Goal: Task Accomplishment & Management: Complete application form

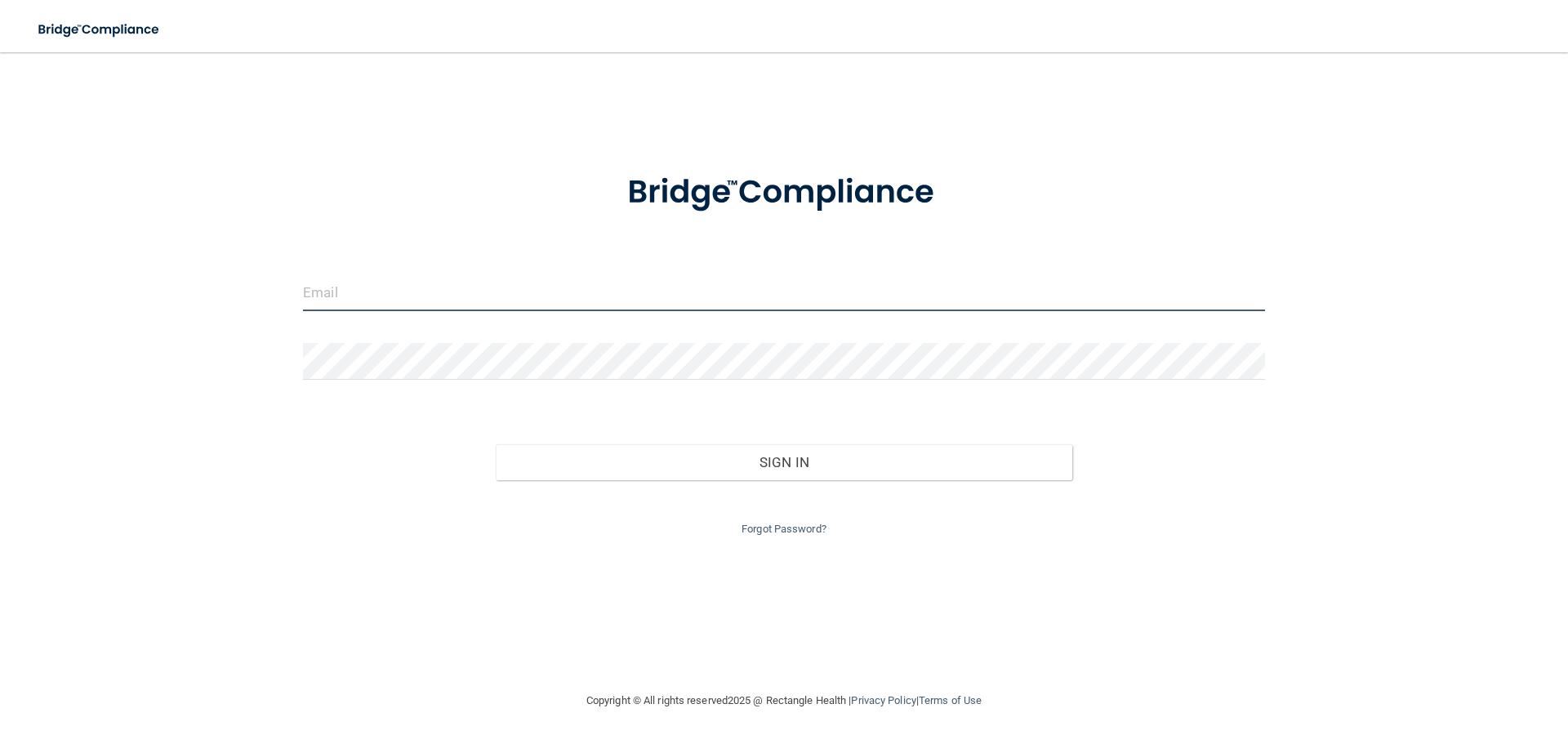
click at [389, 297] on input "email" at bounding box center [784, 292] width 962 height 37
type input "[EMAIL_ADDRESS][DOMAIN_NAME]"
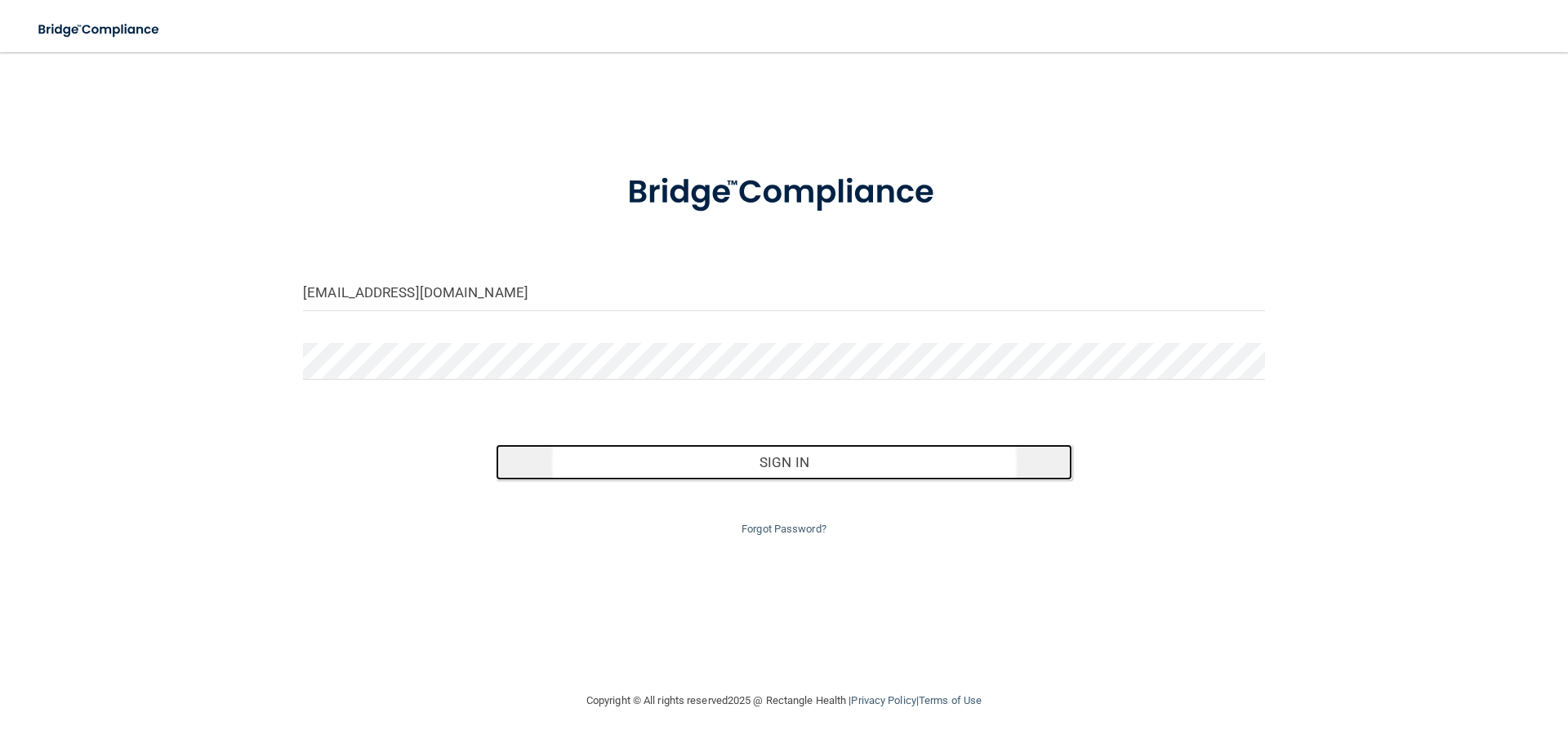
click at [870, 472] on button "Sign In" at bounding box center [785, 462] width 577 height 36
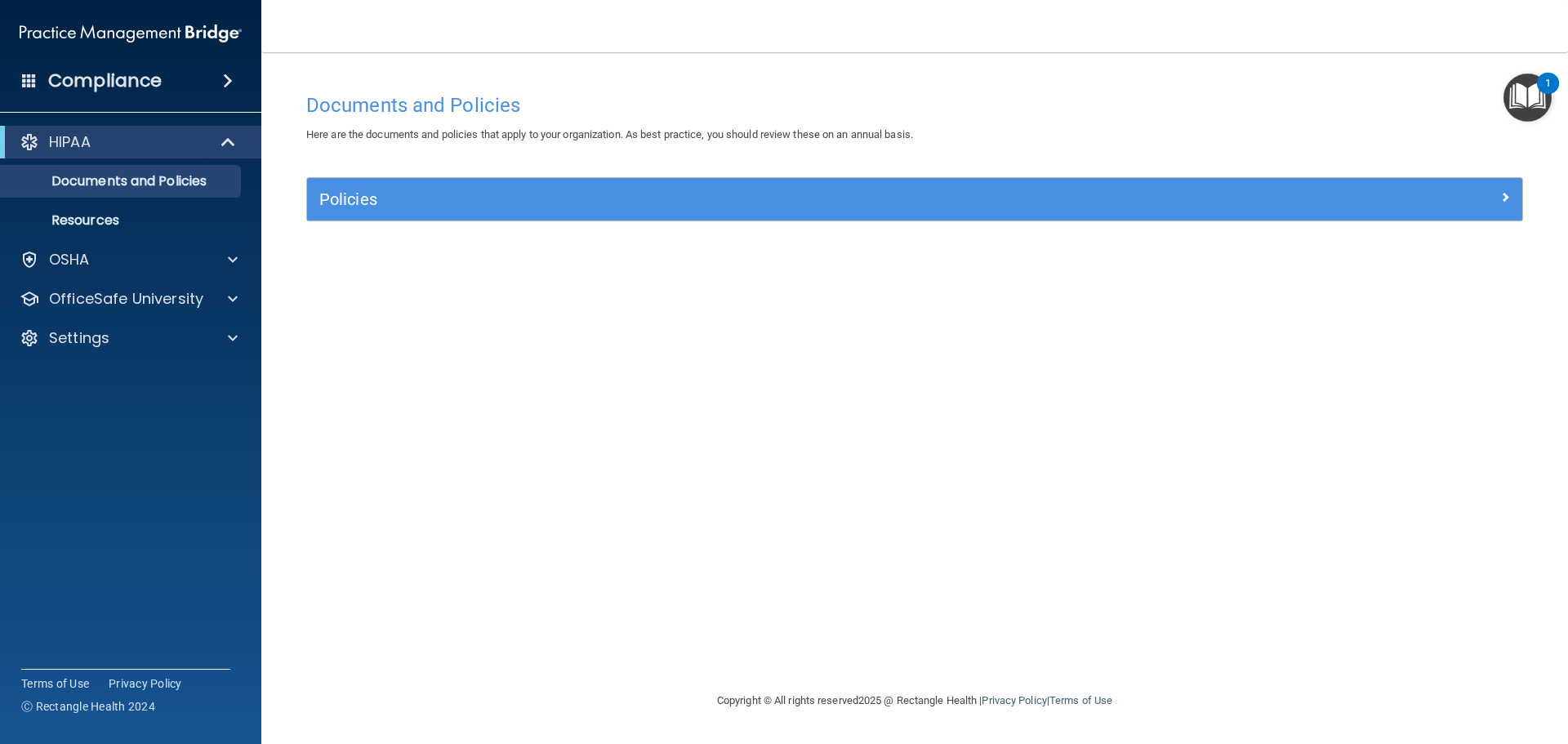
click at [1531, 93] on img "Open Resource Center, 1 new notification" at bounding box center [1528, 98] width 48 height 48
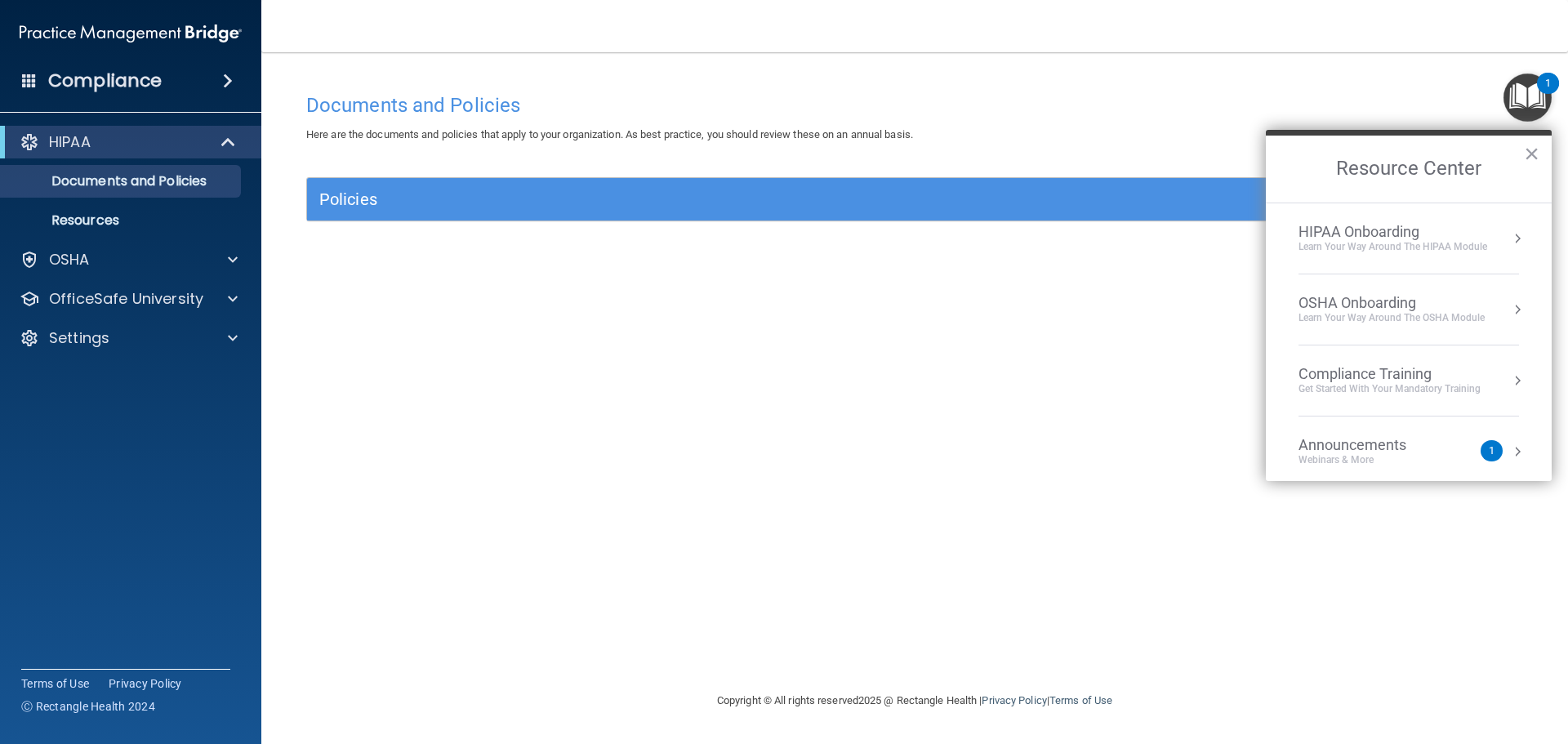
click at [1380, 242] on div "Learn Your Way around the HIPAA module" at bounding box center [1393, 248] width 189 height 14
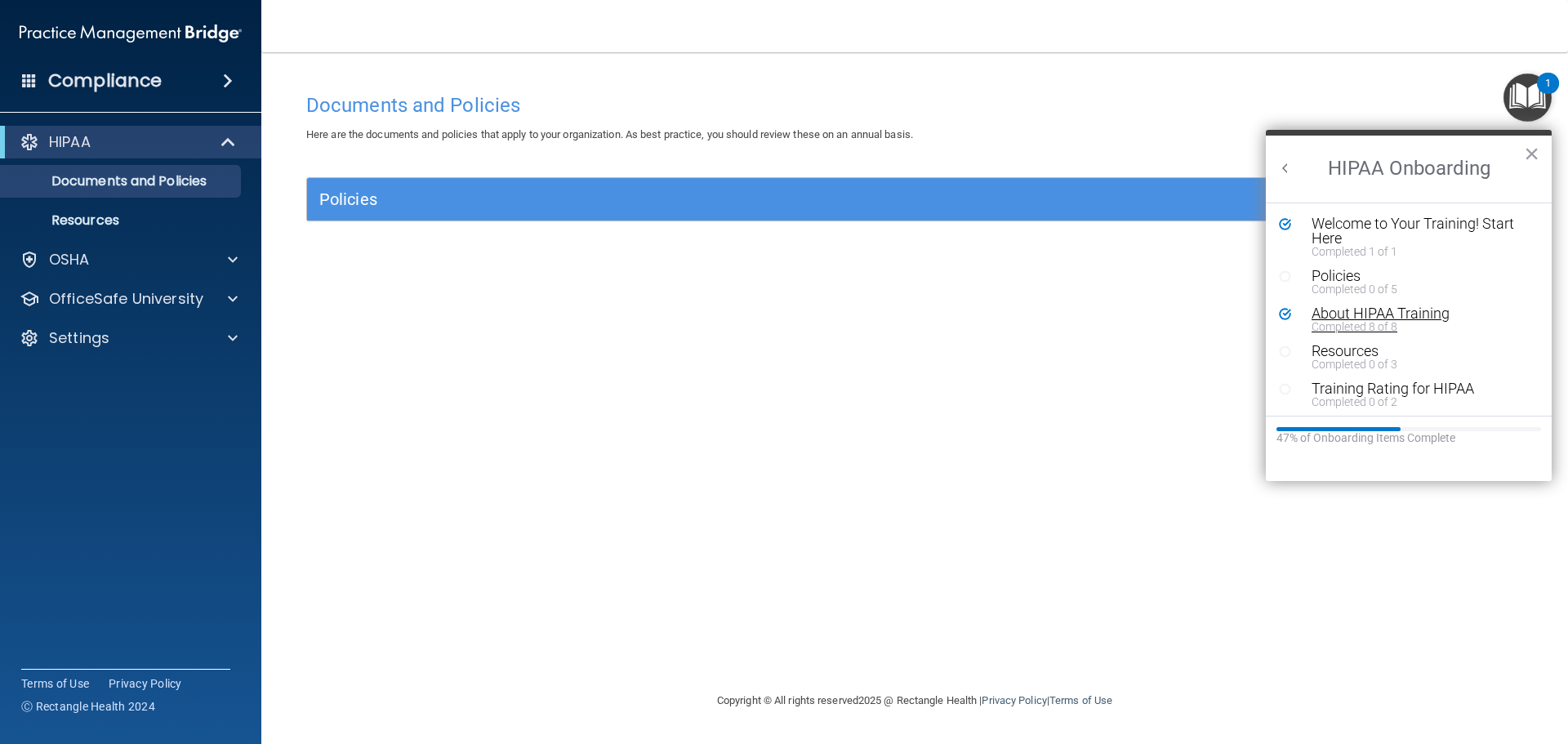
click at [1376, 311] on div "About HIPAA Training" at bounding box center [1415, 314] width 207 height 15
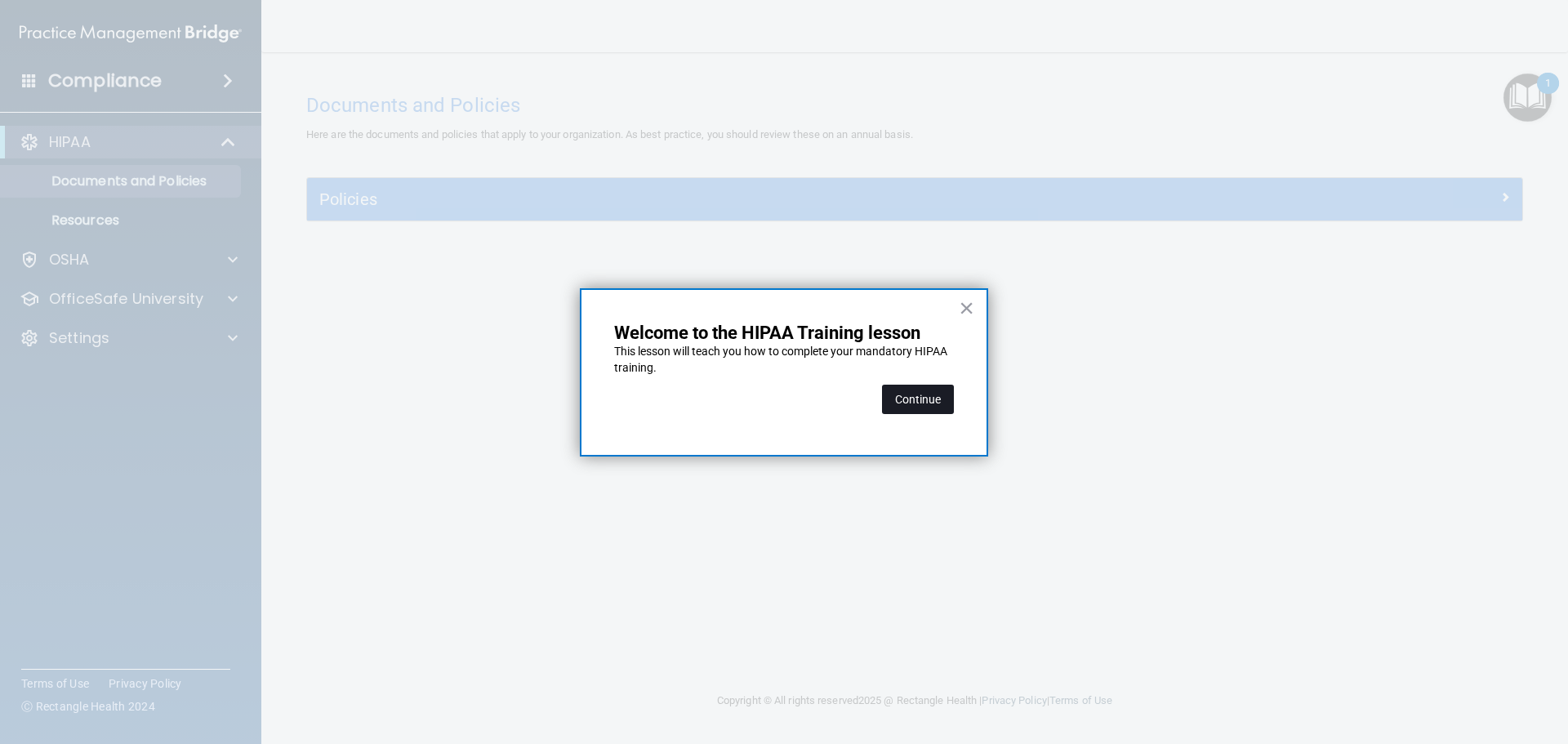
click at [919, 397] on button "Continue" at bounding box center [918, 399] width 72 height 29
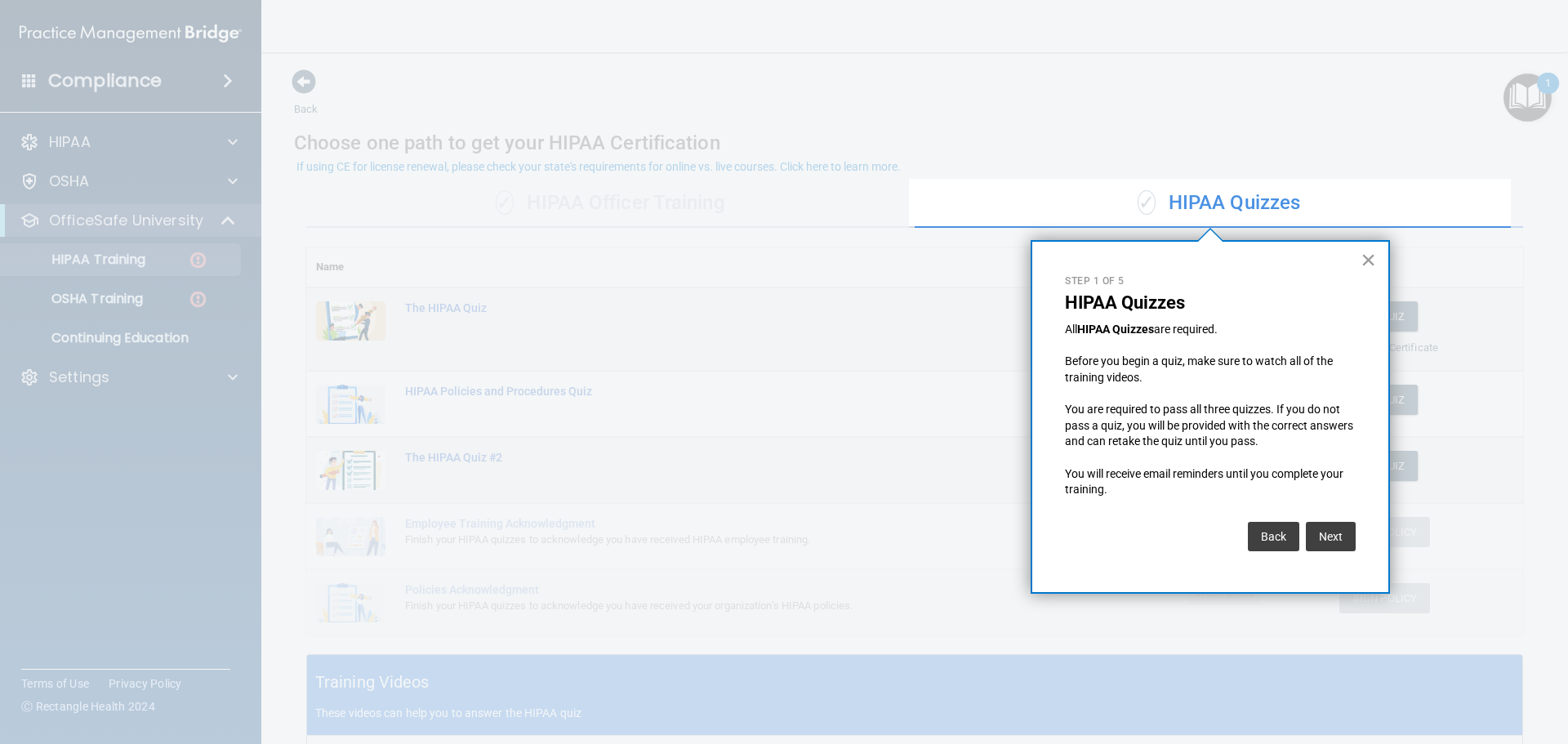
click at [1363, 262] on button "×" at bounding box center [1368, 259] width 15 height 26
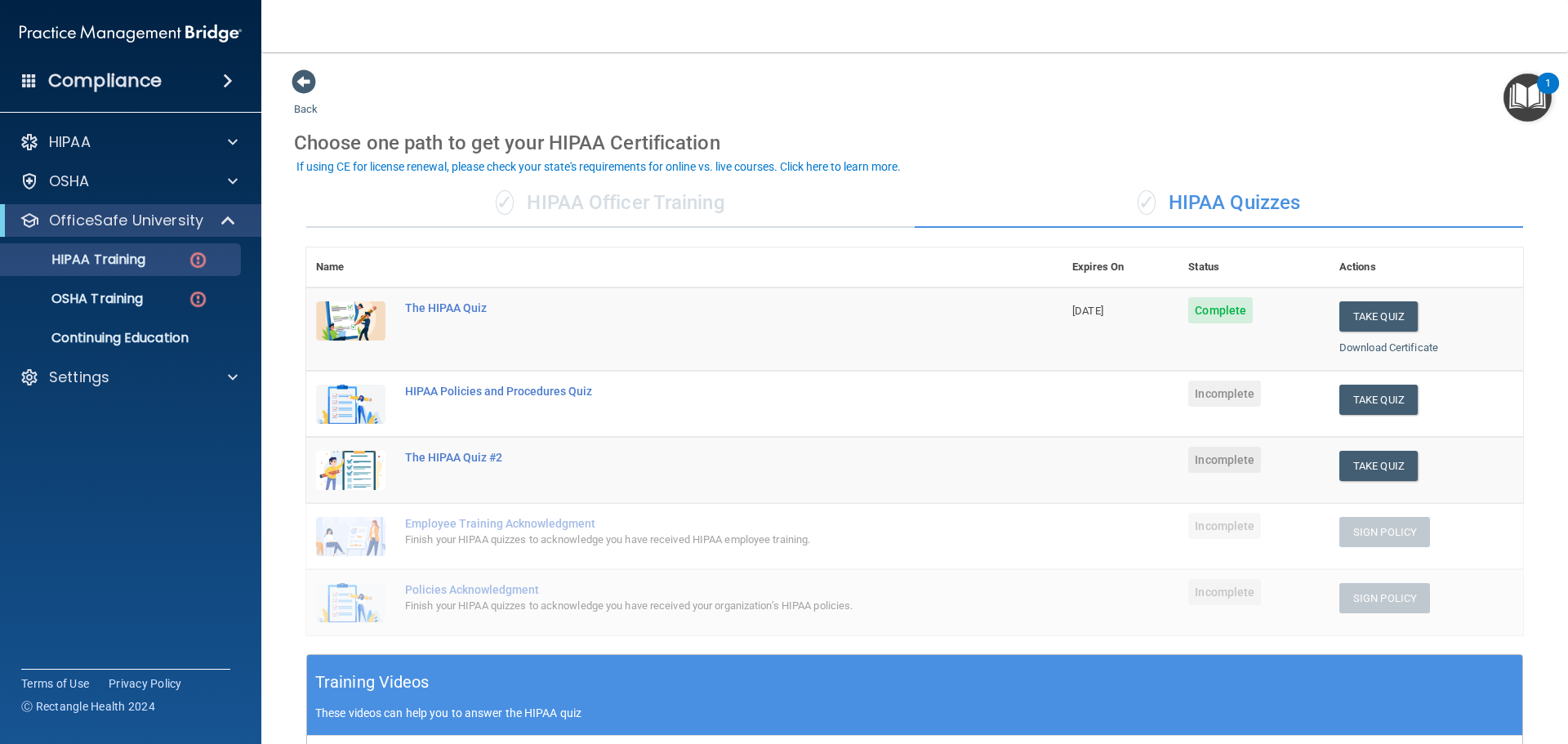
click at [1226, 469] on span "Incomplete" at bounding box center [1225, 459] width 73 height 26
click at [1351, 473] on button "Take Quiz" at bounding box center [1379, 466] width 78 height 30
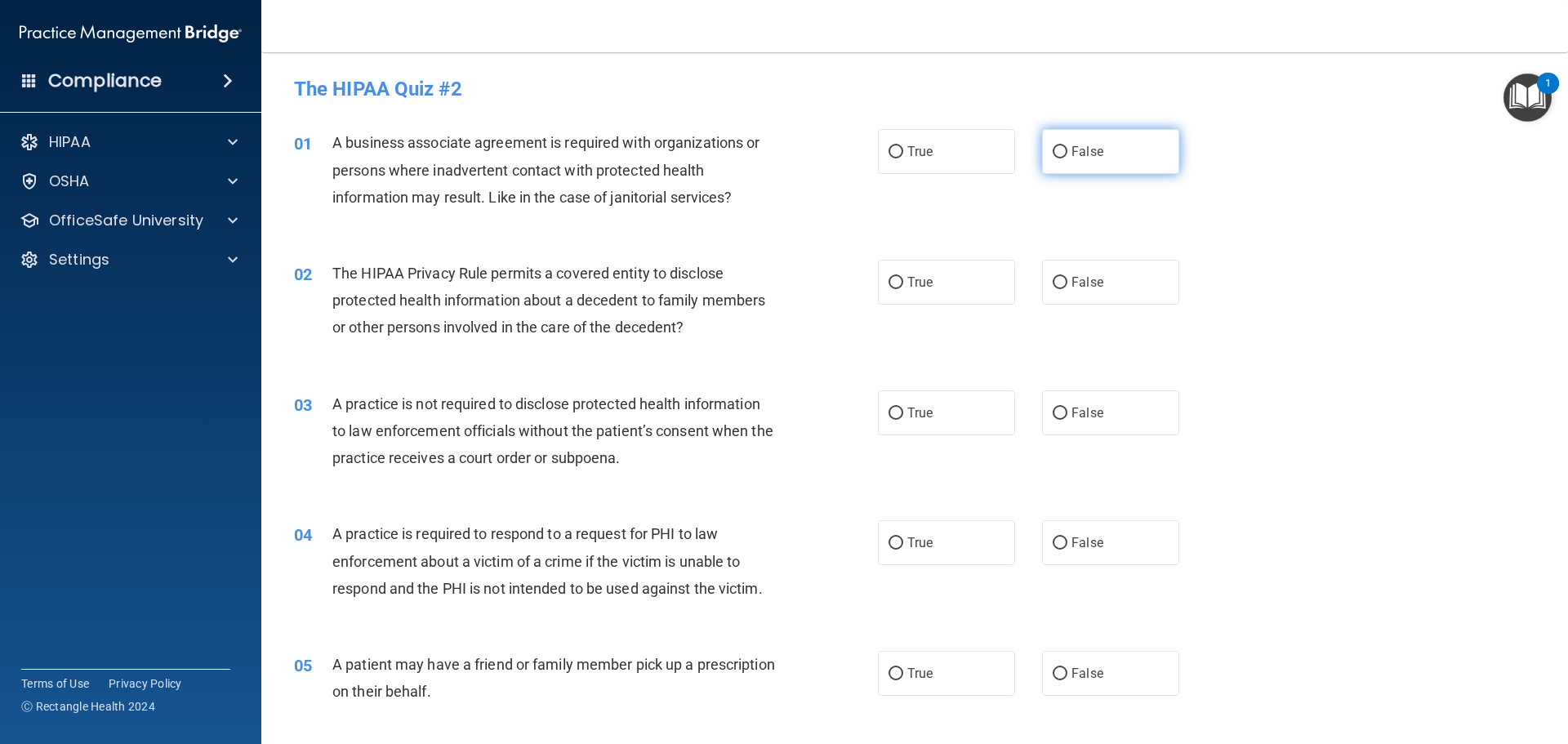
click at [1059, 155] on input "False" at bounding box center [1060, 152] width 15 height 12
radio input "true"
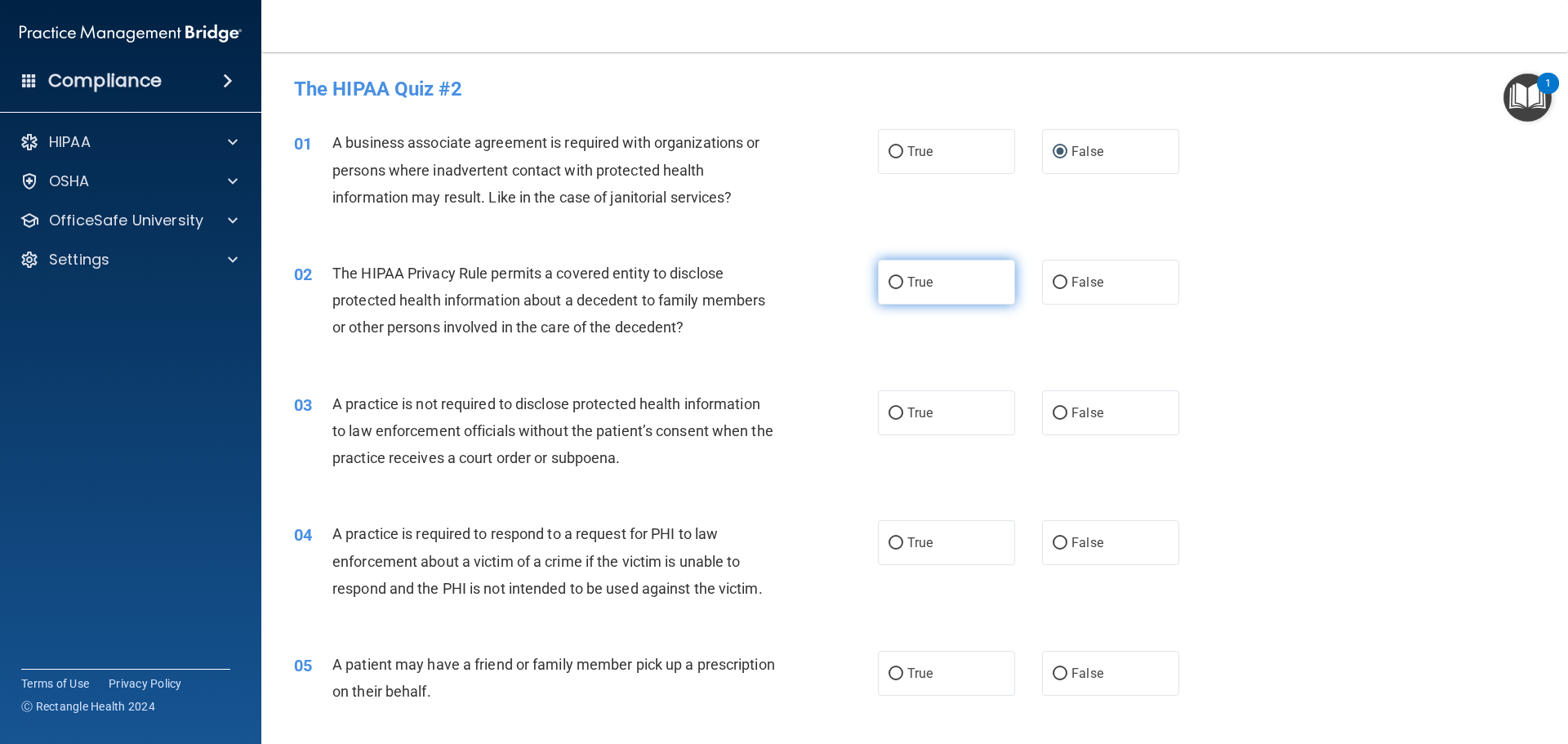
click at [891, 285] on input "True" at bounding box center [895, 283] width 15 height 12
radio input "true"
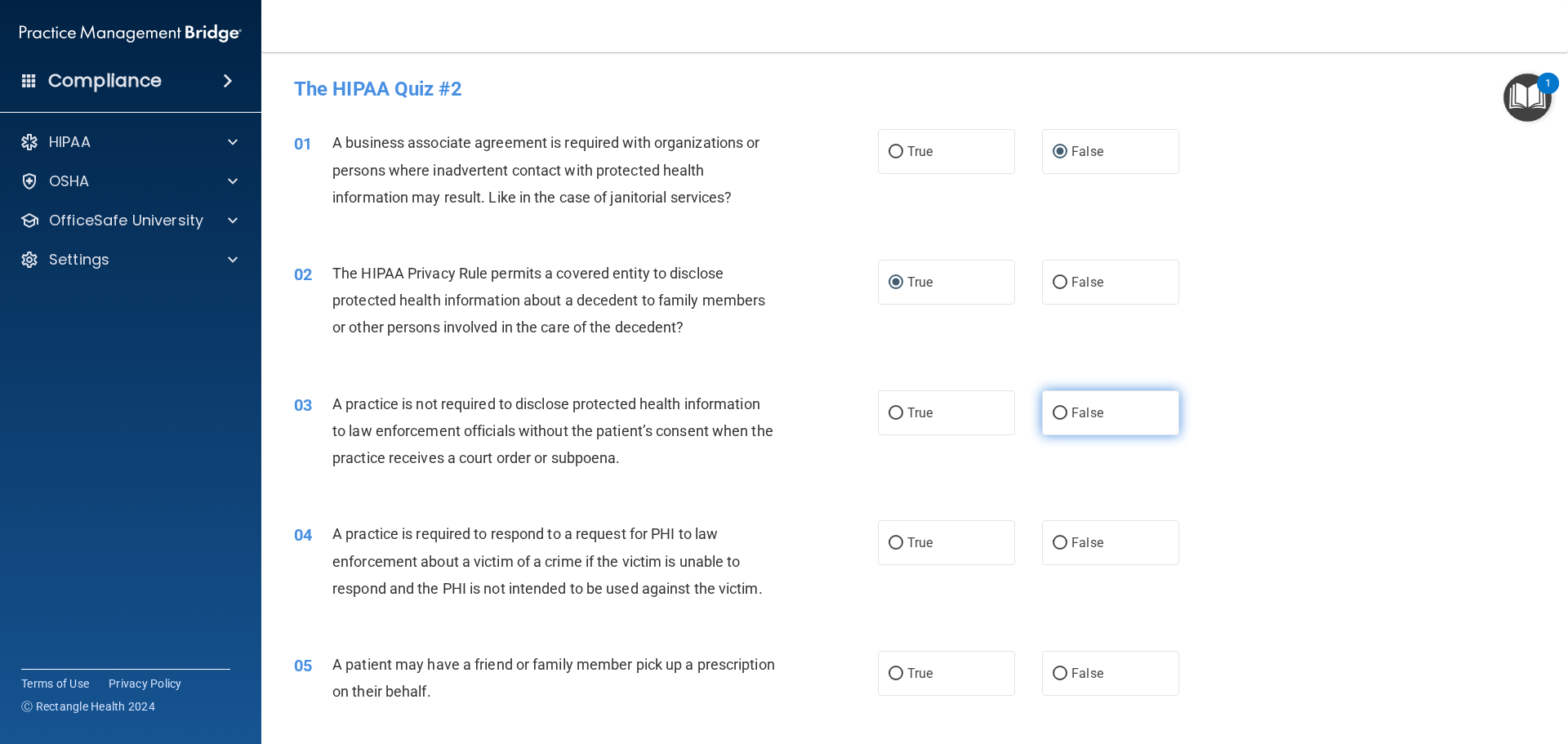
click at [1054, 416] on input "False" at bounding box center [1060, 413] width 15 height 12
radio input "true"
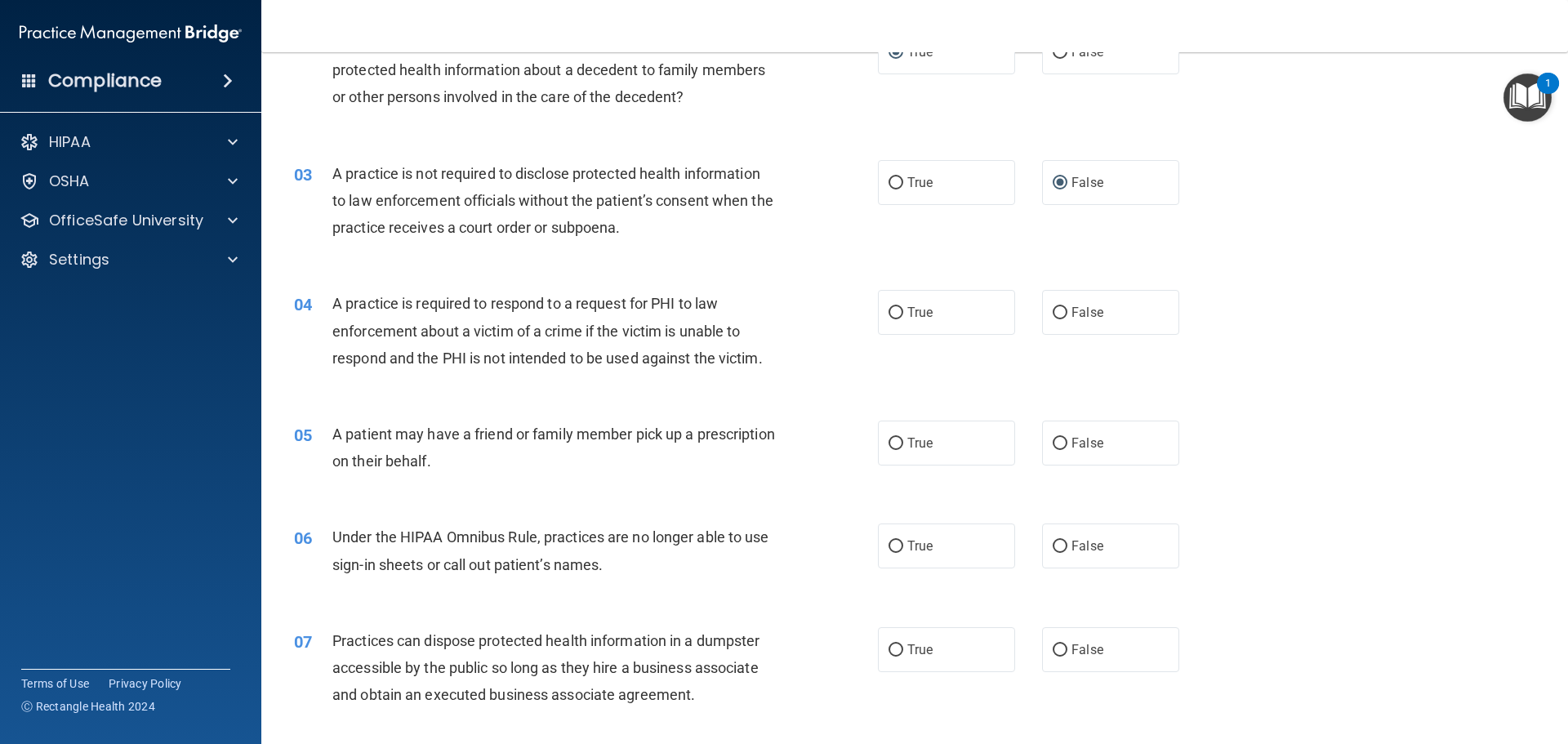
scroll to position [327, 0]
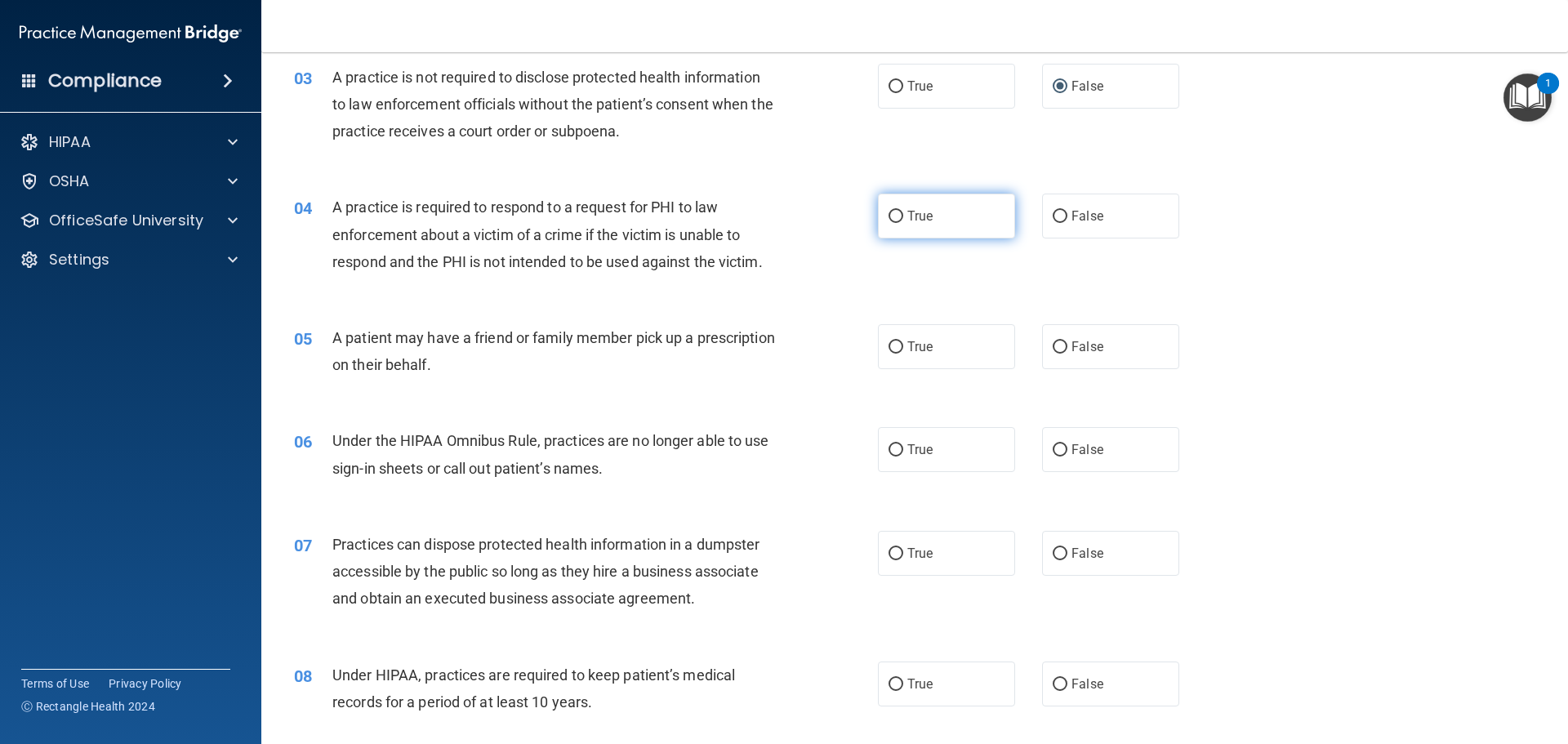
click at [888, 212] on input "True" at bounding box center [895, 217] width 15 height 12
radio input "true"
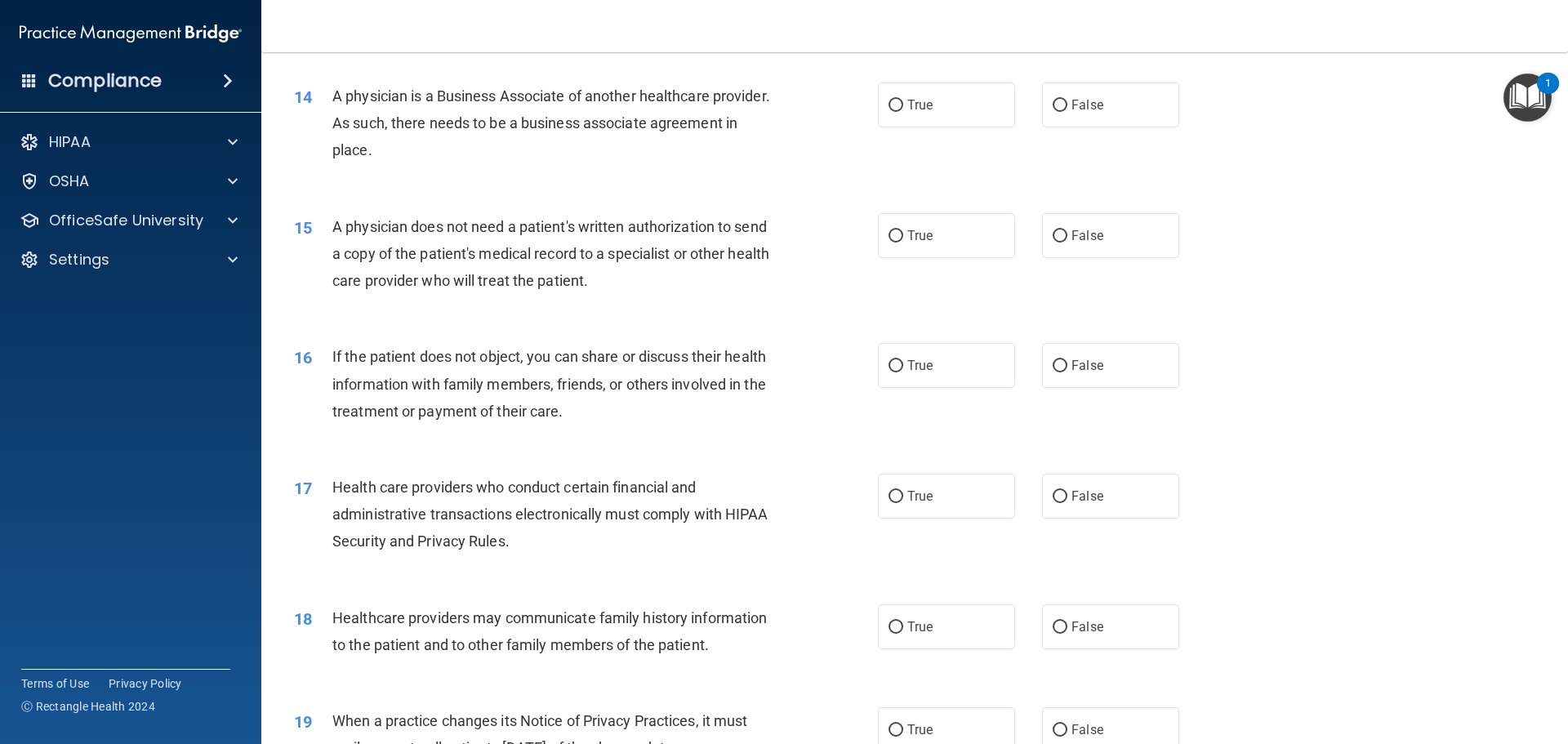
scroll to position [1879, 0]
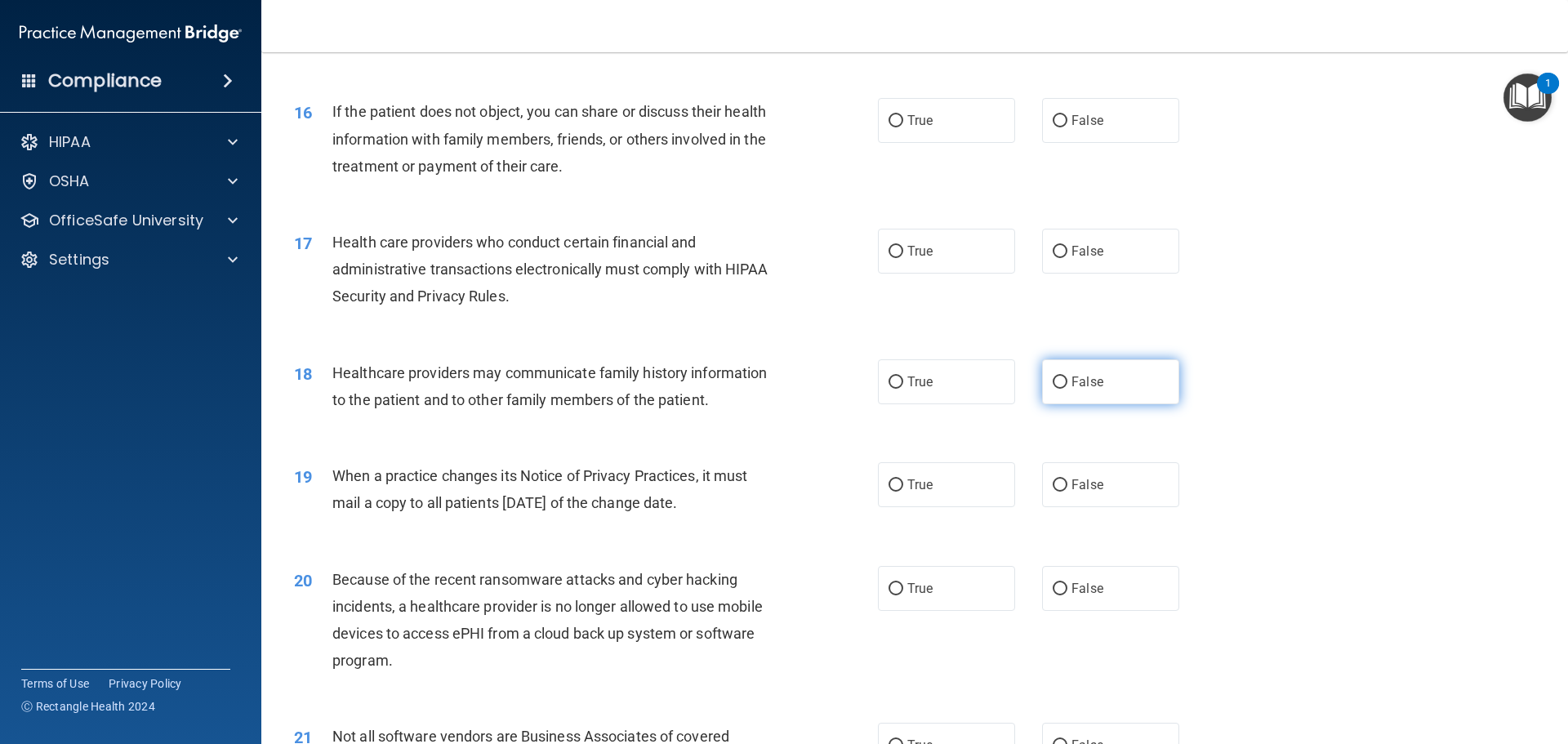
click at [1058, 379] on input "False" at bounding box center [1060, 383] width 15 height 12
radio input "true"
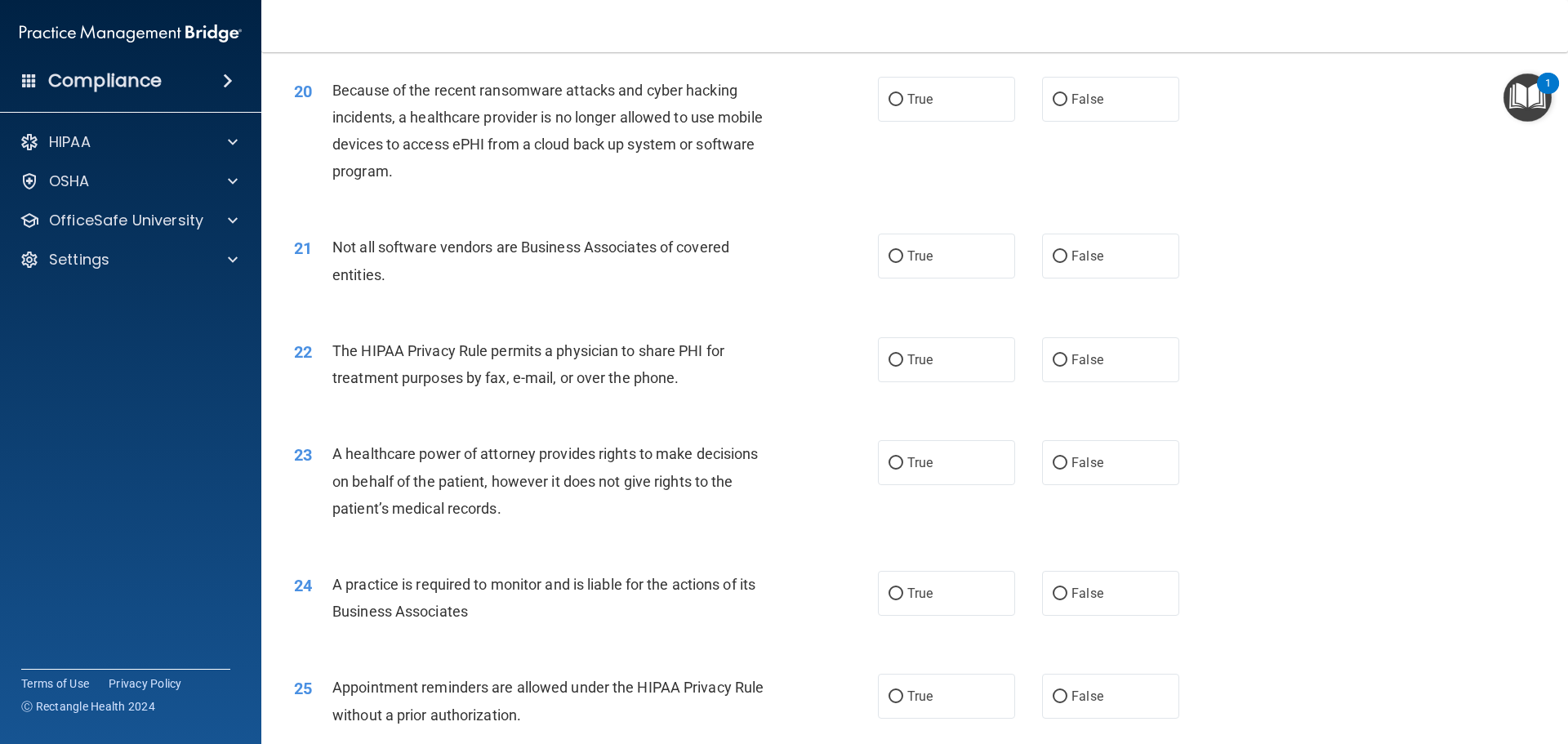
scroll to position [2369, 0]
click at [1053, 461] on input "False" at bounding box center [1060, 462] width 15 height 12
radio input "true"
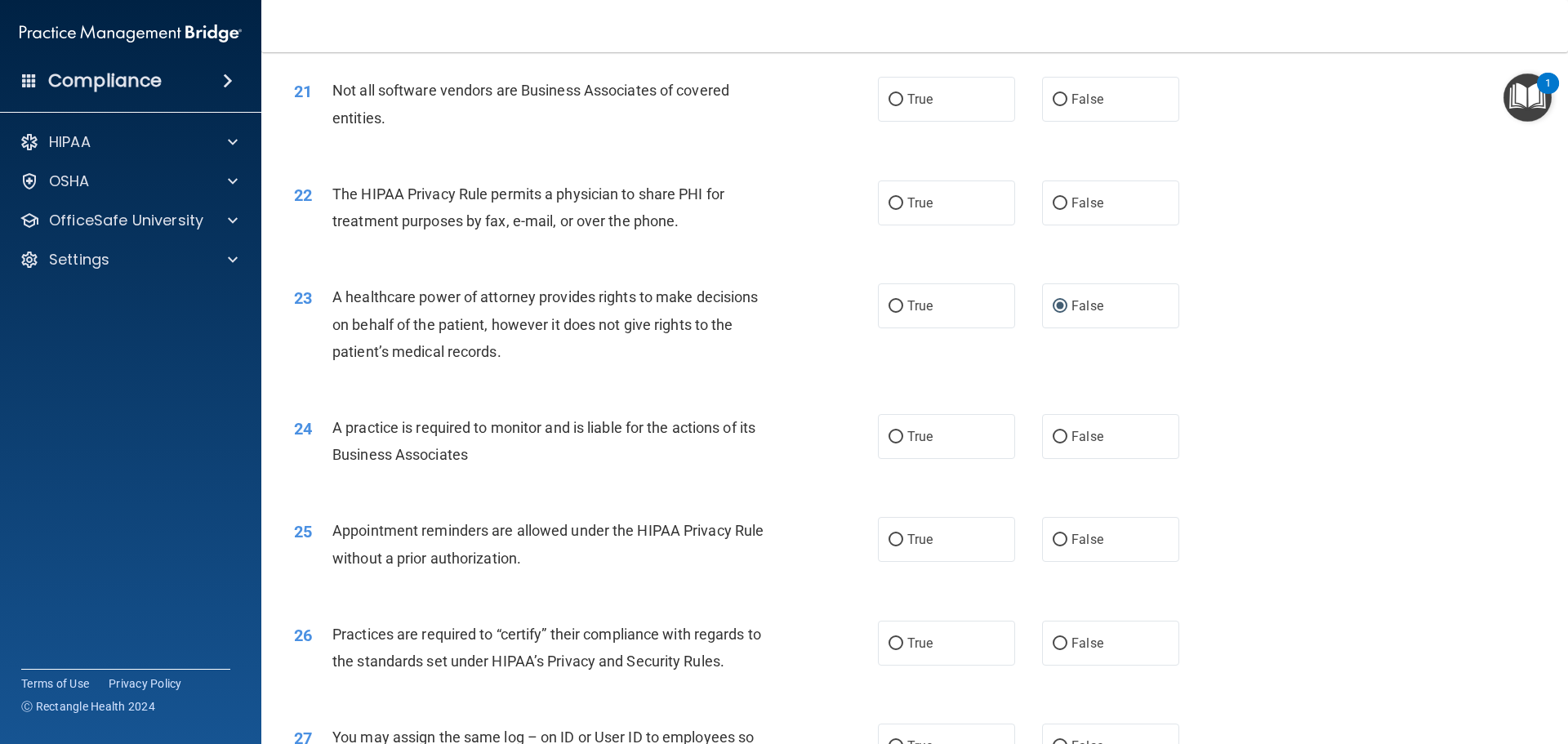
scroll to position [2532, 0]
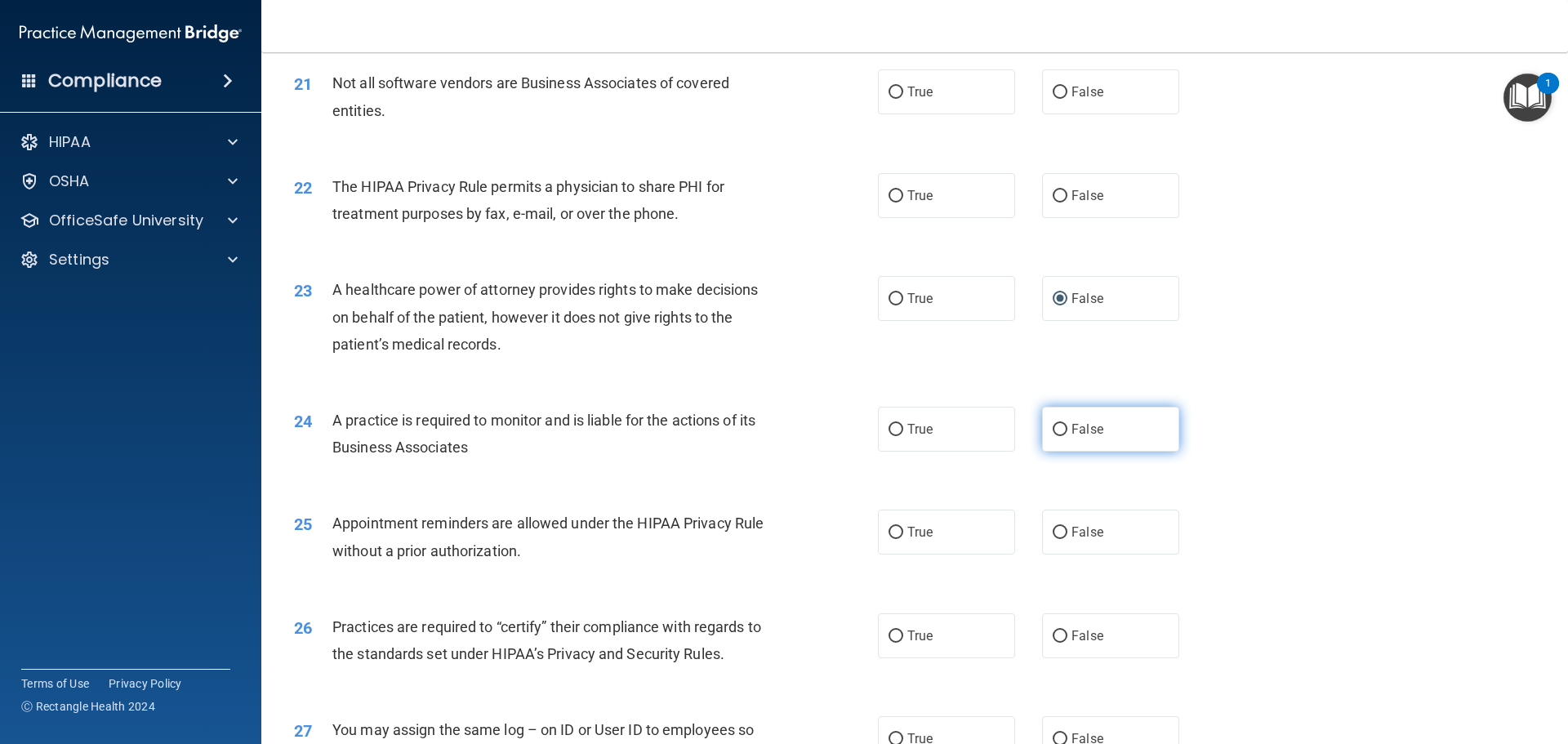
click at [1055, 433] on input "False" at bounding box center [1060, 430] width 15 height 12
radio input "true"
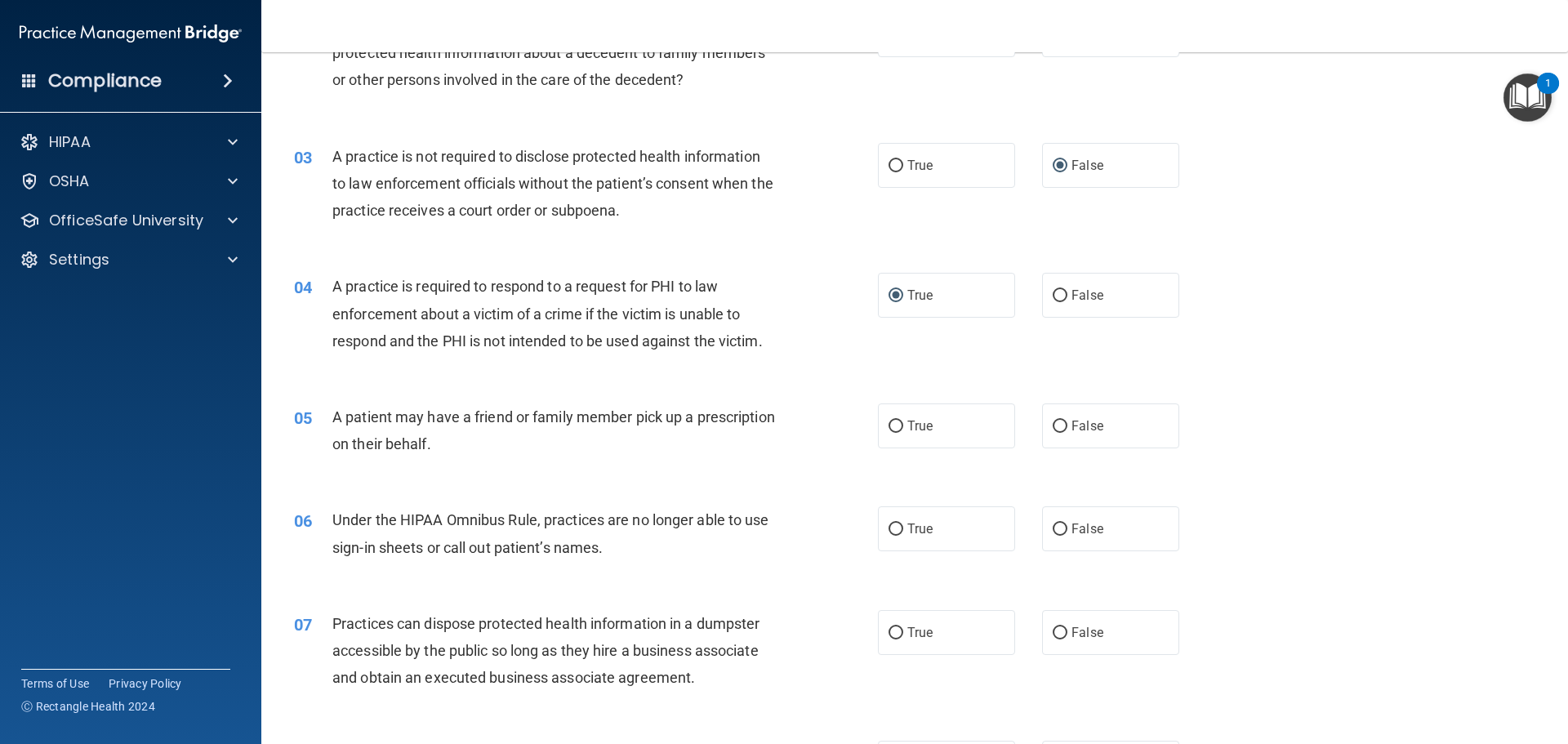
scroll to position [245, 0]
click at [892, 430] on input "True" at bounding box center [895, 429] width 15 height 12
radio input "true"
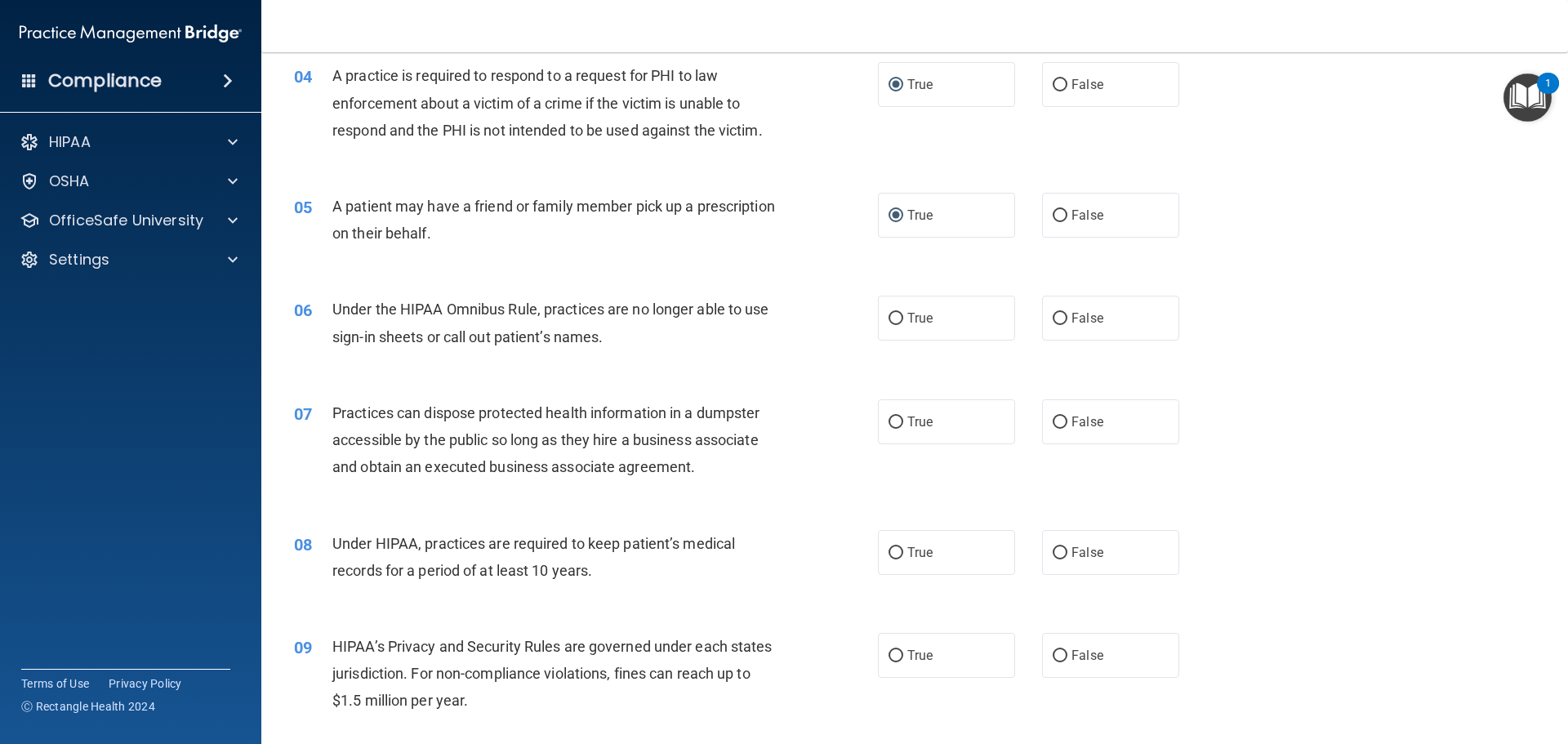
scroll to position [490, 0]
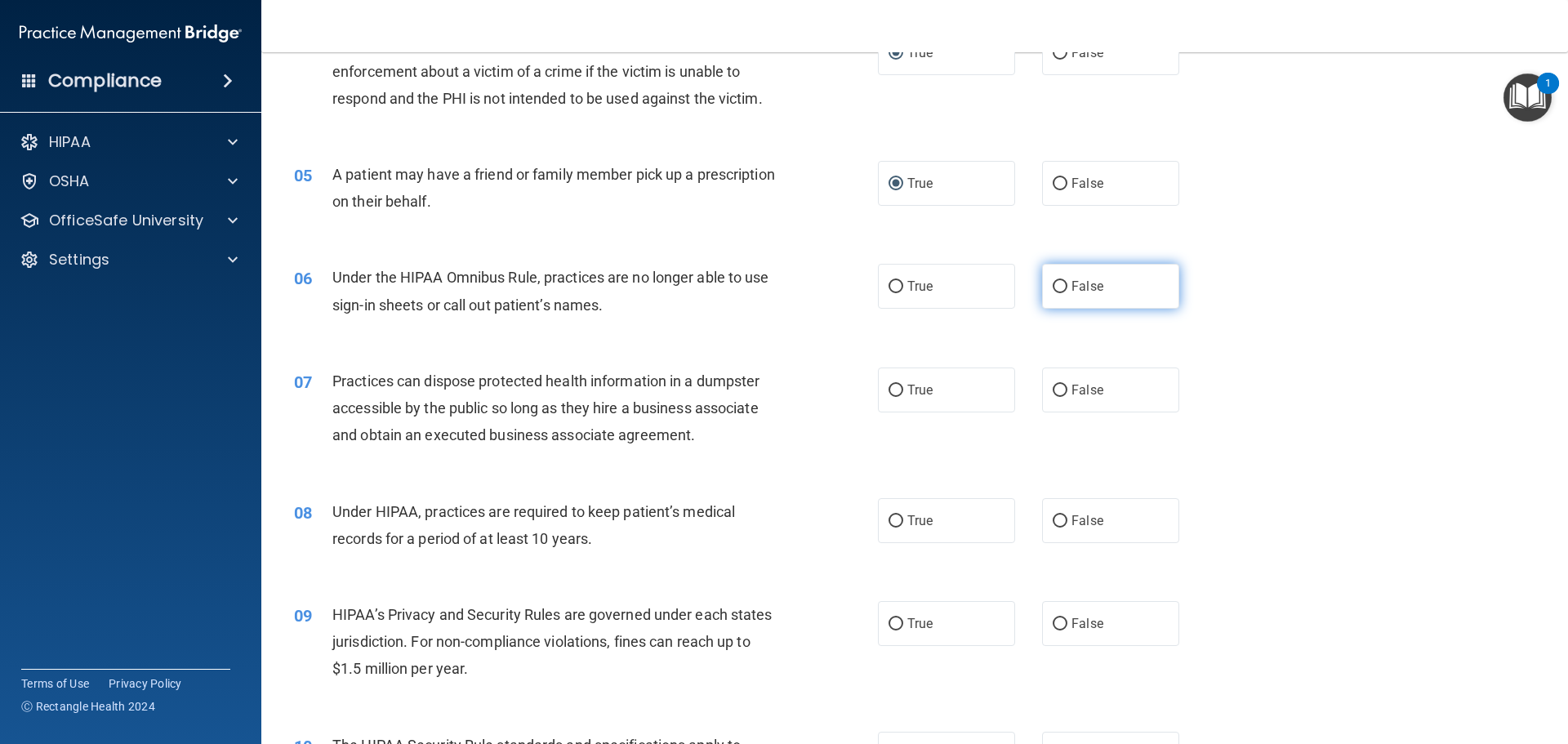
click at [1056, 287] on input "False" at bounding box center [1060, 287] width 15 height 12
radio input "true"
click at [1055, 394] on input "False" at bounding box center [1060, 391] width 15 height 12
radio input "true"
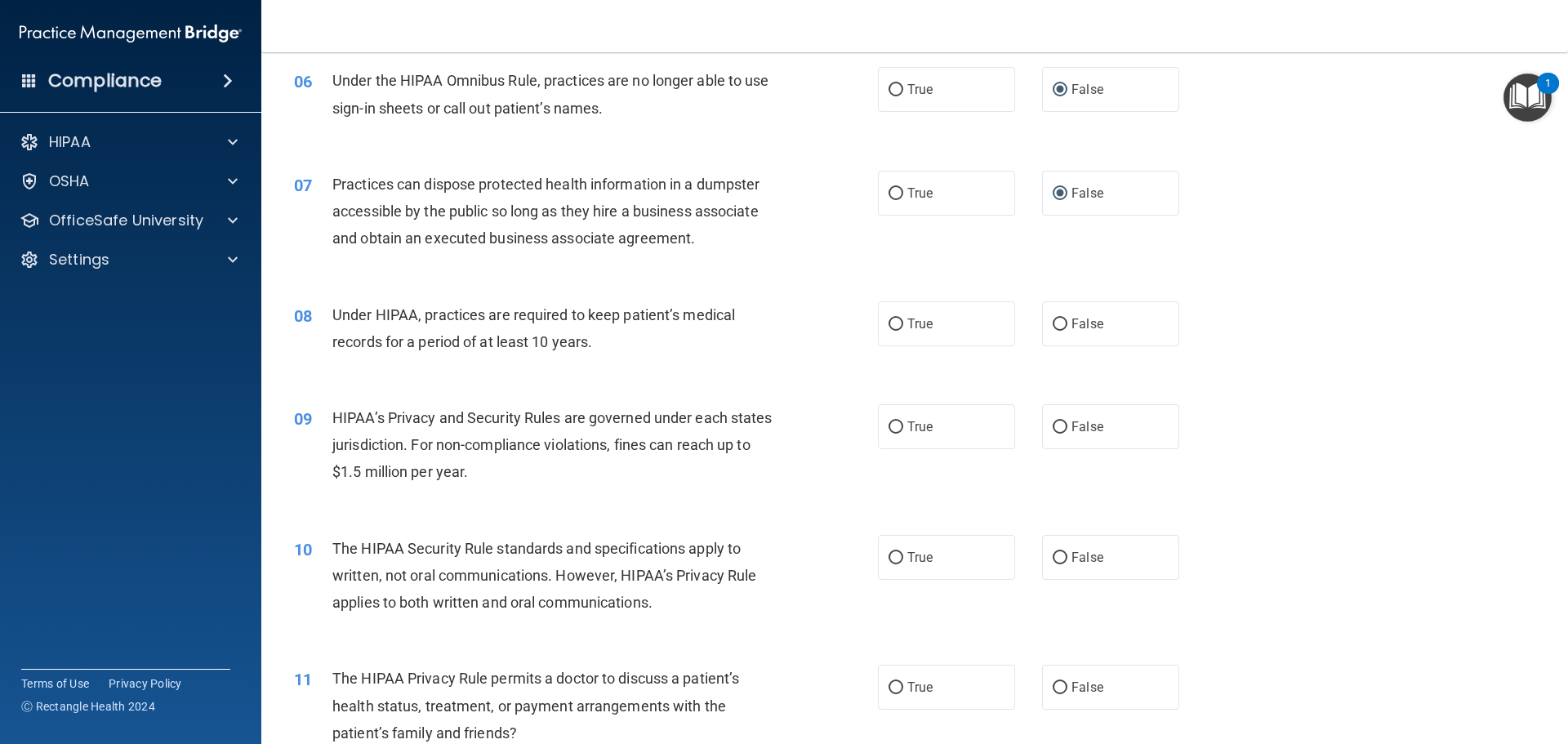
scroll to position [735, 0]
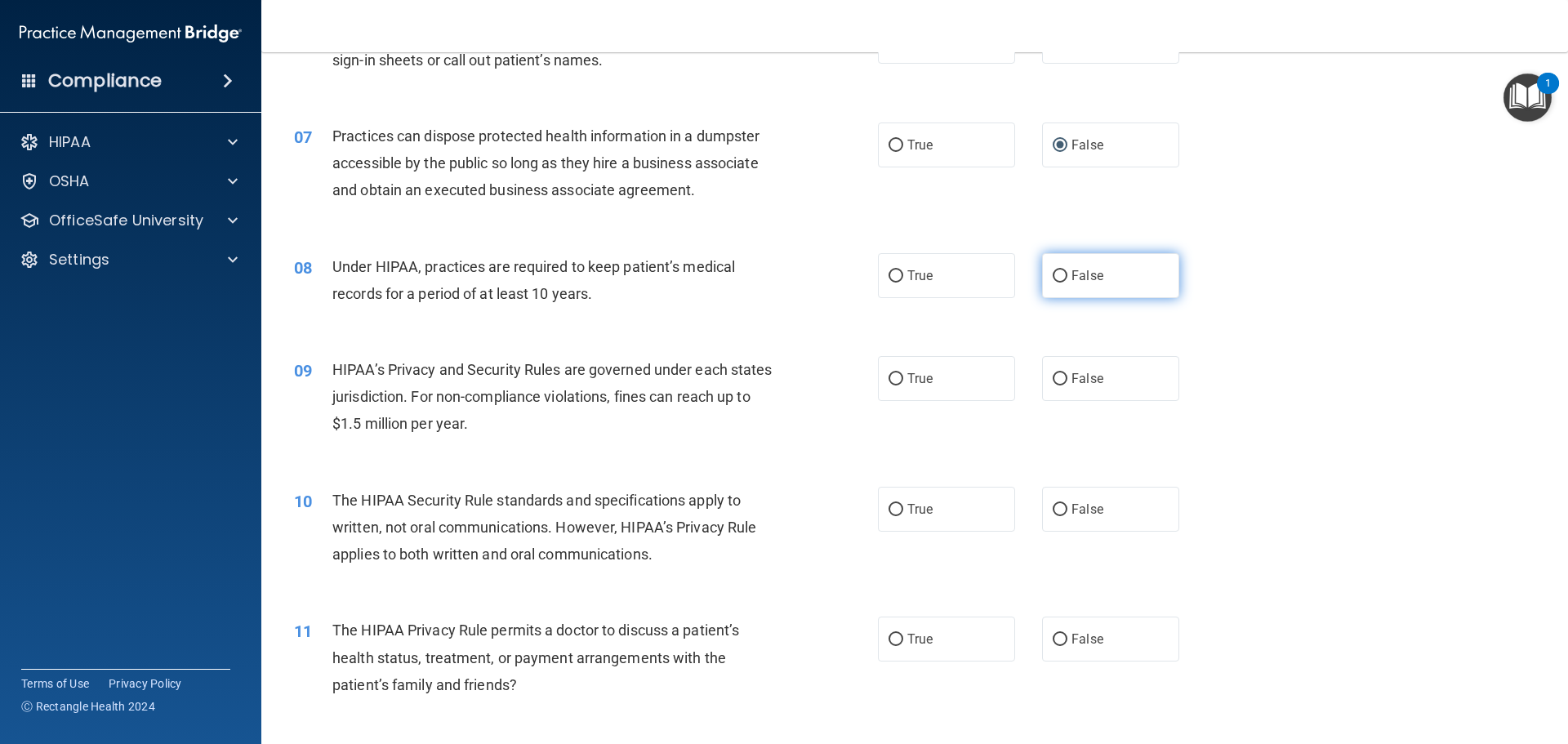
click at [1053, 274] on input "False" at bounding box center [1060, 276] width 15 height 12
radio input "true"
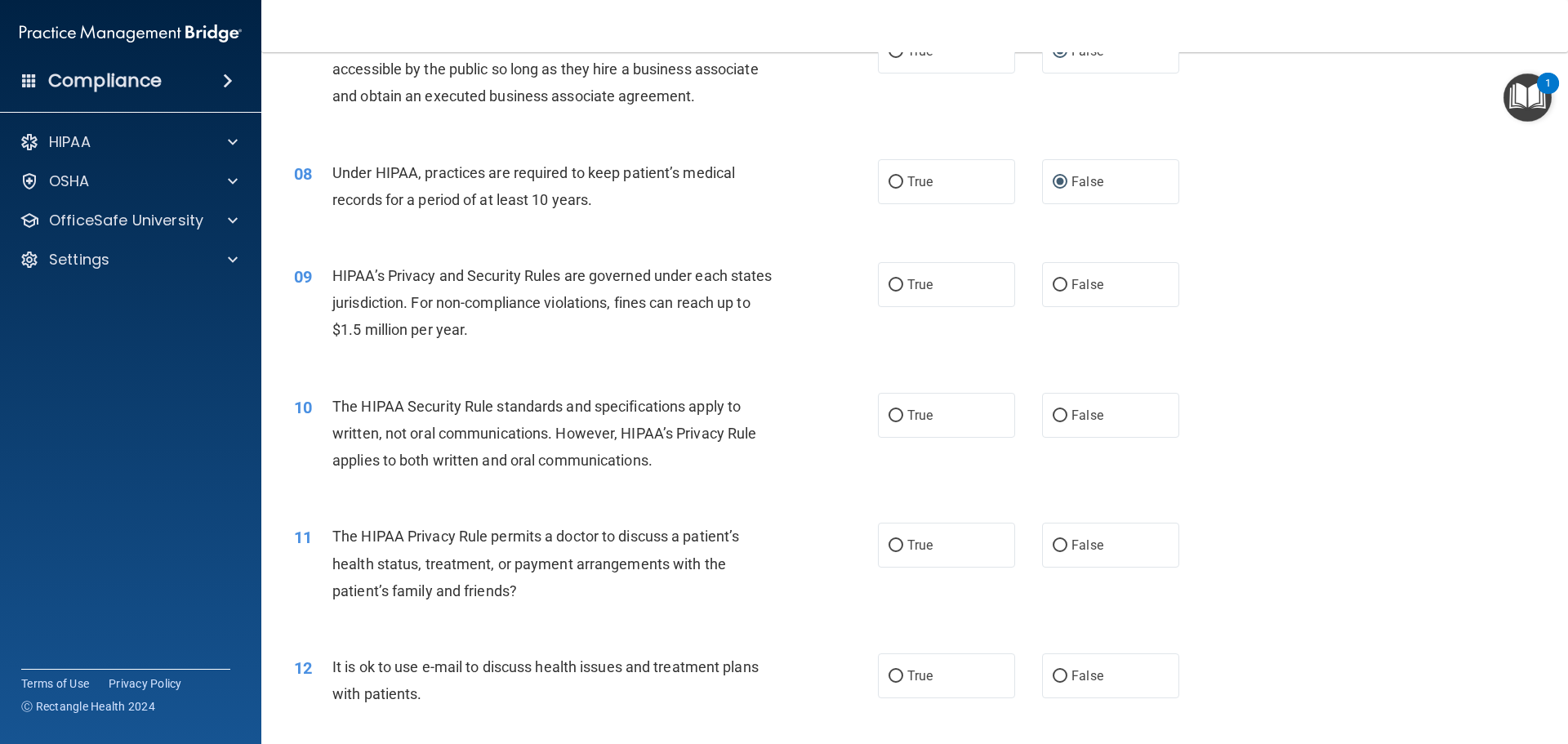
scroll to position [817, 0]
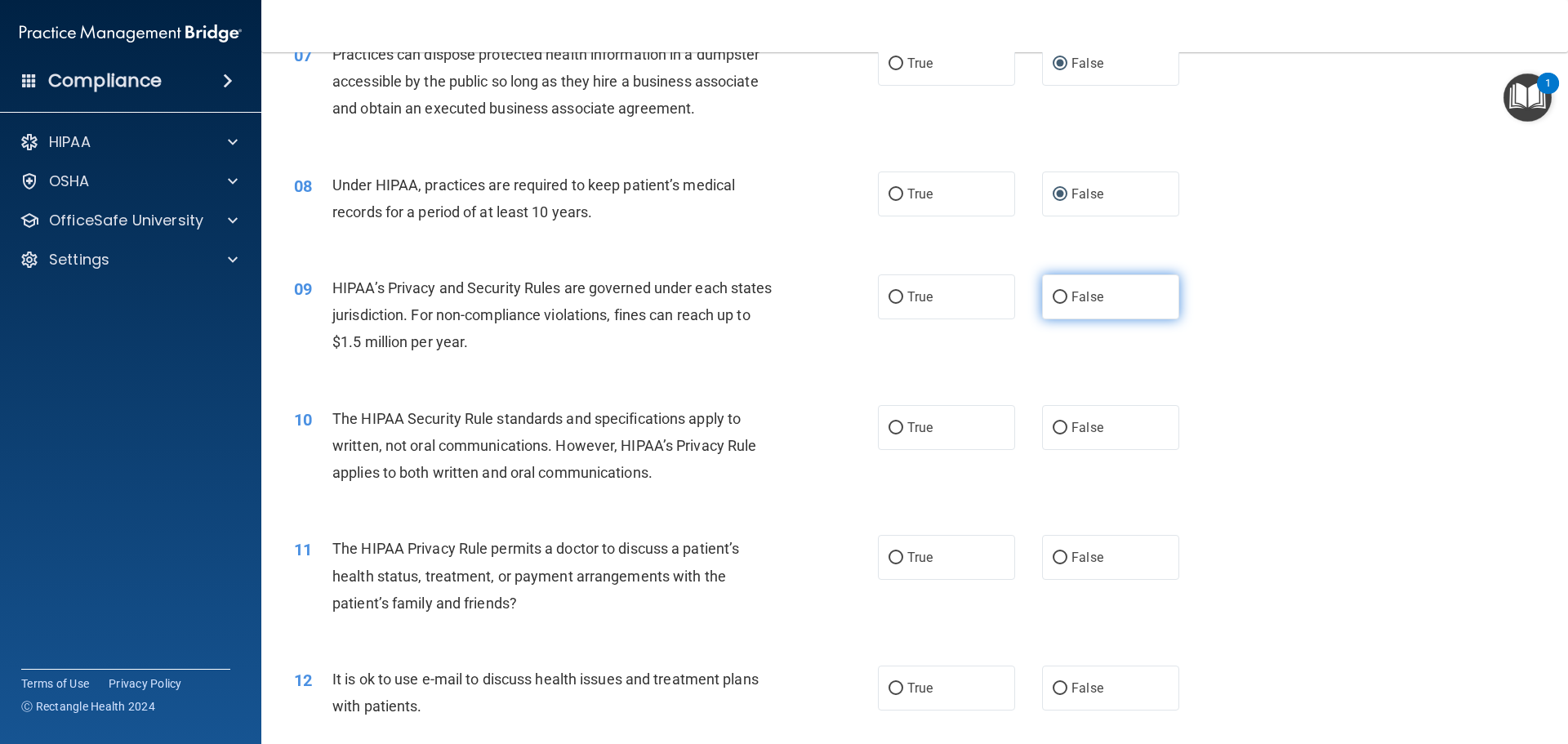
click at [1053, 297] on input "False" at bounding box center [1060, 298] width 15 height 12
radio input "true"
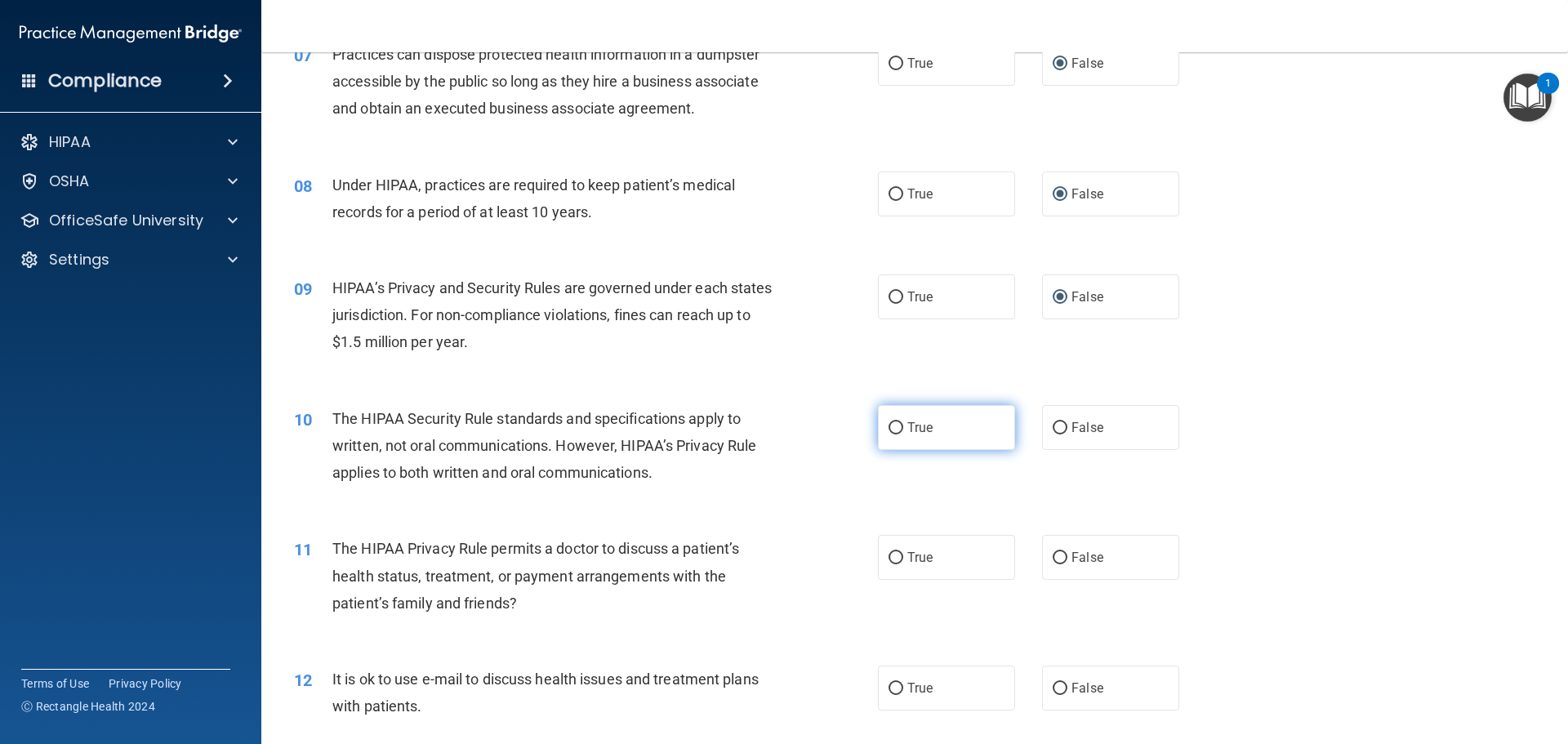
click at [888, 429] on input "True" at bounding box center [895, 429] width 15 height 12
radio input "true"
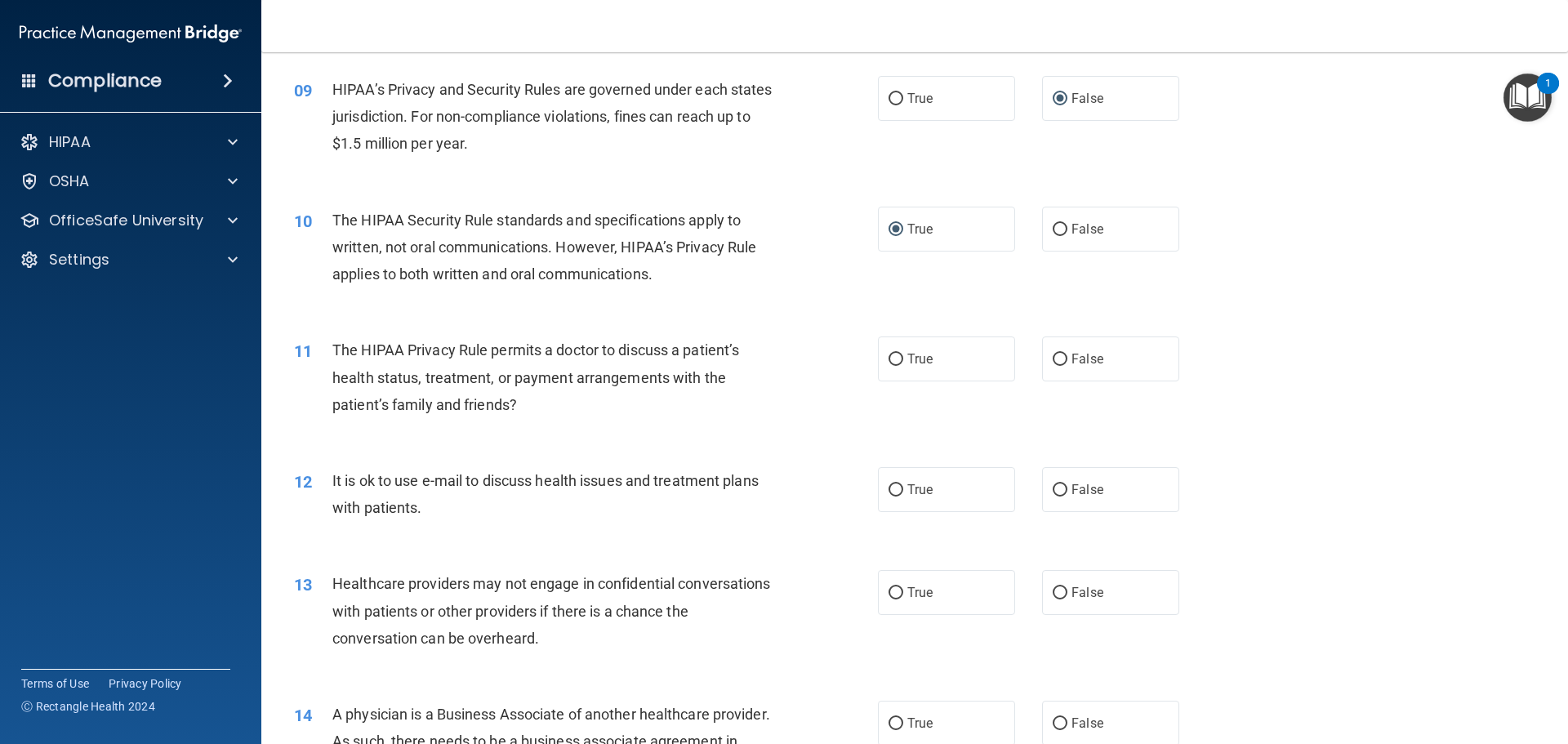
scroll to position [1062, 0]
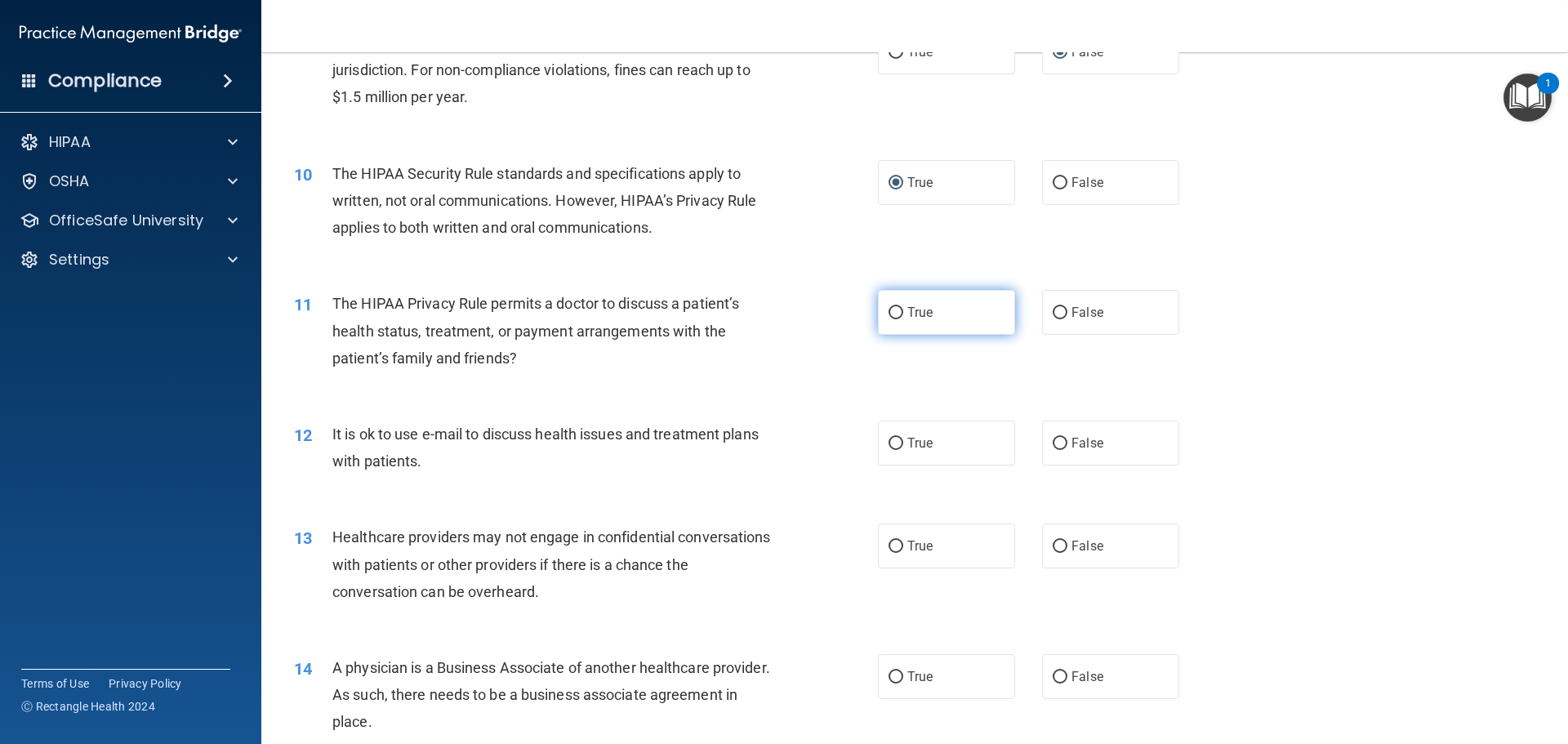
click at [888, 313] on input "True" at bounding box center [895, 314] width 15 height 12
radio input "true"
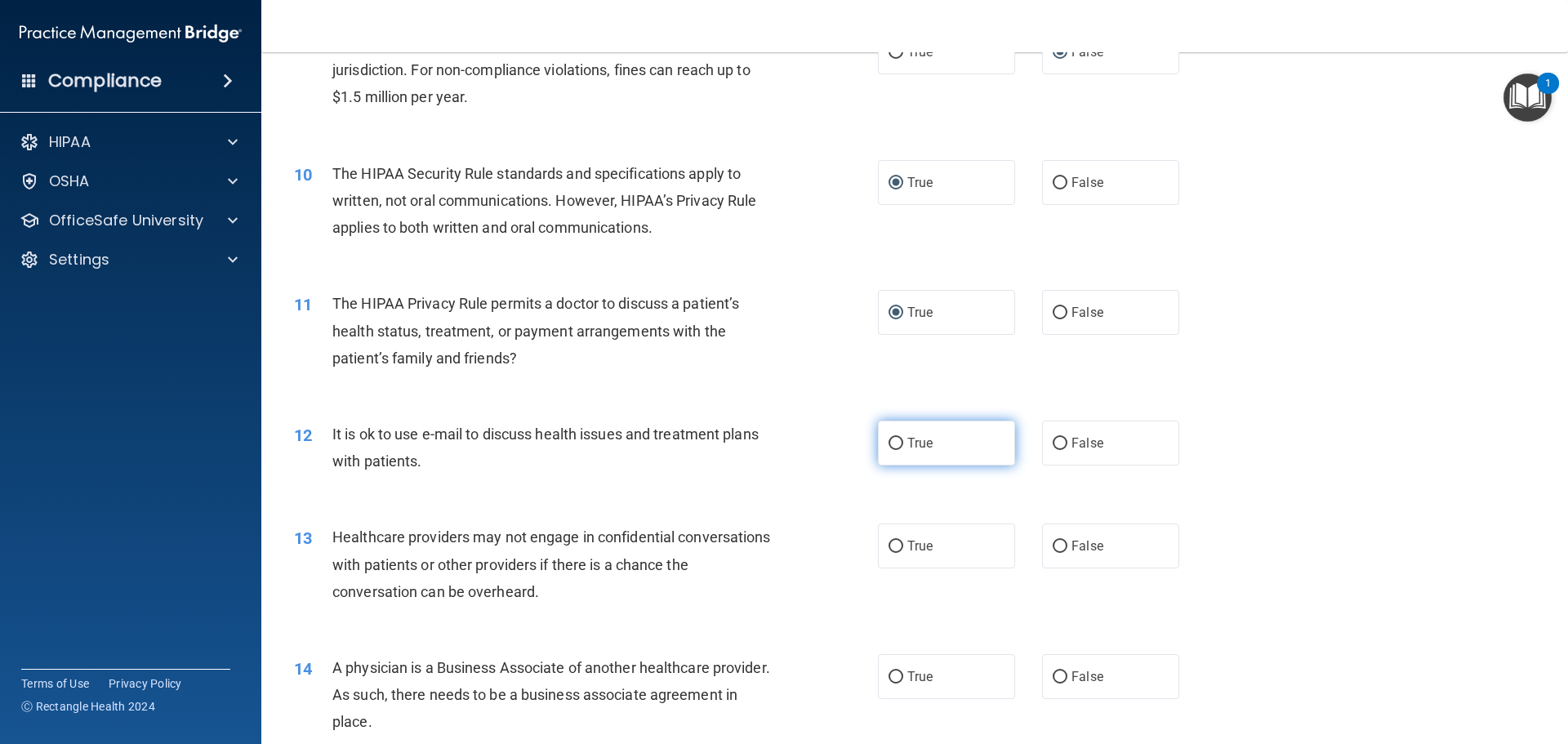
click at [888, 440] on input "True" at bounding box center [895, 444] width 15 height 12
radio input "true"
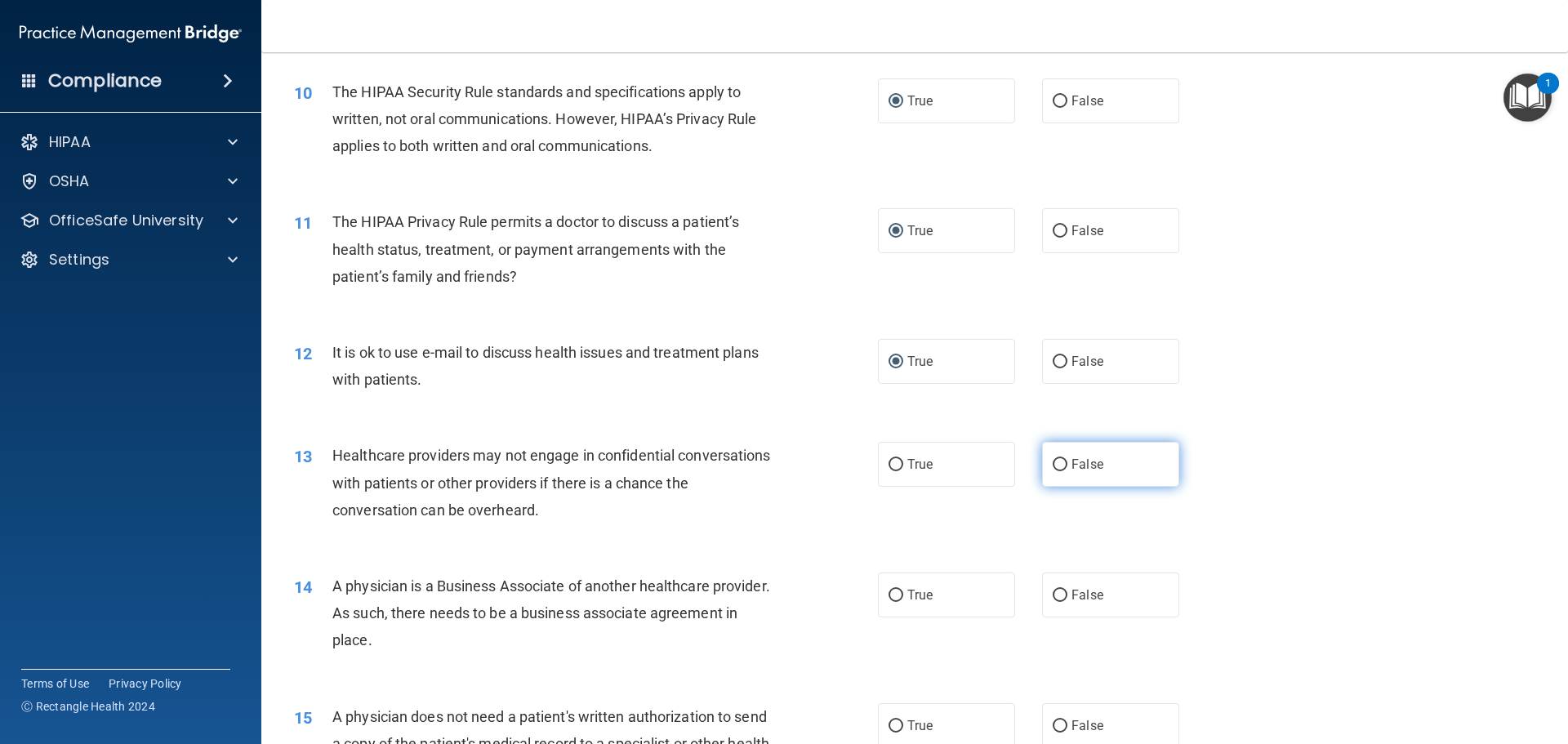
click at [1053, 462] on input "False" at bounding box center [1060, 465] width 15 height 12
radio input "true"
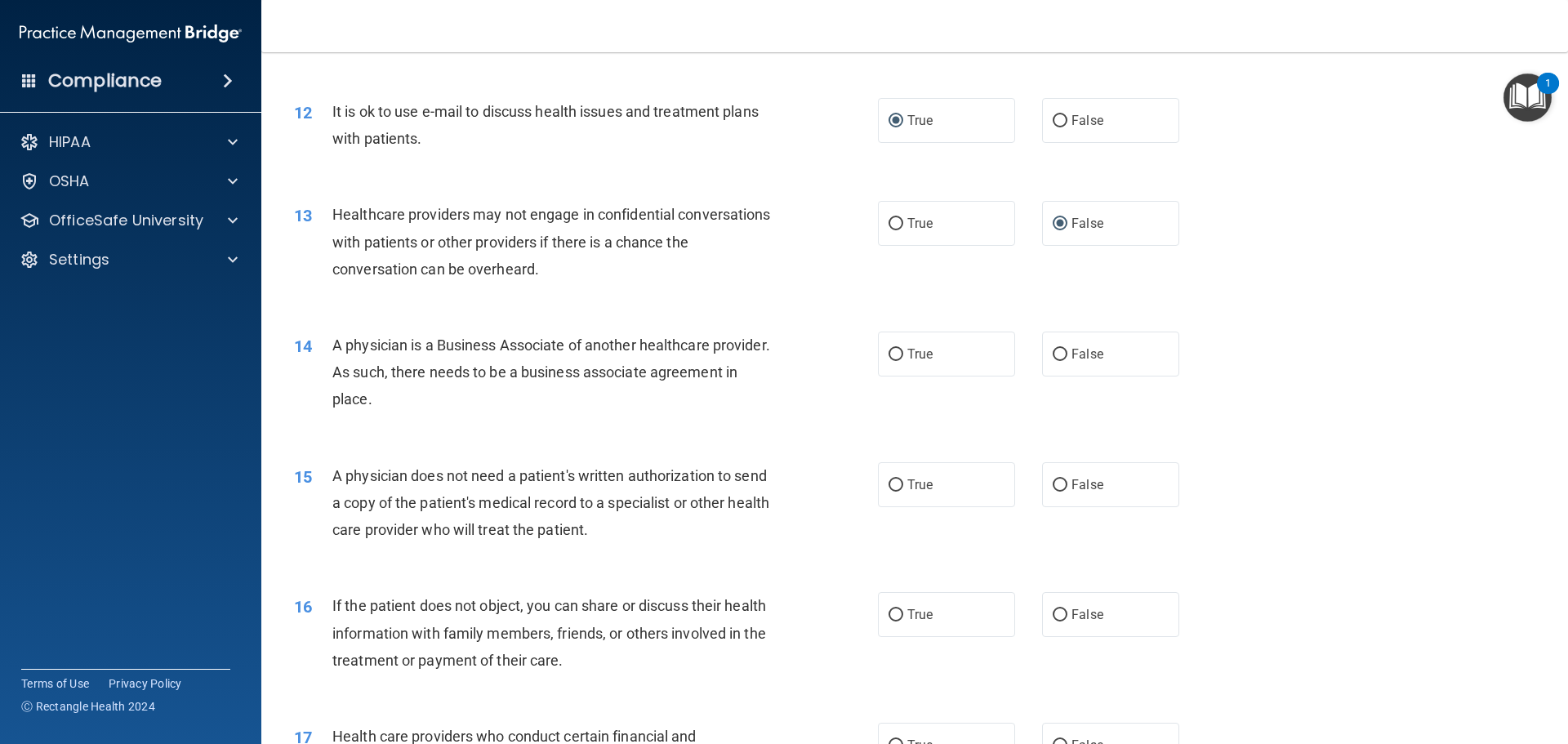
scroll to position [1470, 0]
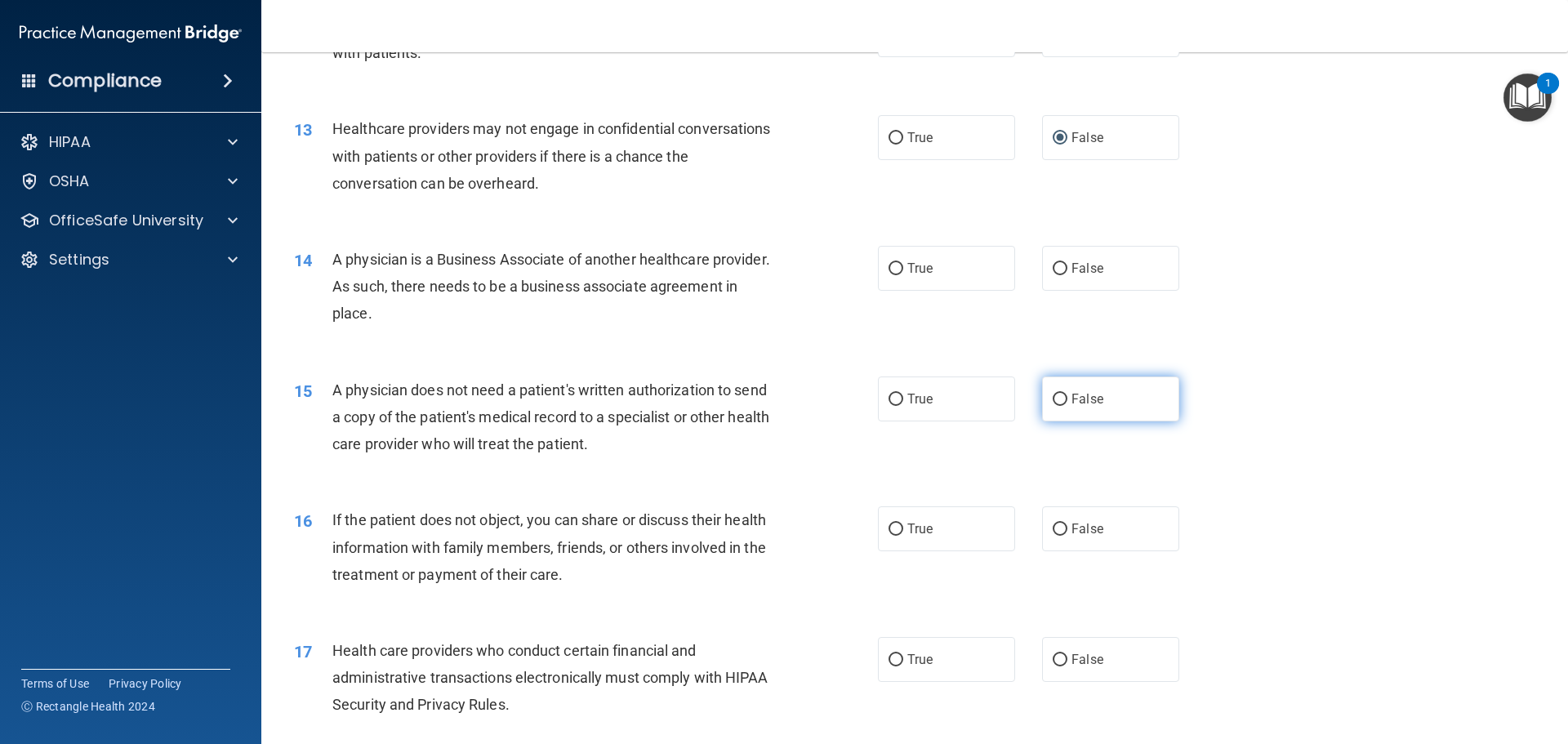
click at [1053, 397] on input "False" at bounding box center [1060, 400] width 15 height 12
radio input "true"
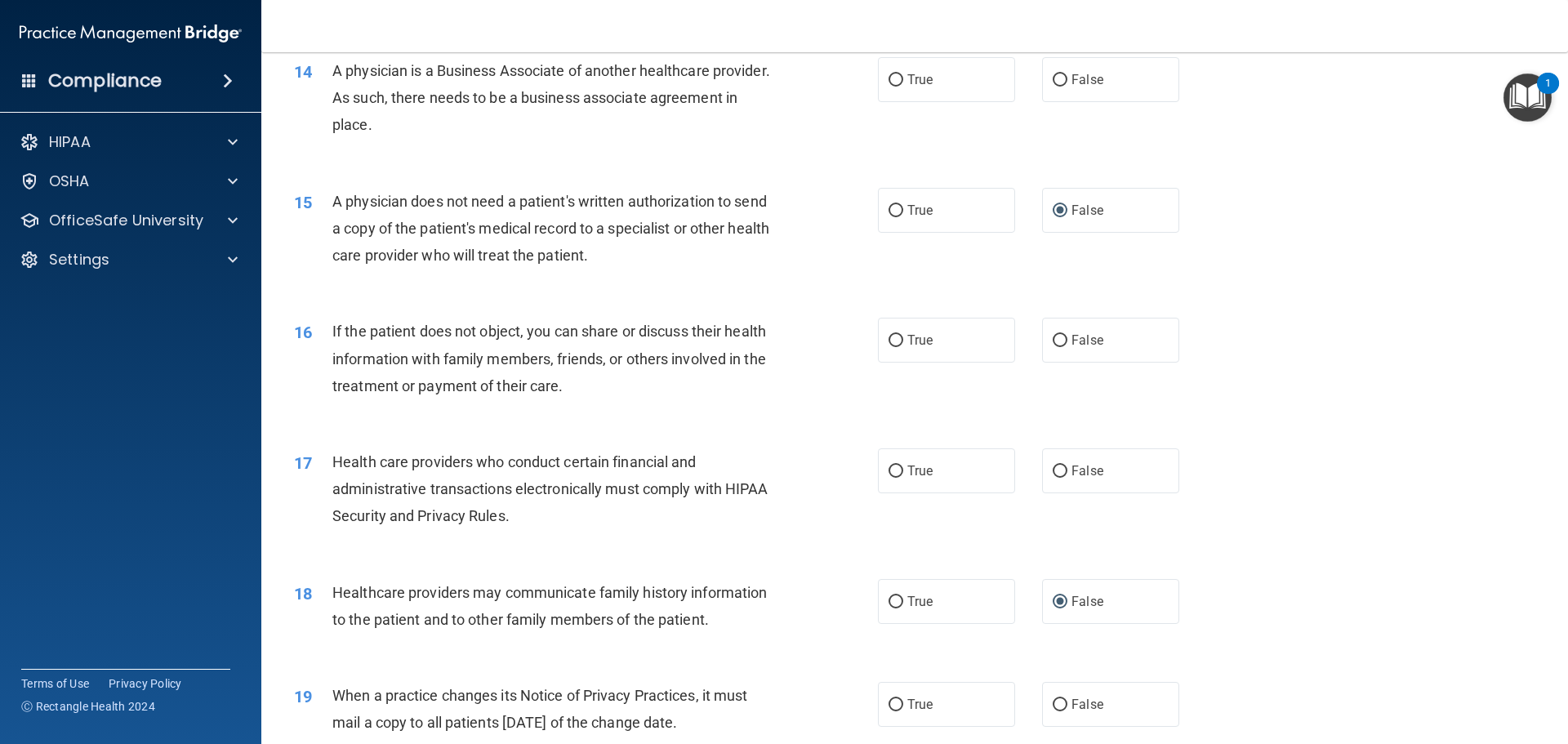
scroll to position [1715, 0]
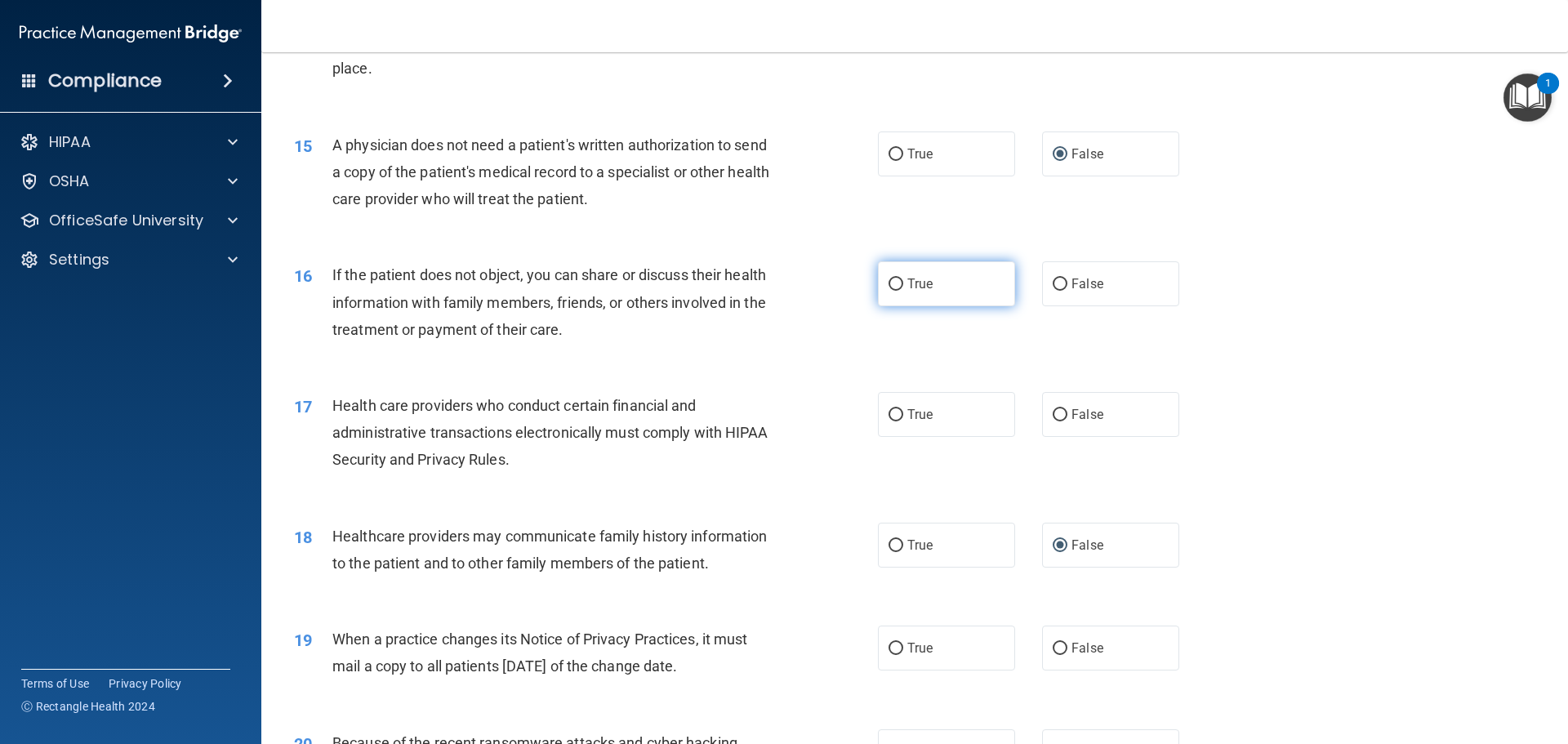
click at [888, 280] on input "True" at bounding box center [895, 285] width 15 height 12
radio input "true"
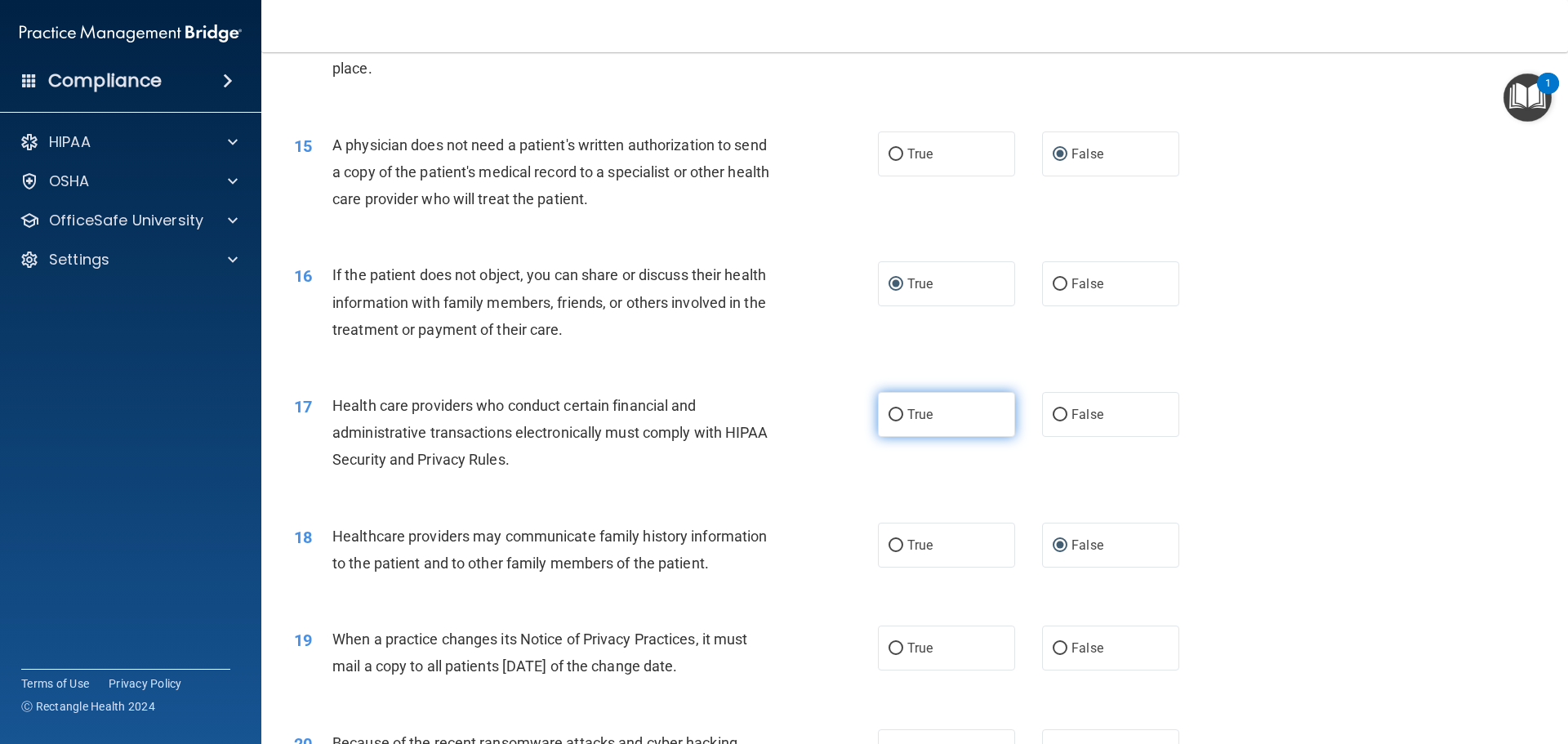
click at [893, 412] on input "True" at bounding box center [895, 415] width 15 height 12
radio input "true"
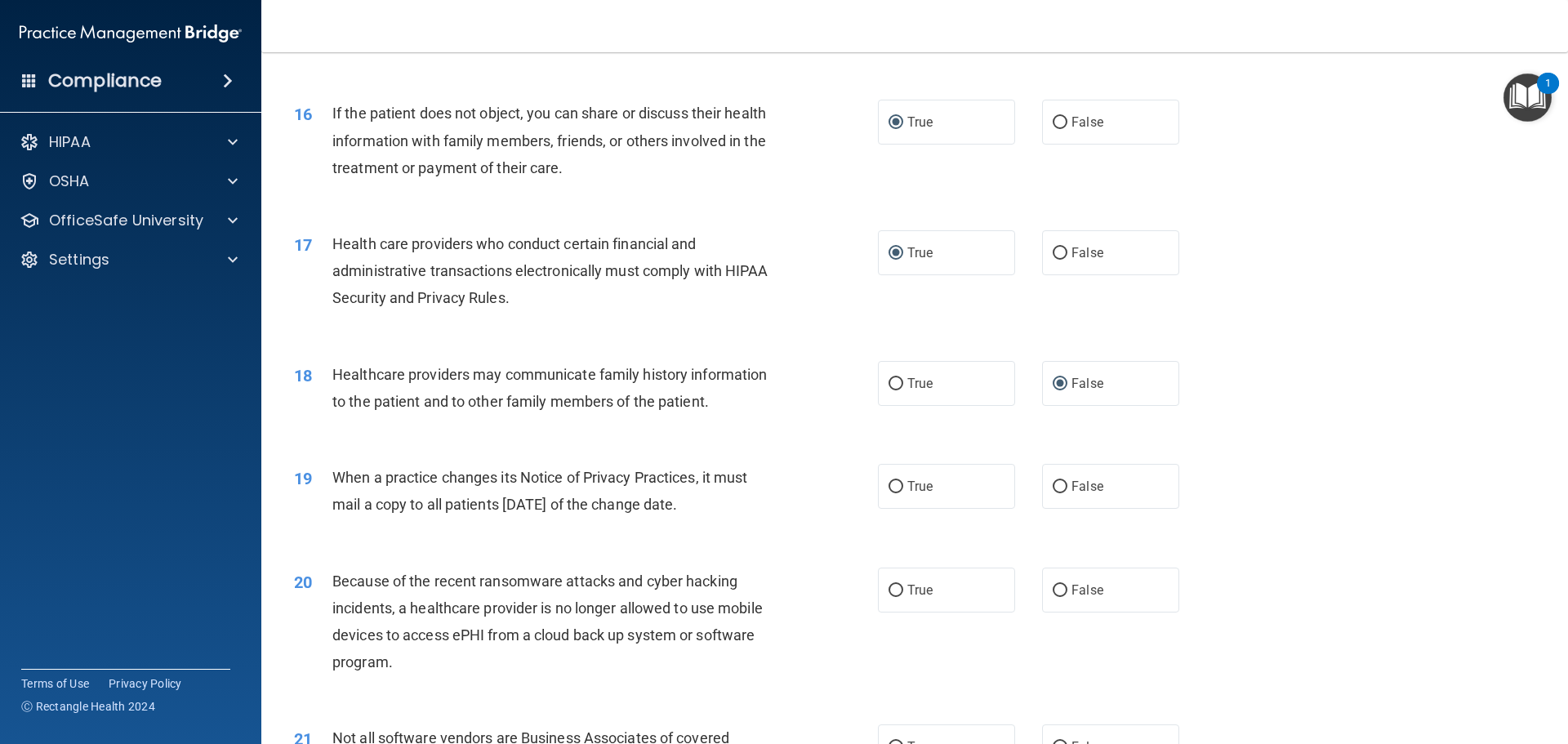
scroll to position [1879, 0]
click at [888, 381] on input "True" at bounding box center [895, 383] width 15 height 12
radio input "true"
radio input "false"
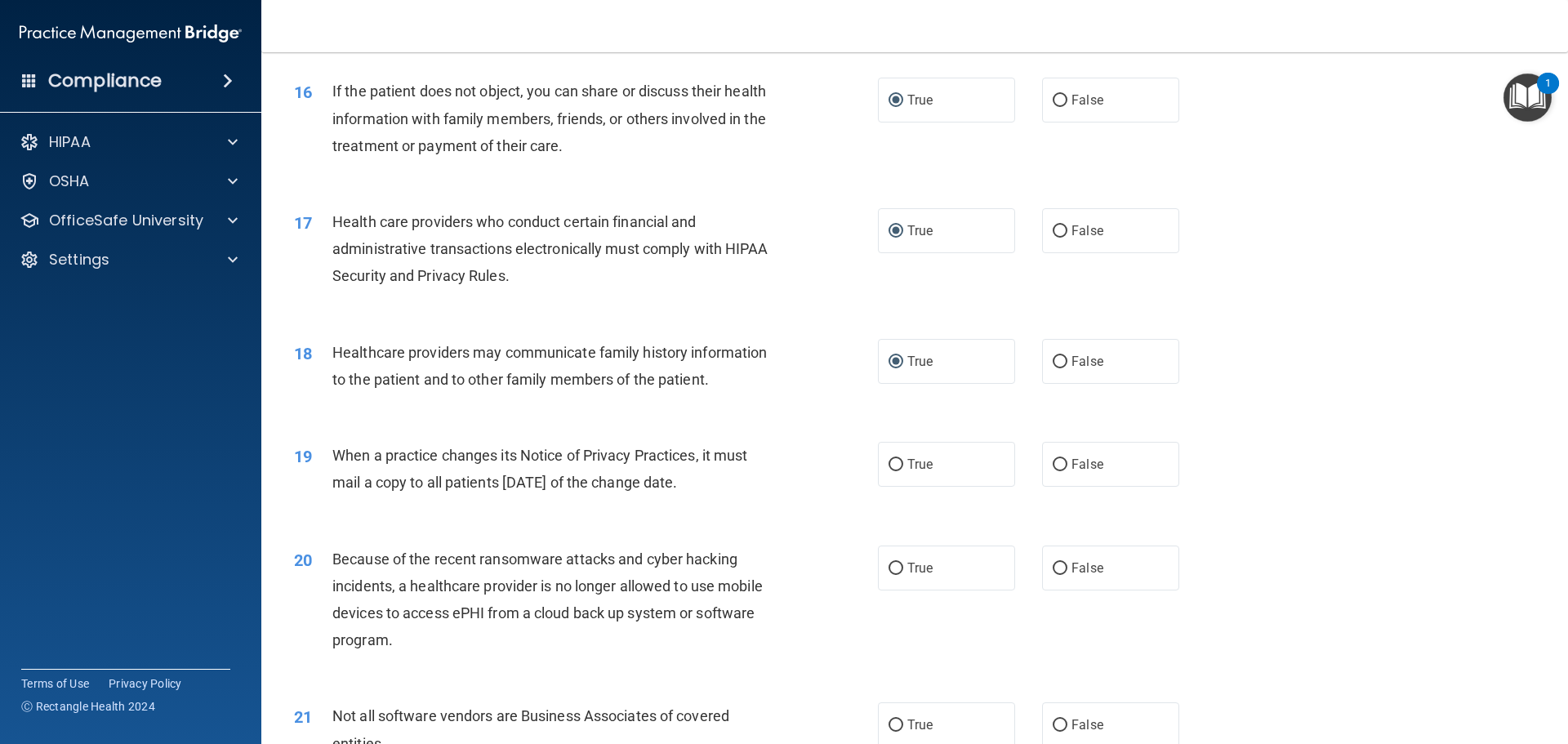
scroll to position [1960, 0]
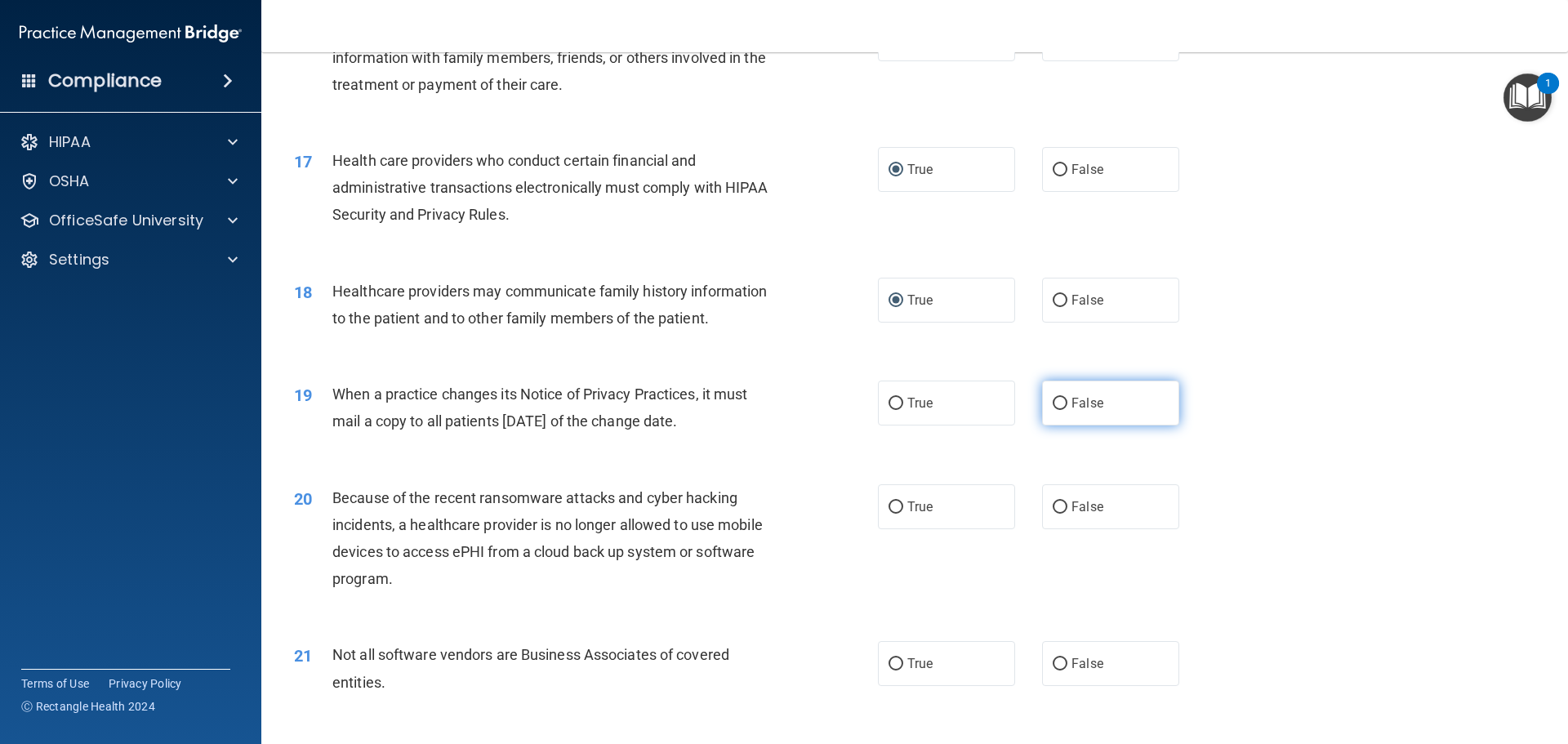
click at [1055, 404] on input "False" at bounding box center [1060, 404] width 15 height 12
radio input "true"
click at [1053, 506] on input "False" at bounding box center [1060, 508] width 15 height 12
radio input "true"
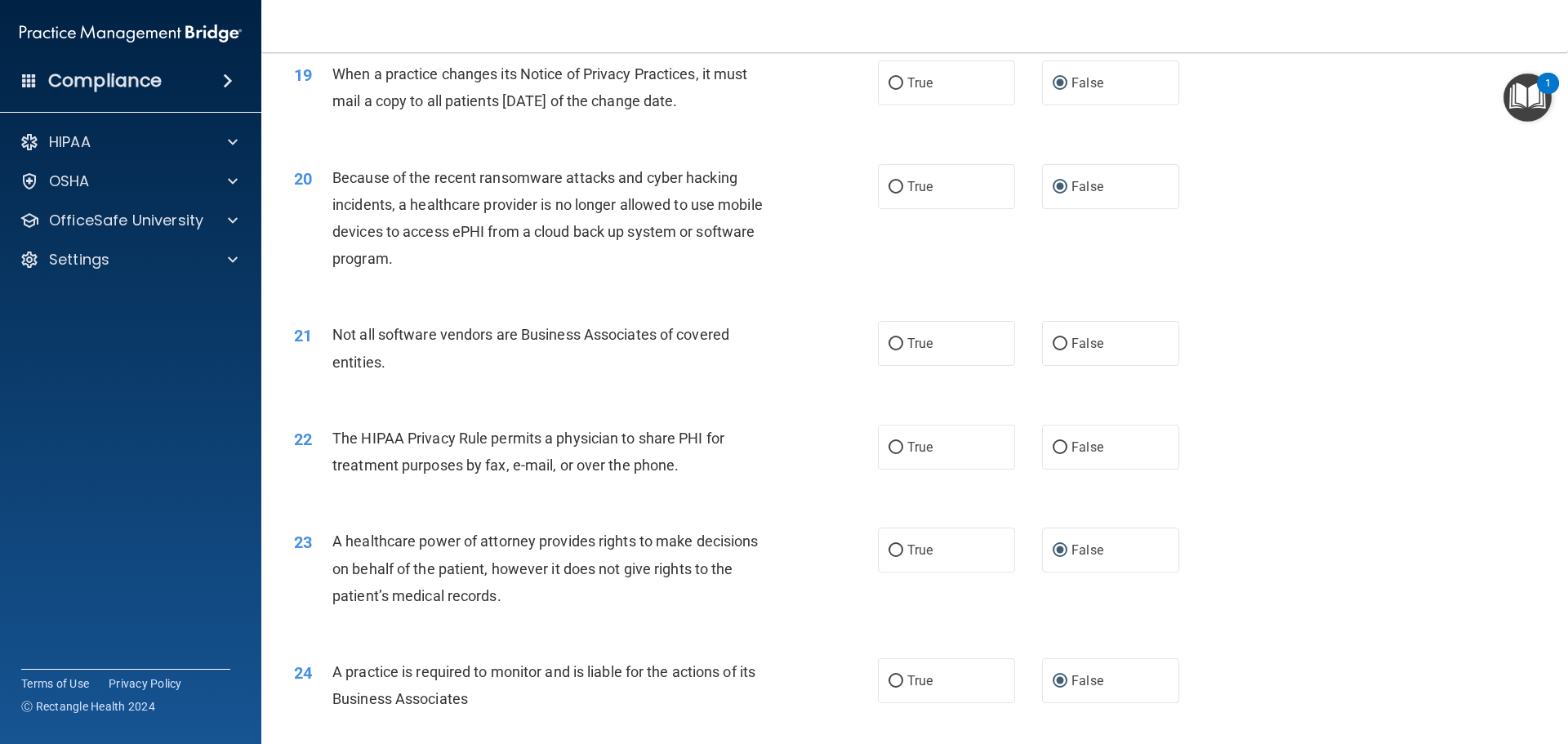
scroll to position [2287, 0]
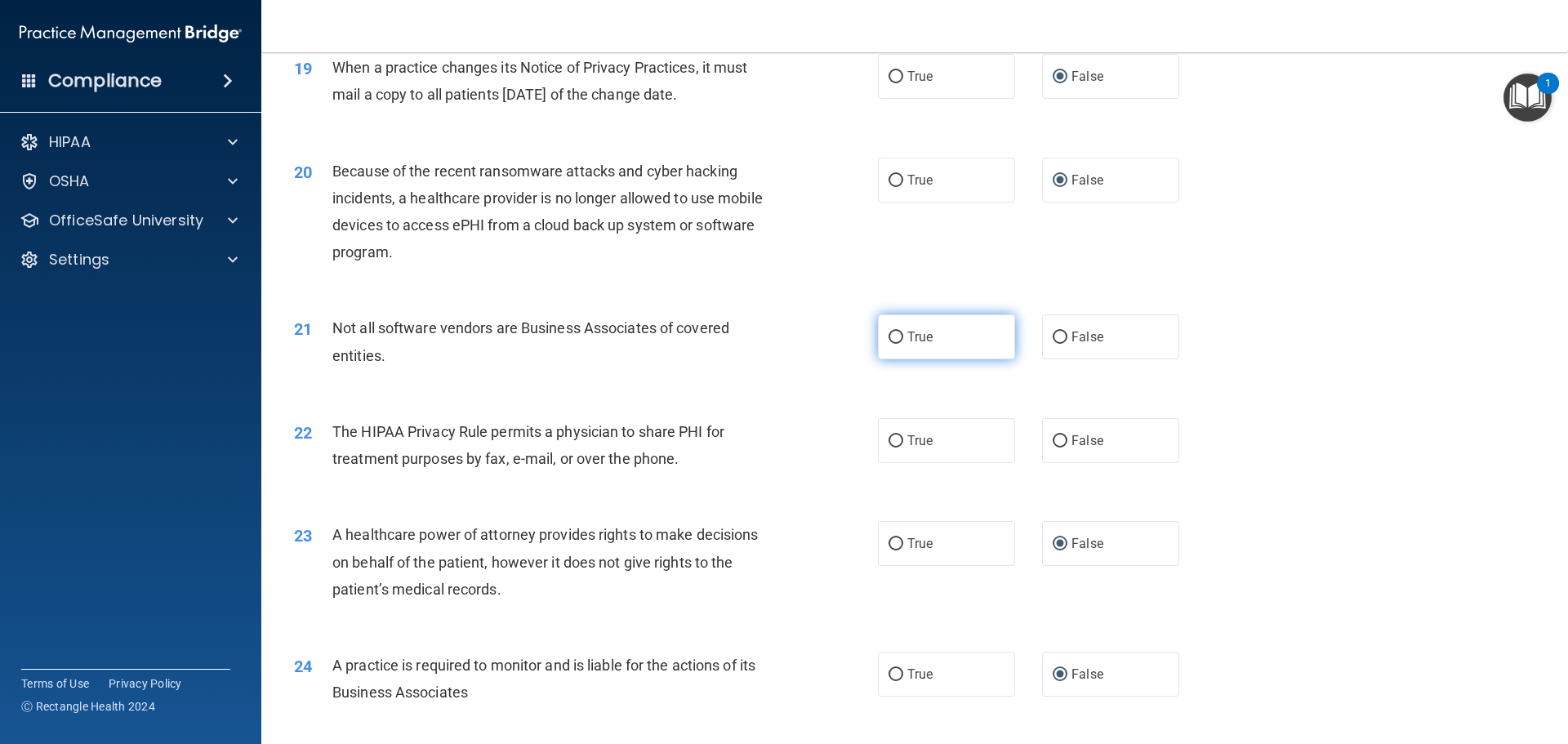
click at [891, 332] on input "True" at bounding box center [895, 338] width 15 height 12
radio input "true"
click at [890, 445] on input "True" at bounding box center [895, 442] width 15 height 12
radio input "true"
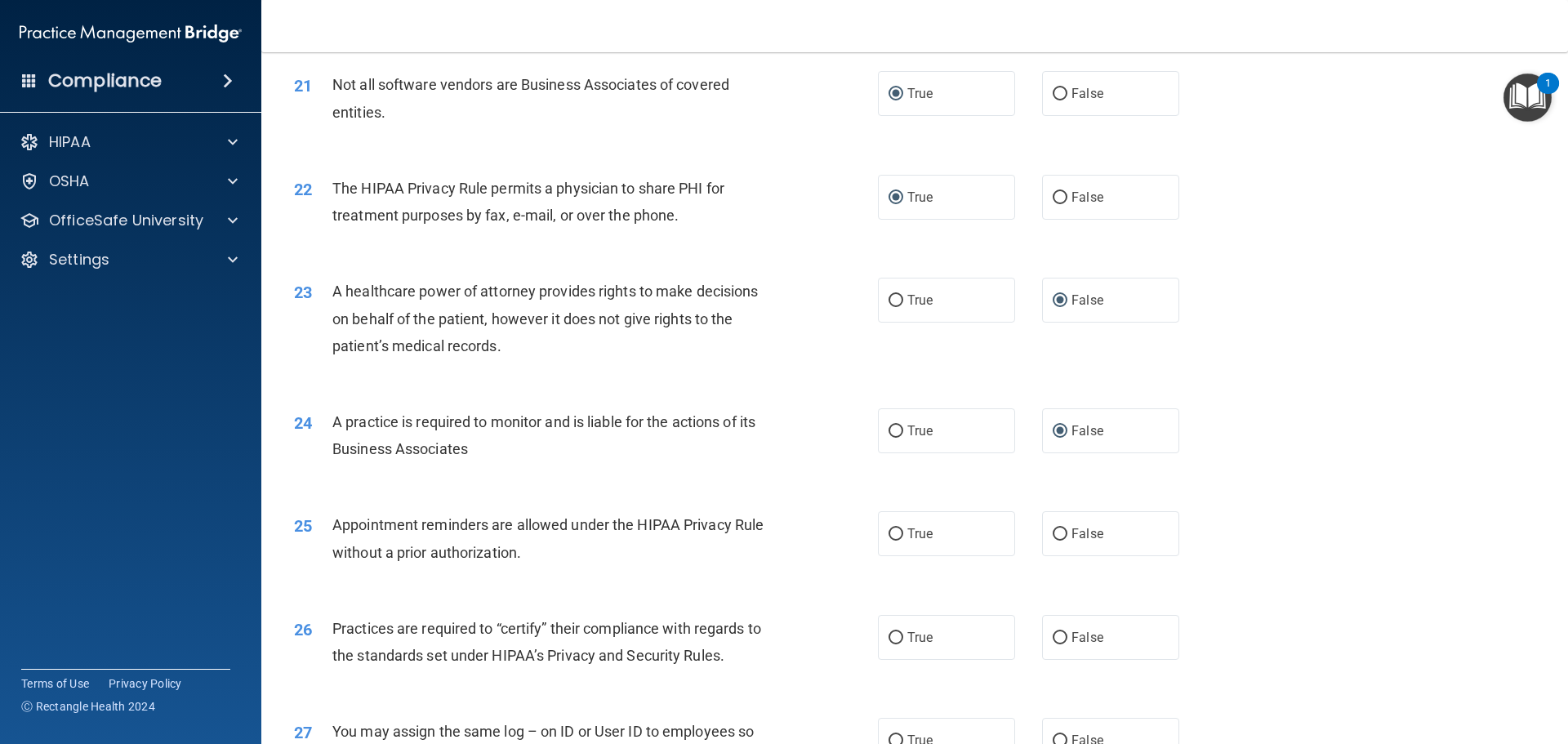
scroll to position [2532, 0]
click at [888, 532] on input "True" at bounding box center [895, 533] width 15 height 12
radio input "true"
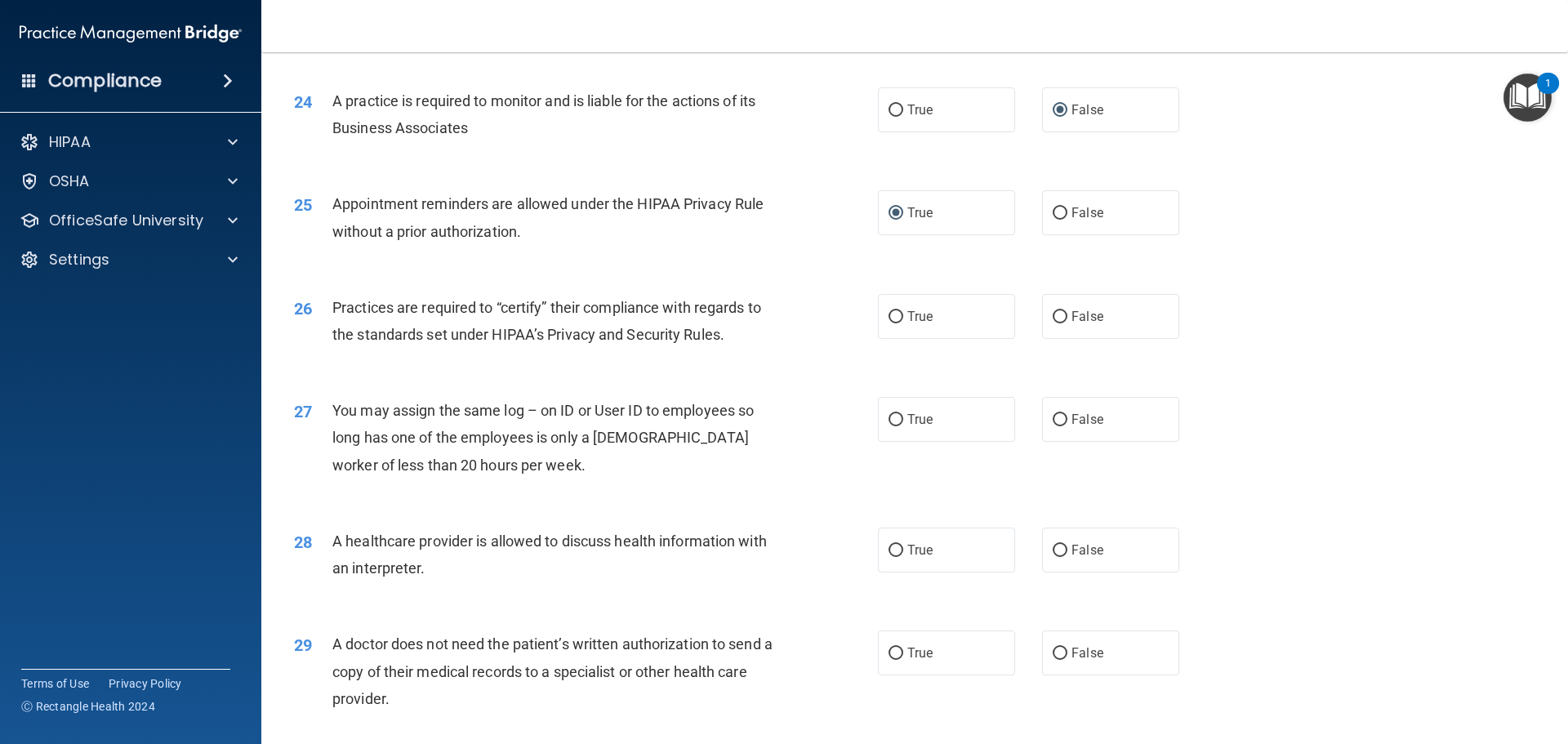
scroll to position [2859, 0]
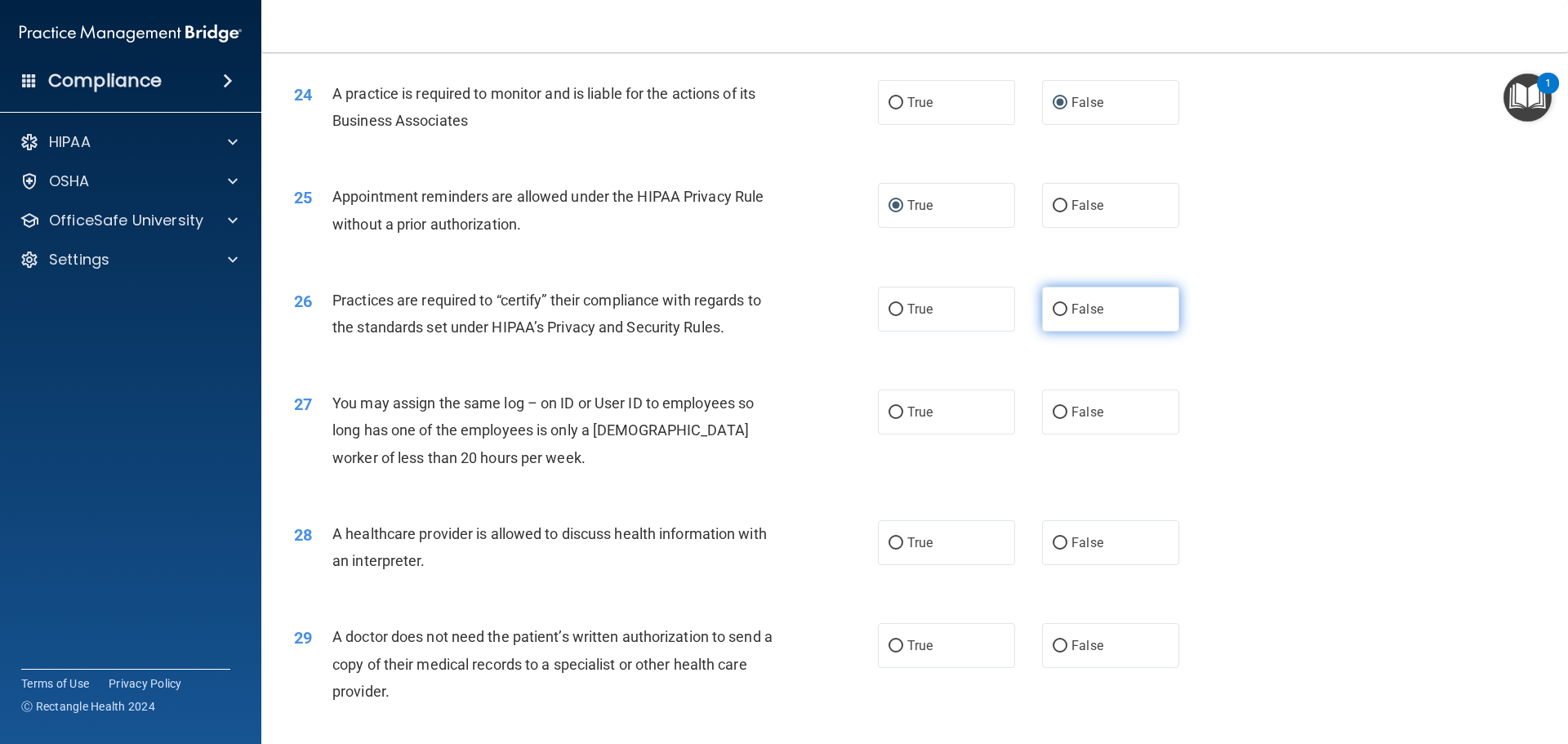
click at [1053, 313] on input "False" at bounding box center [1060, 310] width 15 height 12
radio input "true"
click at [1055, 413] on input "False" at bounding box center [1060, 413] width 15 height 12
radio input "true"
click at [890, 540] on input "True" at bounding box center [895, 544] width 15 height 12
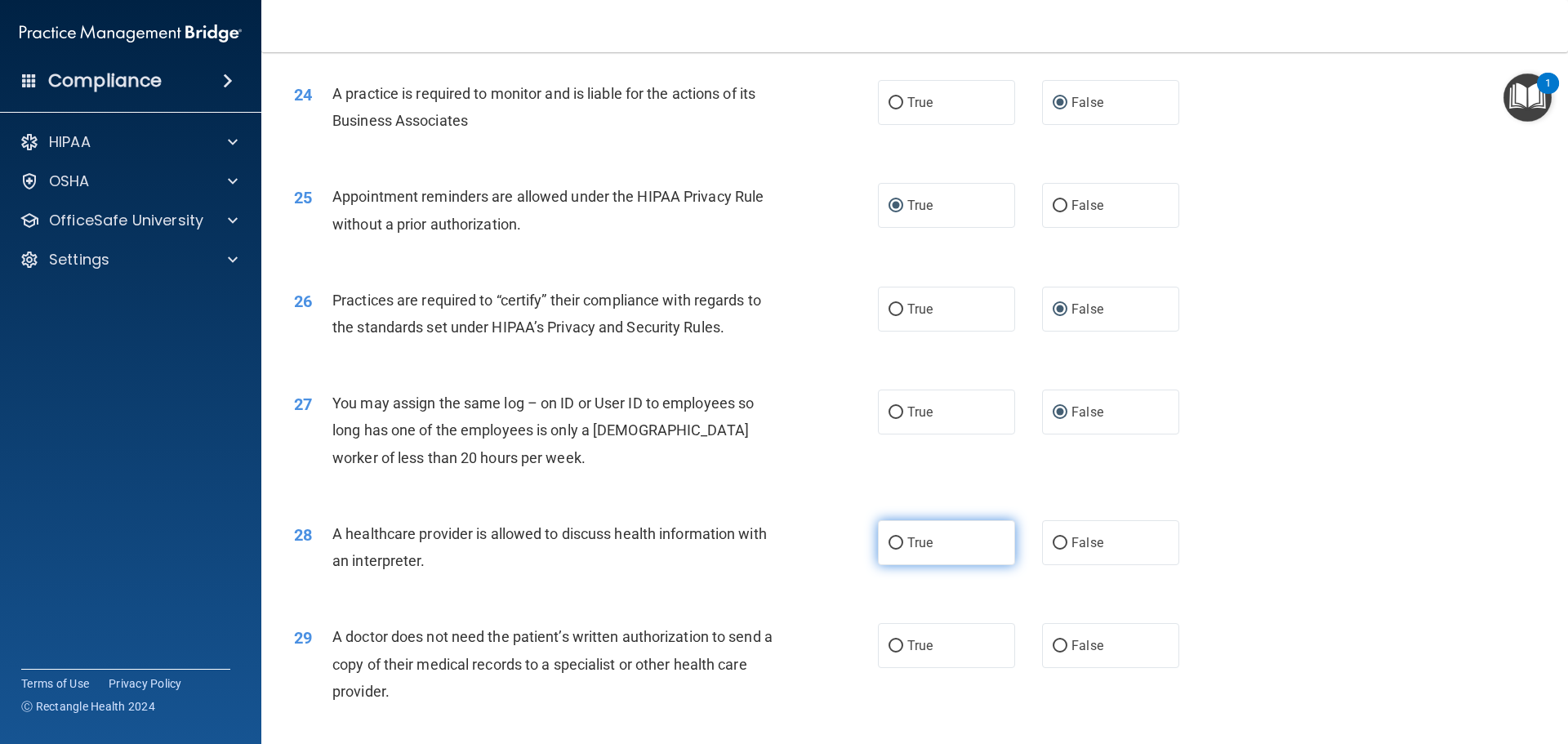
radio input "true"
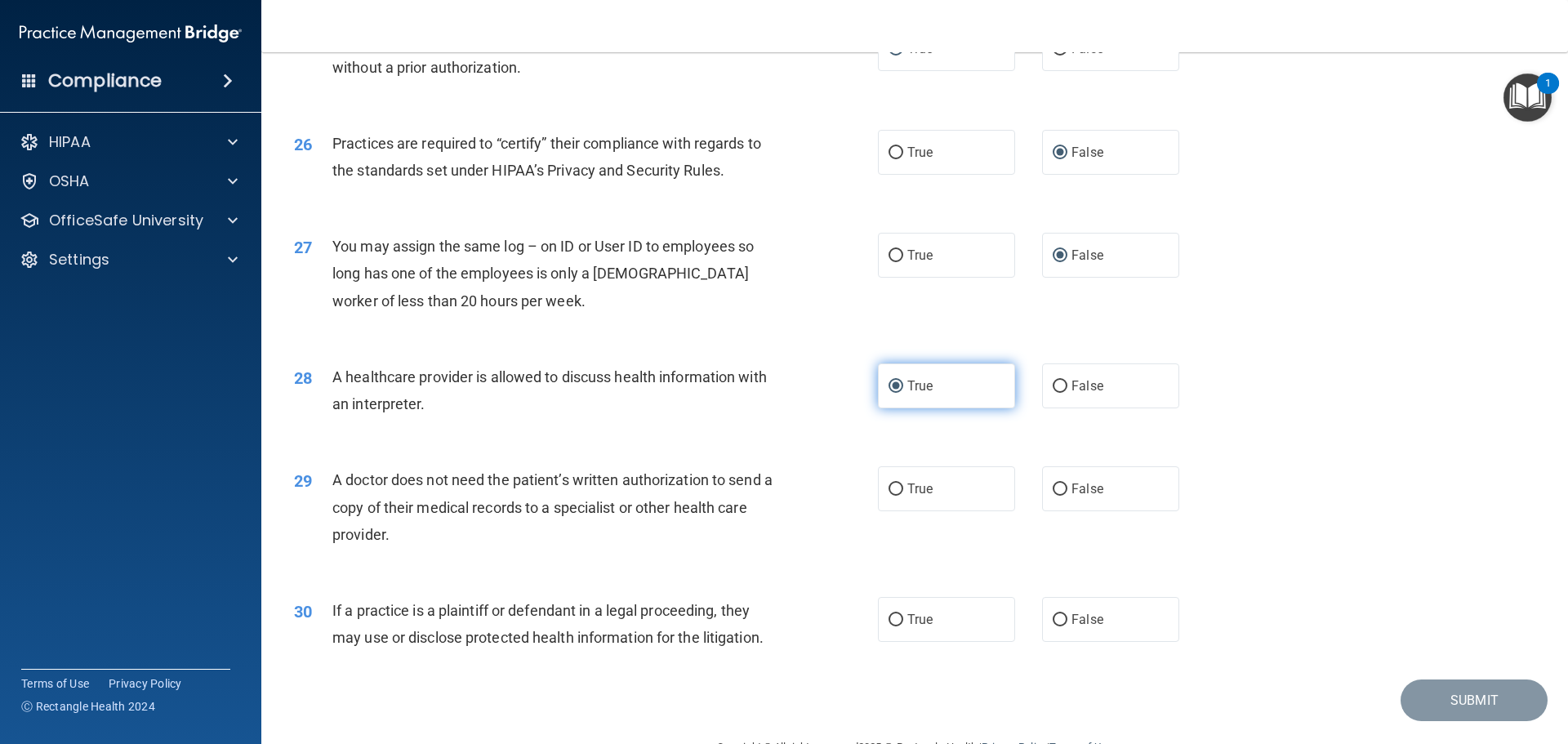
scroll to position [3022, 0]
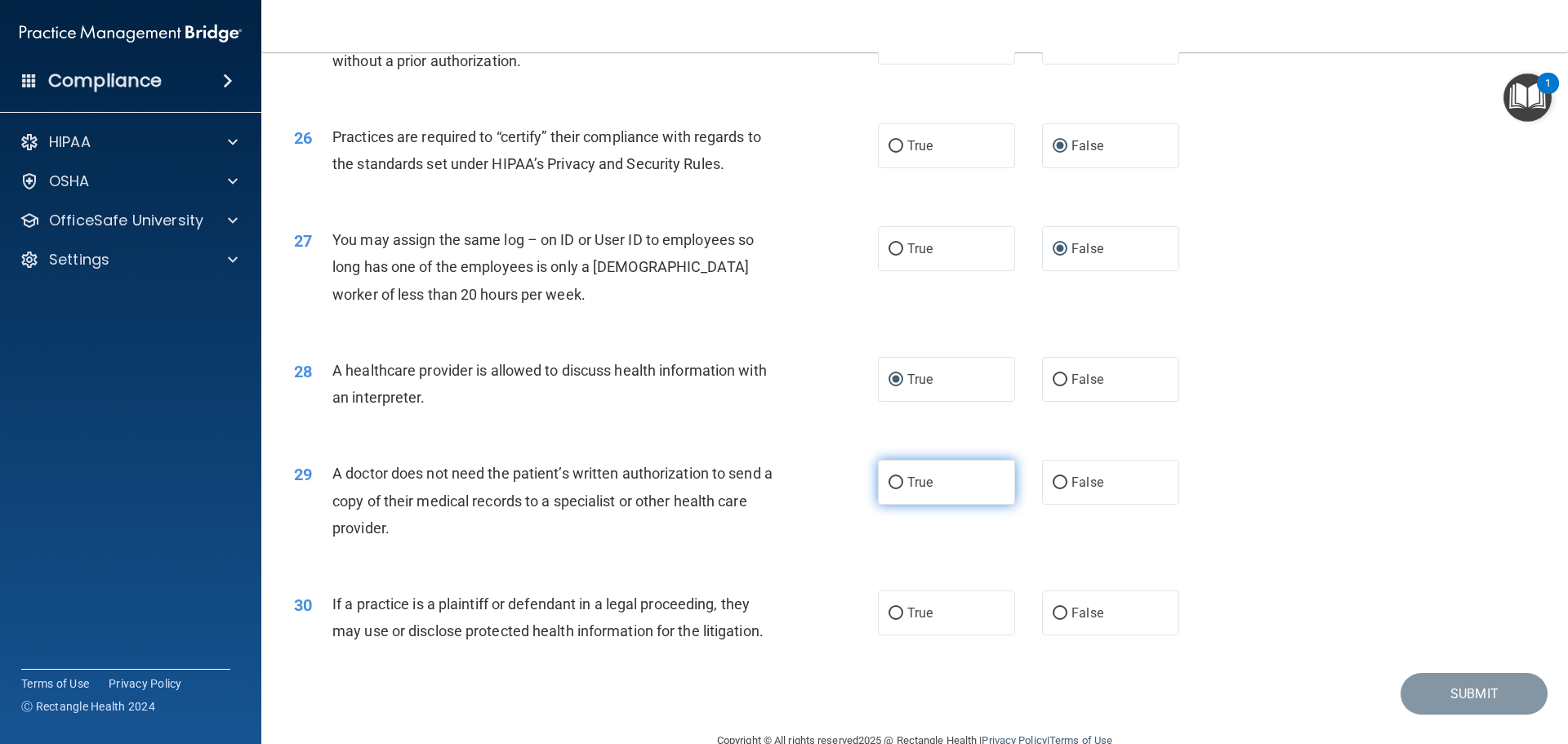
click at [888, 486] on input "True" at bounding box center [895, 483] width 15 height 12
radio input "true"
click at [894, 612] on input "True" at bounding box center [895, 614] width 15 height 12
radio input "true"
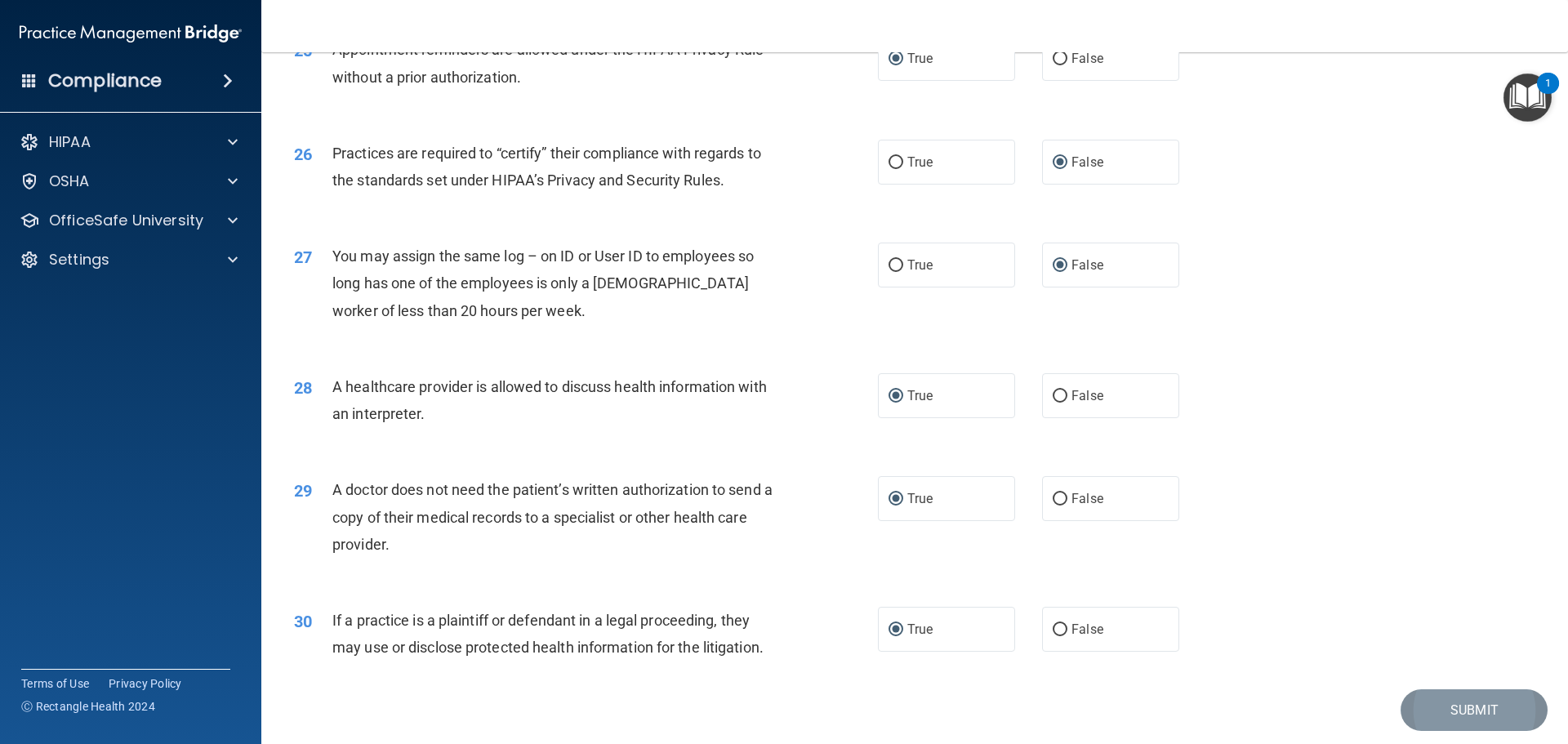
scroll to position [2977, 0]
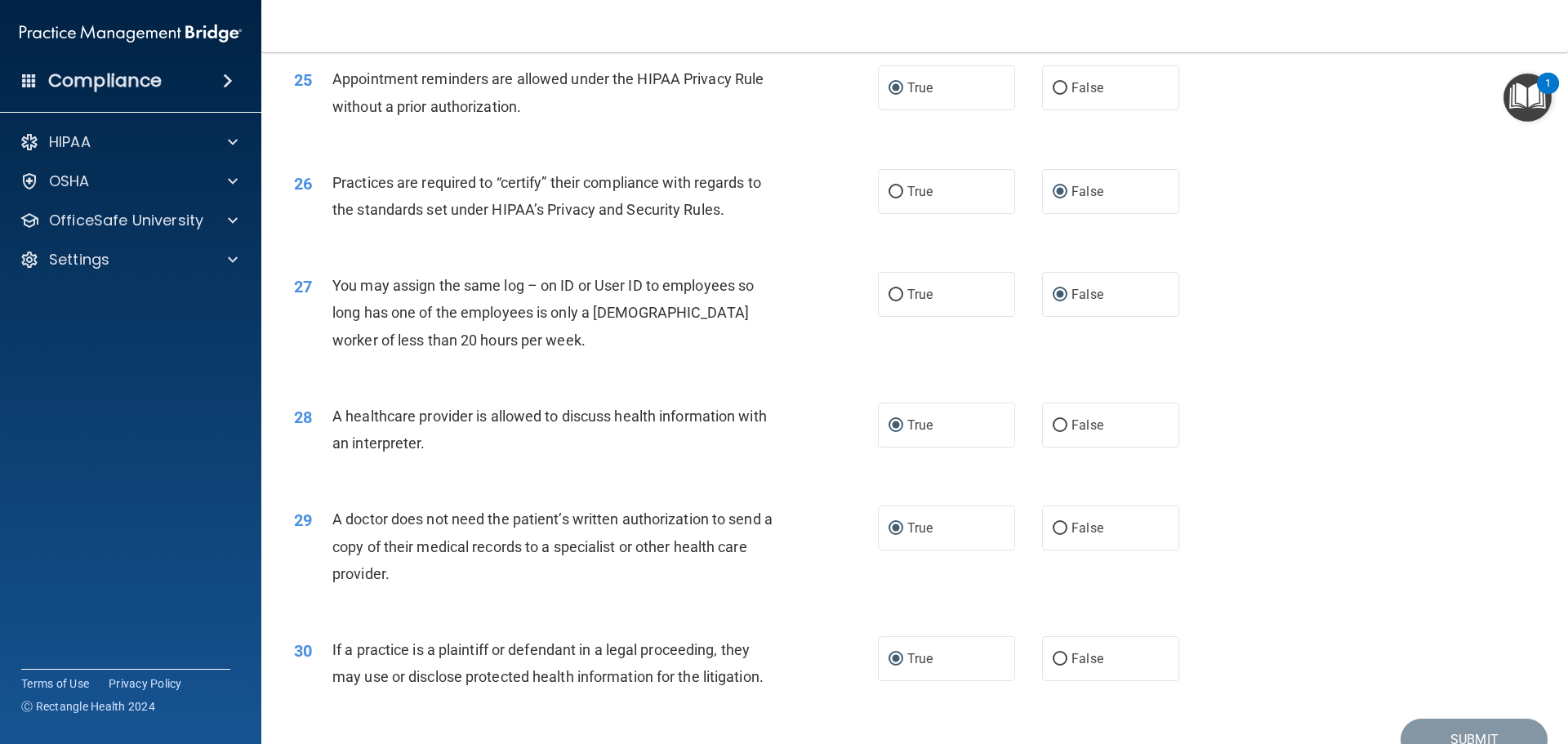
click at [1416, 406] on div "28 A healthcare provider is allowed to discuss health information with an inter…" at bounding box center [914, 434] width 1266 height 103
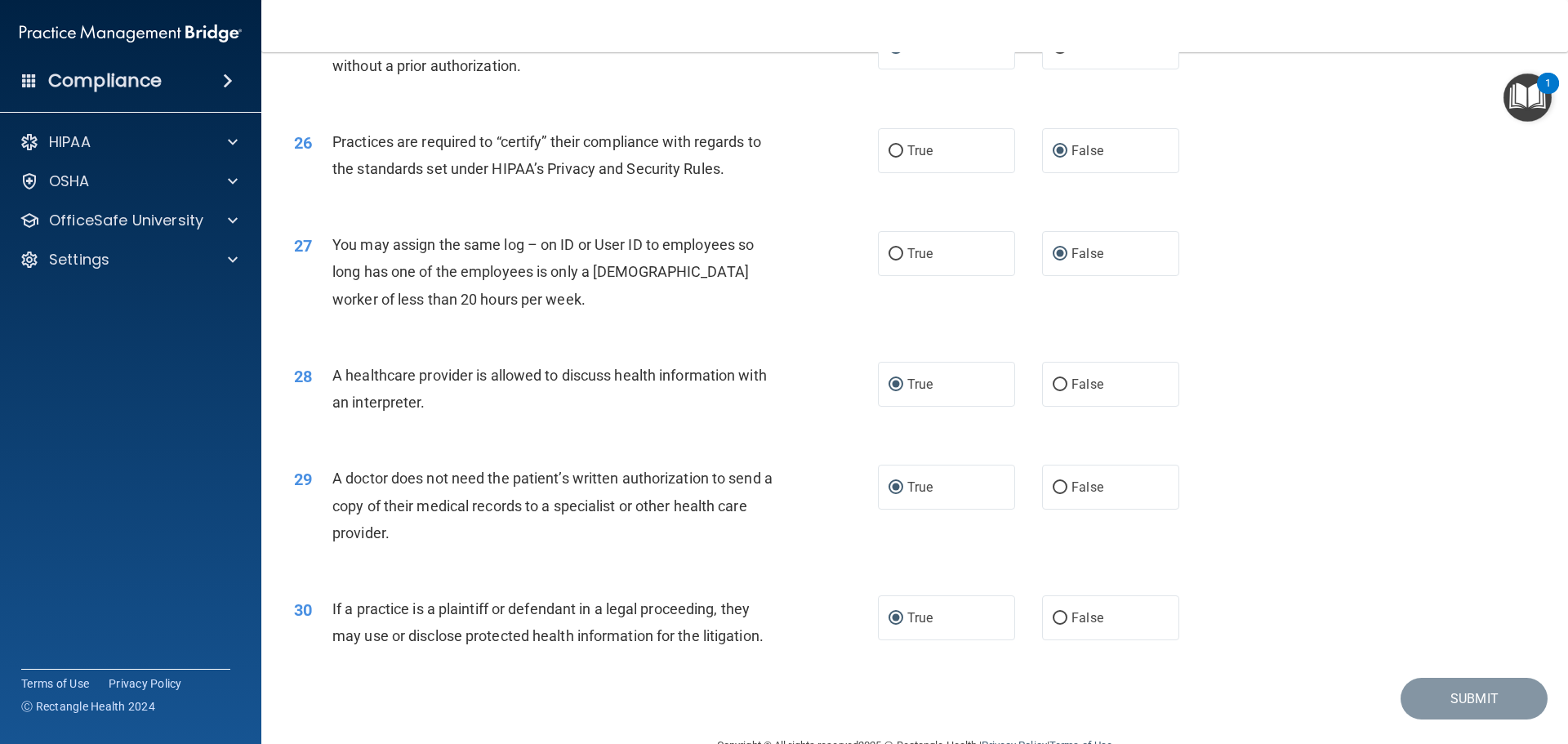
scroll to position [3059, 0]
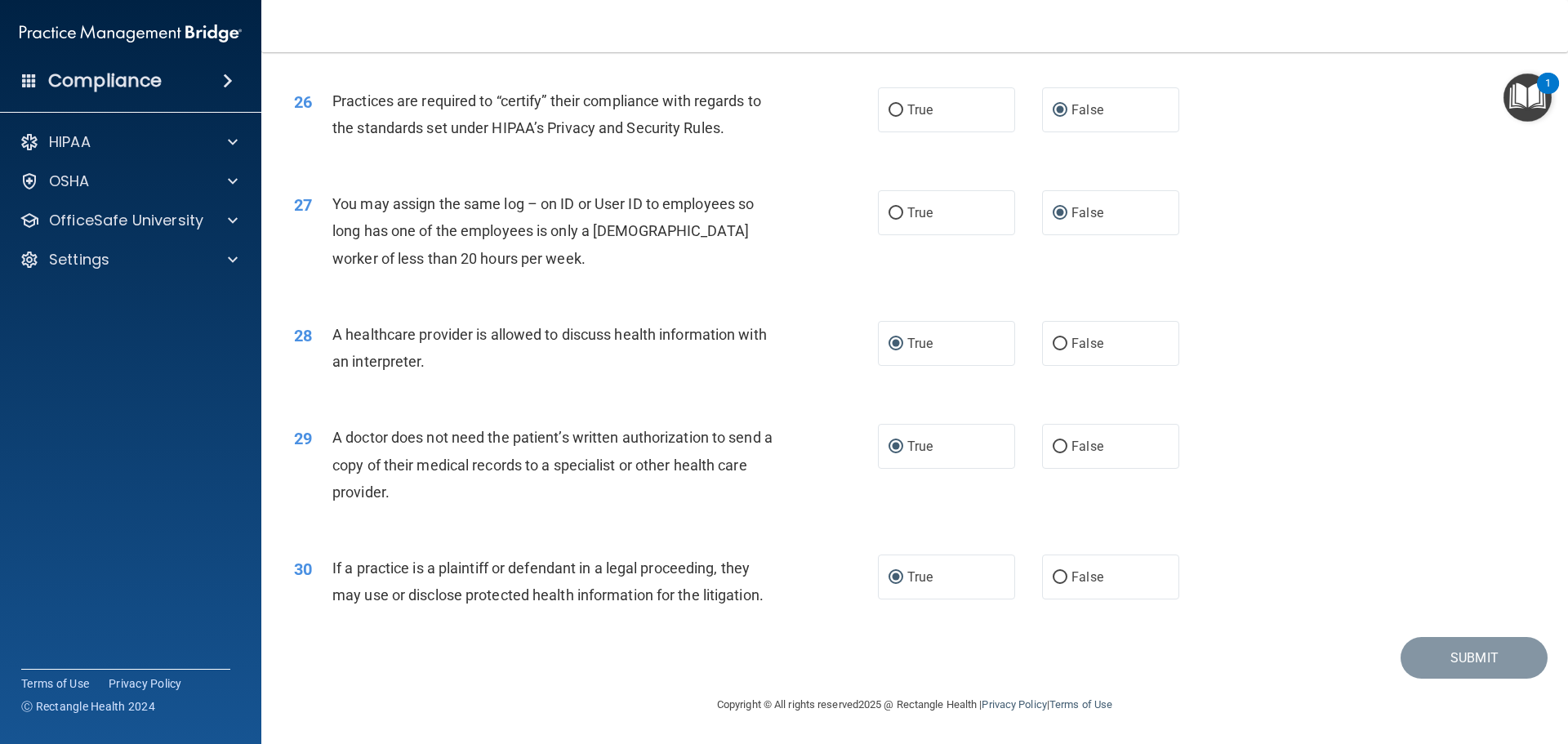
click at [1546, 92] on div "1" at bounding box center [1548, 94] width 5 height 21
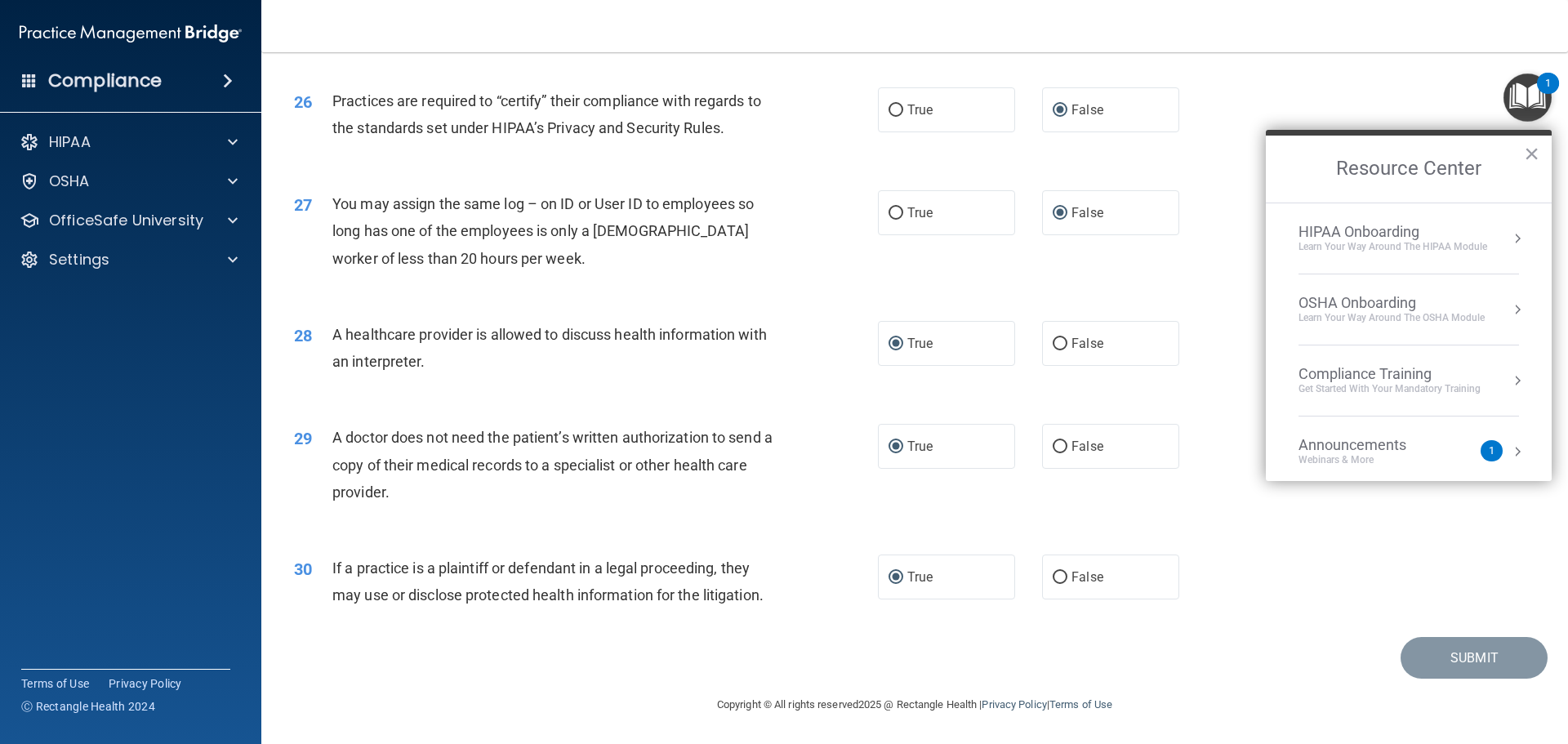
click at [1360, 563] on div "30 If a practice is a plaintiff or defendant in a legal proceeding, they may us…" at bounding box center [914, 586] width 1266 height 103
click at [1323, 609] on div "30 If a practice is a plaintiff or defendant in a legal proceeding, they may us…" at bounding box center [914, 586] width 1266 height 103
click at [1528, 152] on button "×" at bounding box center [1531, 153] width 15 height 26
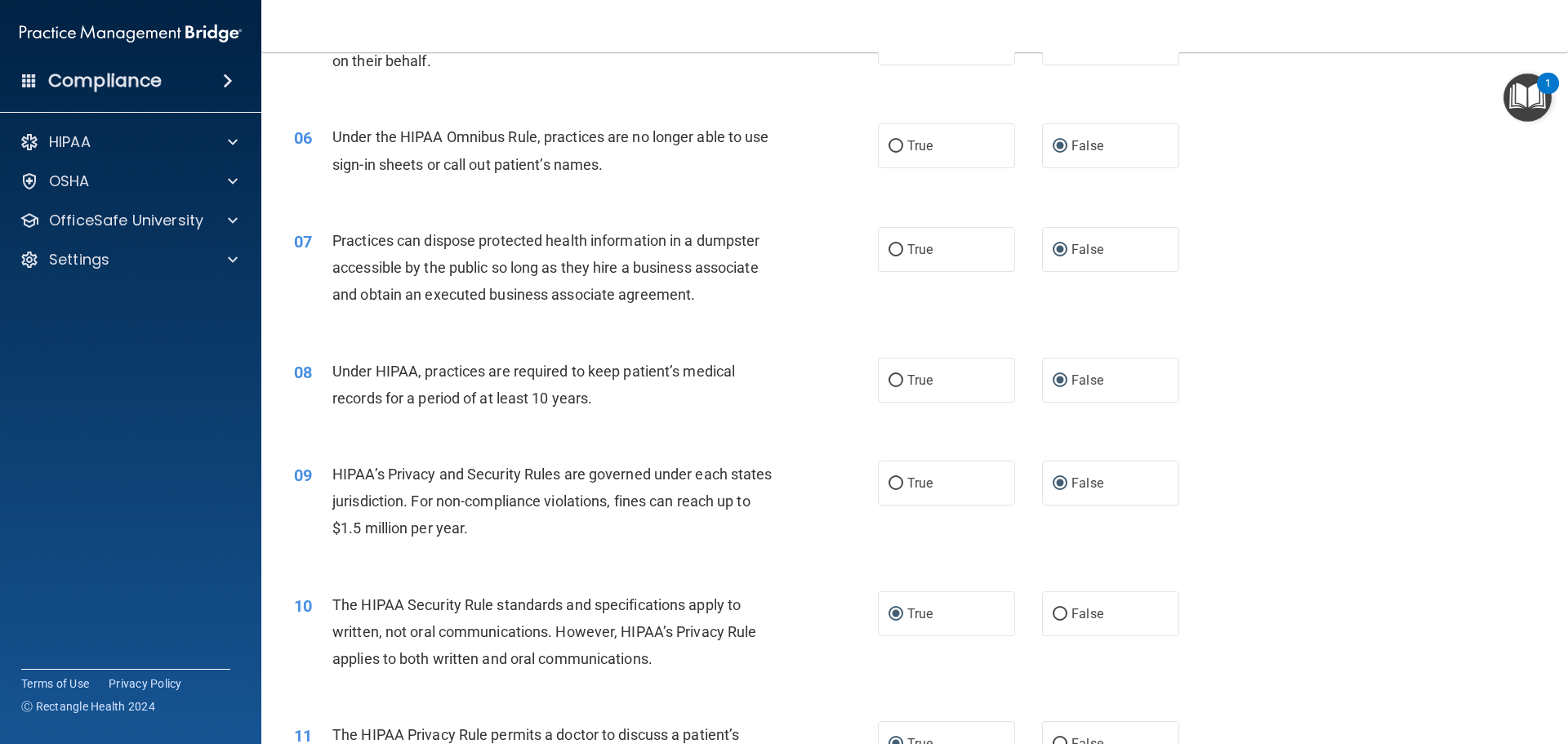
scroll to position [735, 0]
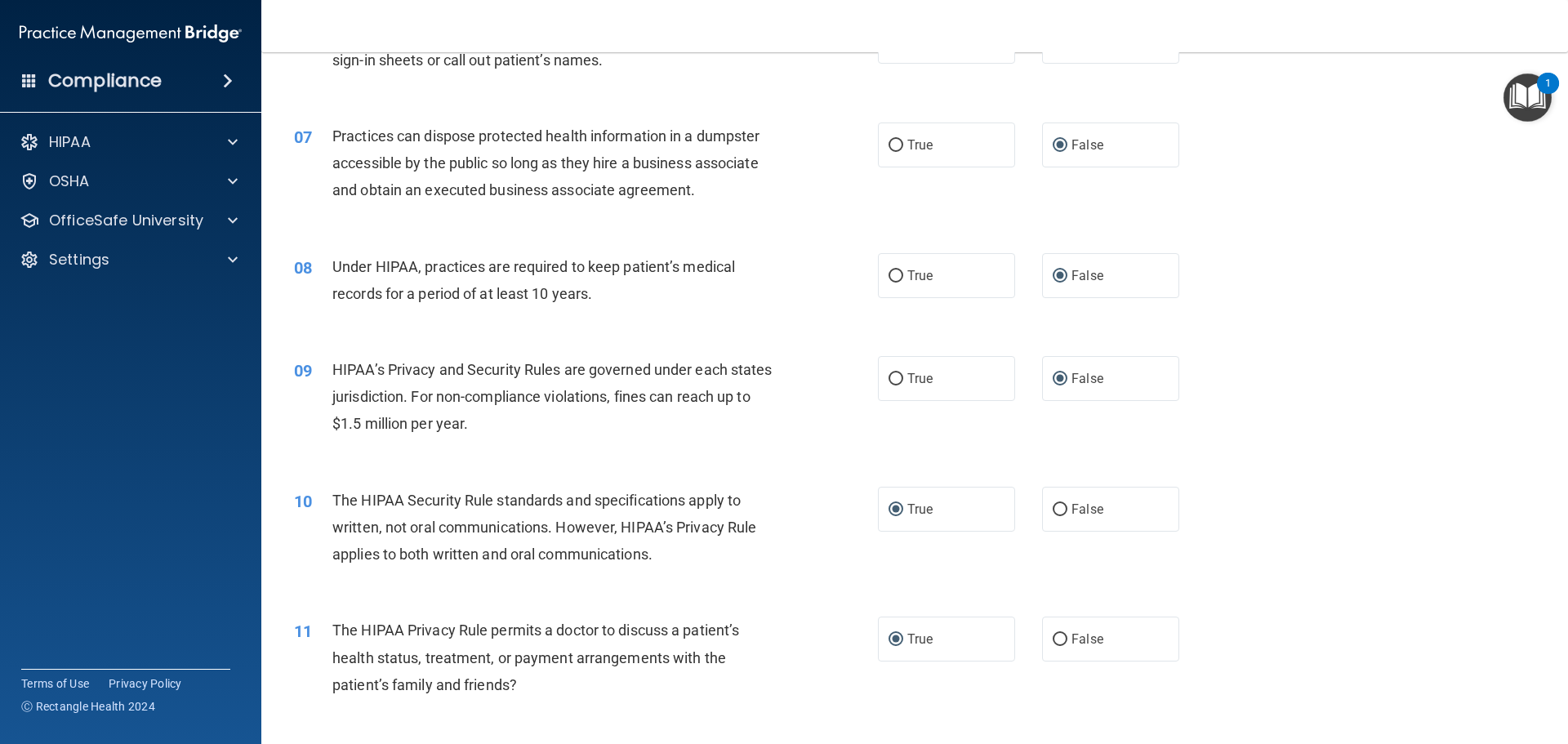
click at [1543, 82] on div "1" at bounding box center [1548, 84] width 22 height 21
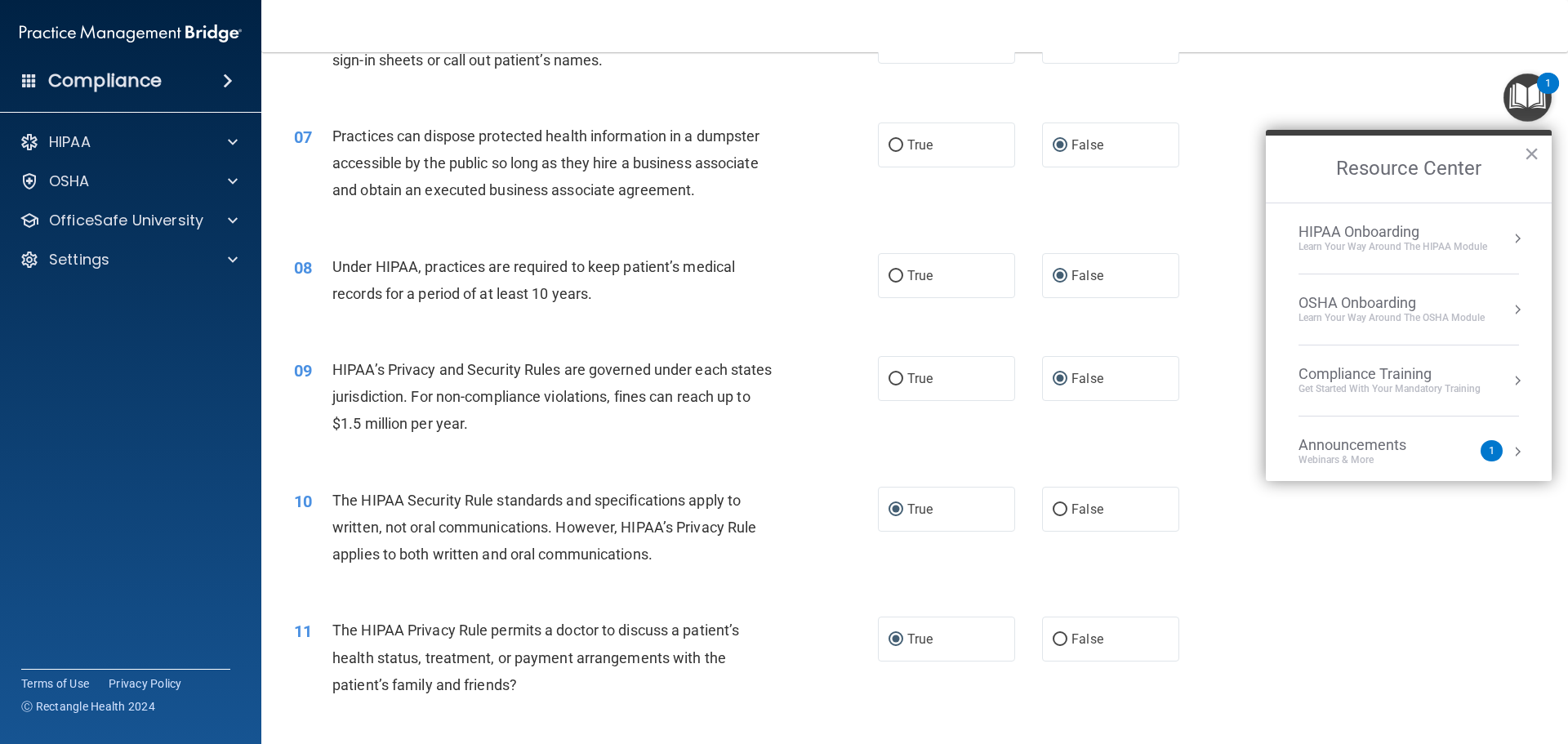
click at [1408, 241] on div "Learn Your Way around the HIPAA module" at bounding box center [1393, 248] width 189 height 14
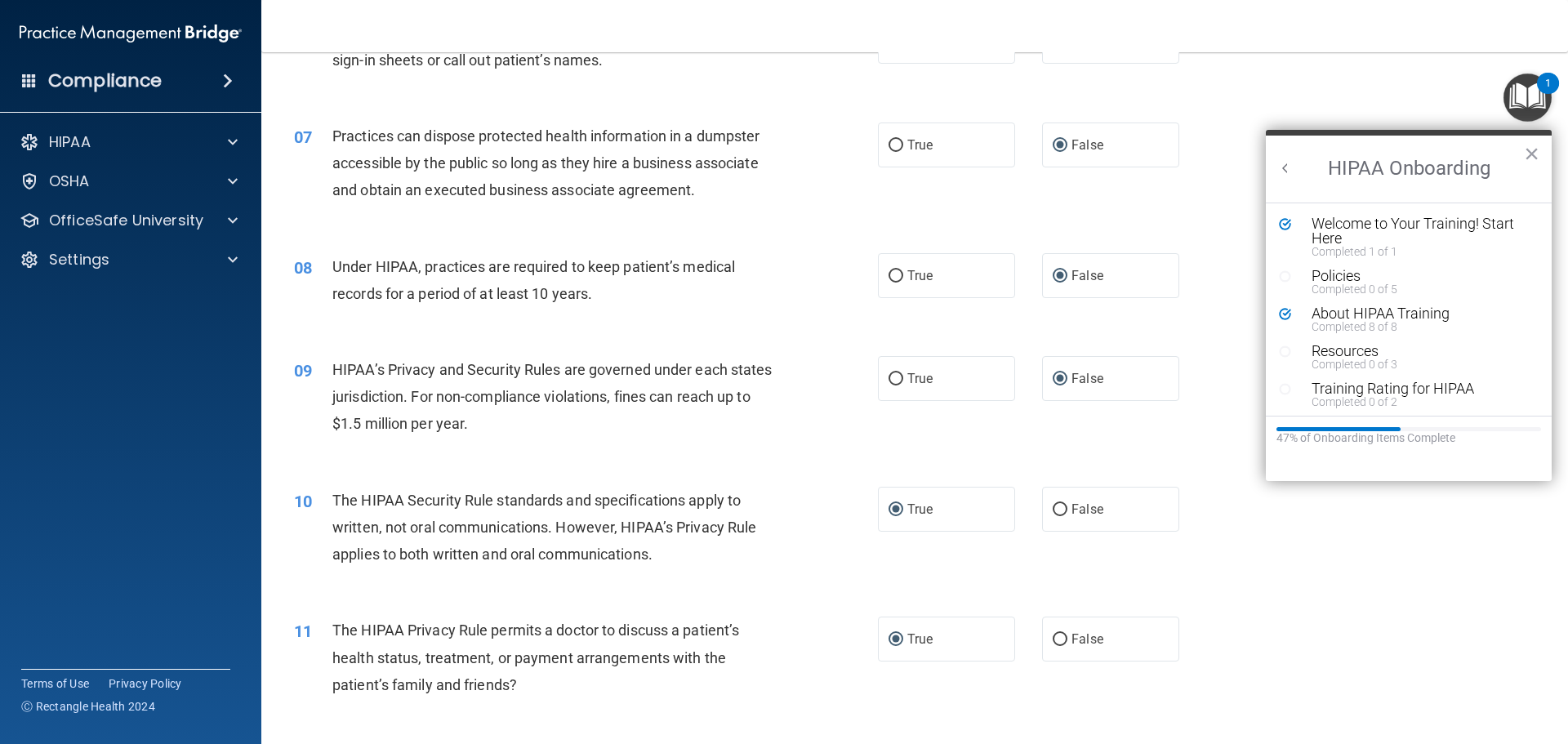
scroll to position [0, 0]
click at [1445, 230] on div "Welcome to Your Training! Start Here" at bounding box center [1415, 231] width 207 height 29
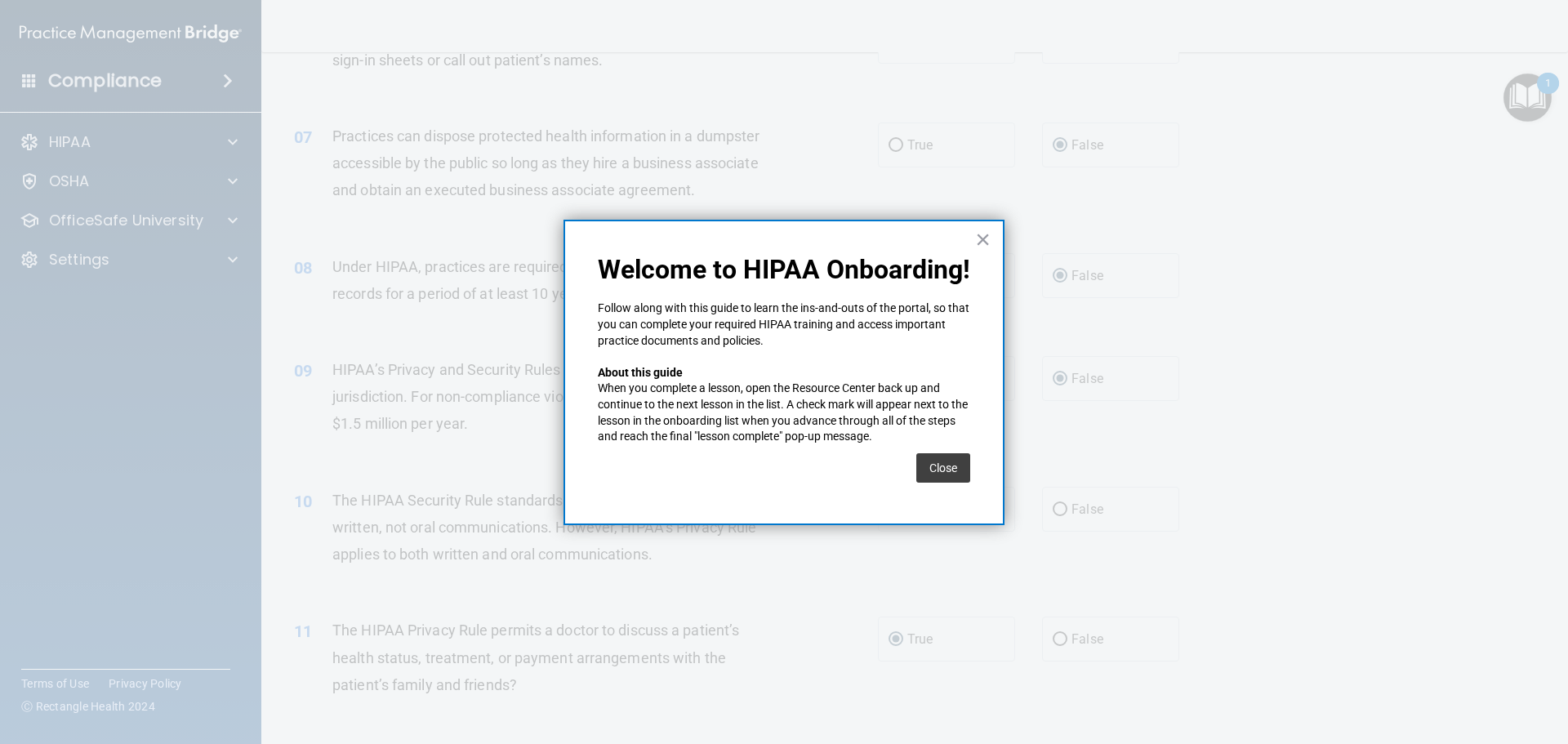
drag, startPoint x: 940, startPoint y: 465, endPoint x: 1001, endPoint y: 438, distance: 66.7
click at [941, 464] on button "Close" at bounding box center [943, 468] width 54 height 29
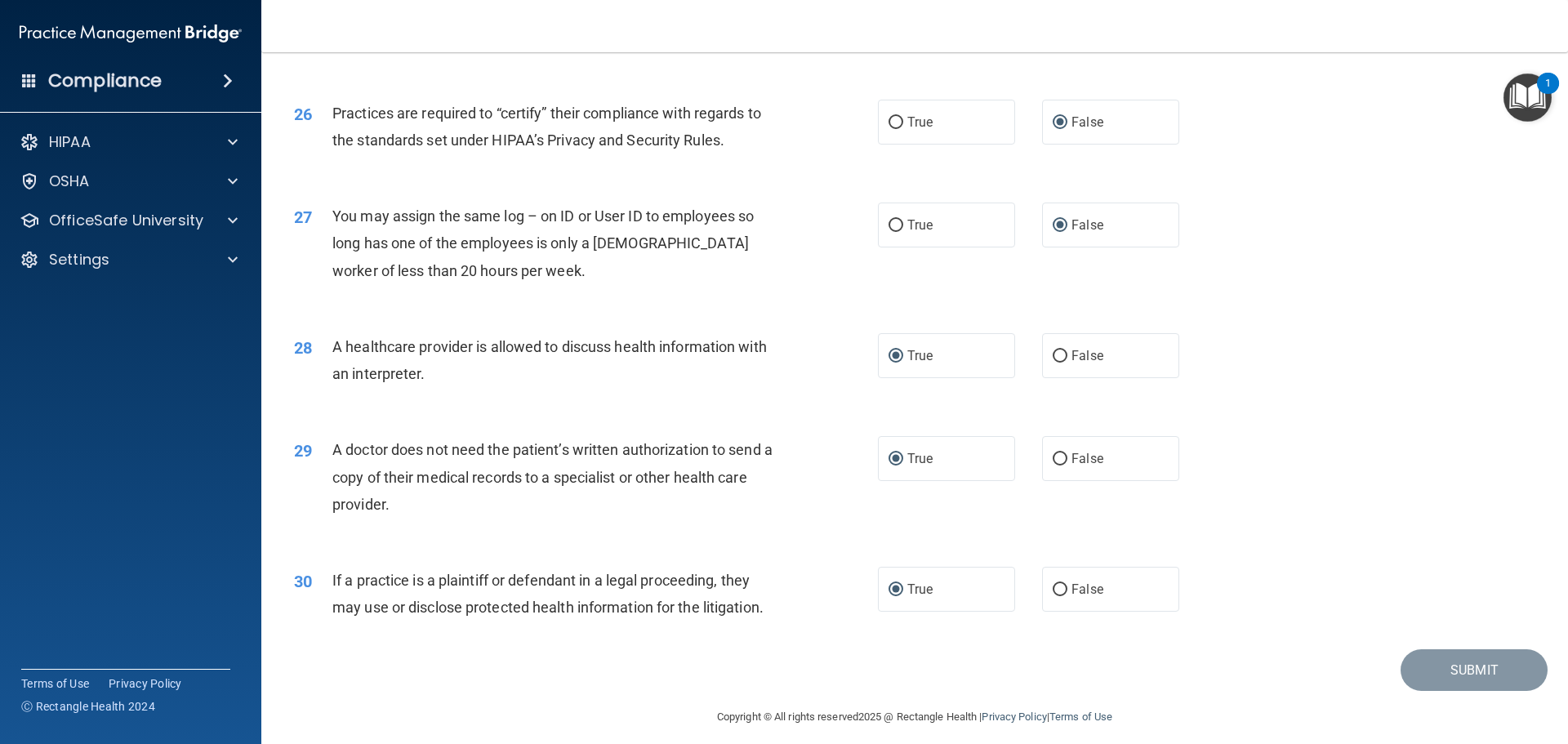
scroll to position [3059, 0]
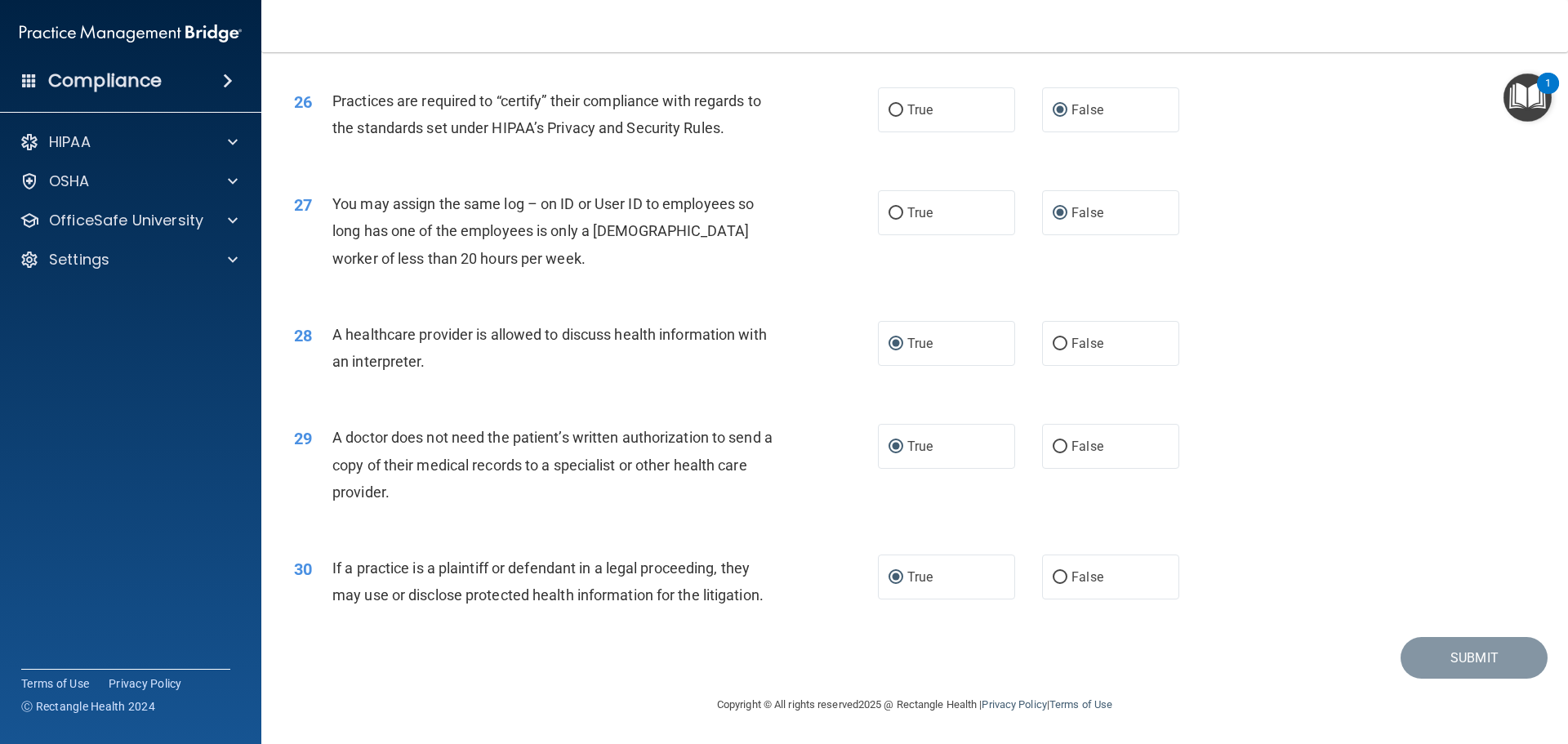
click at [1474, 680] on footer "Copyright © All rights reserved 2025 @ Rectangle Health | Privacy Policy | Term…" at bounding box center [915, 703] width 1242 height 49
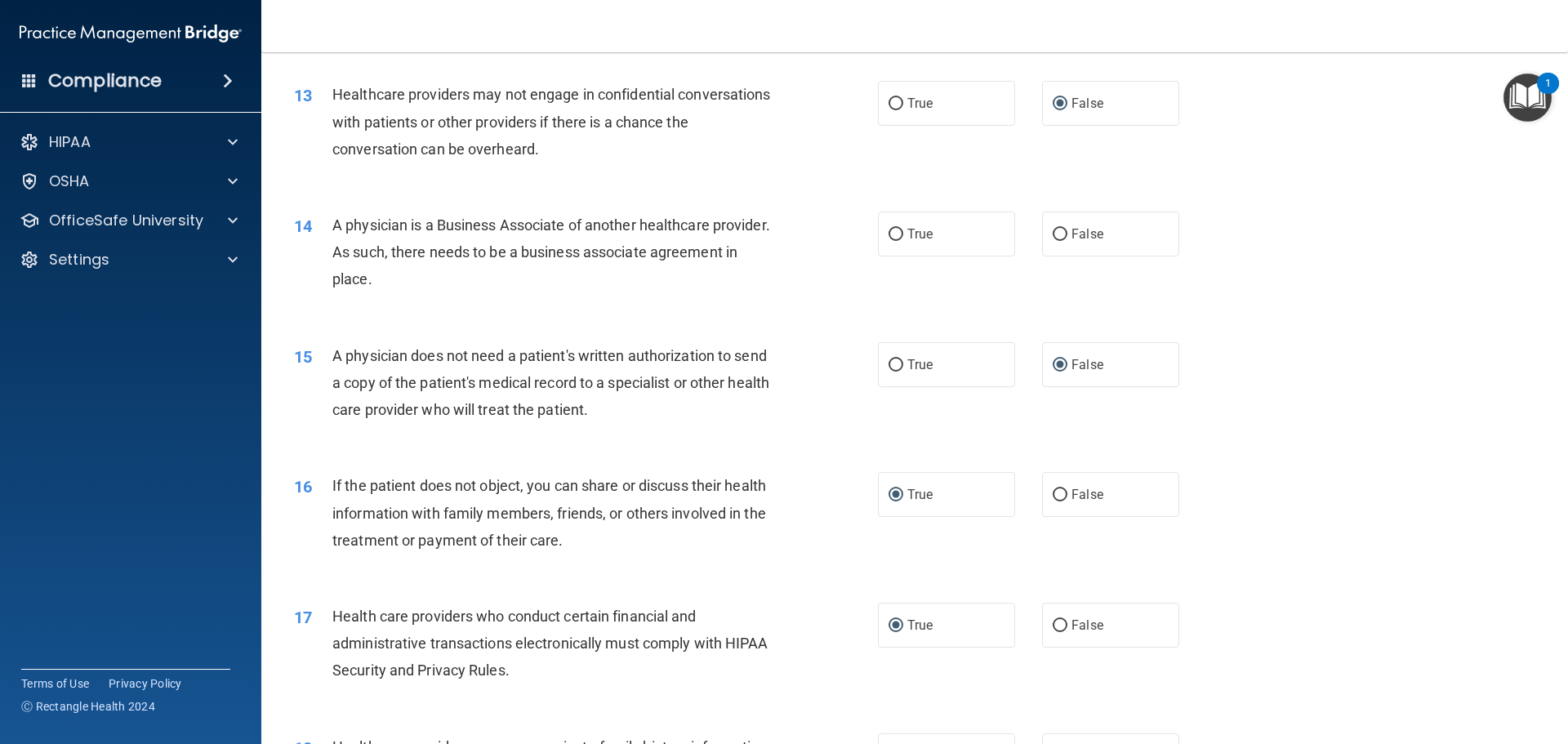
scroll to position [1507, 0]
click at [1055, 231] on input "False" at bounding box center [1060, 233] width 15 height 12
radio input "true"
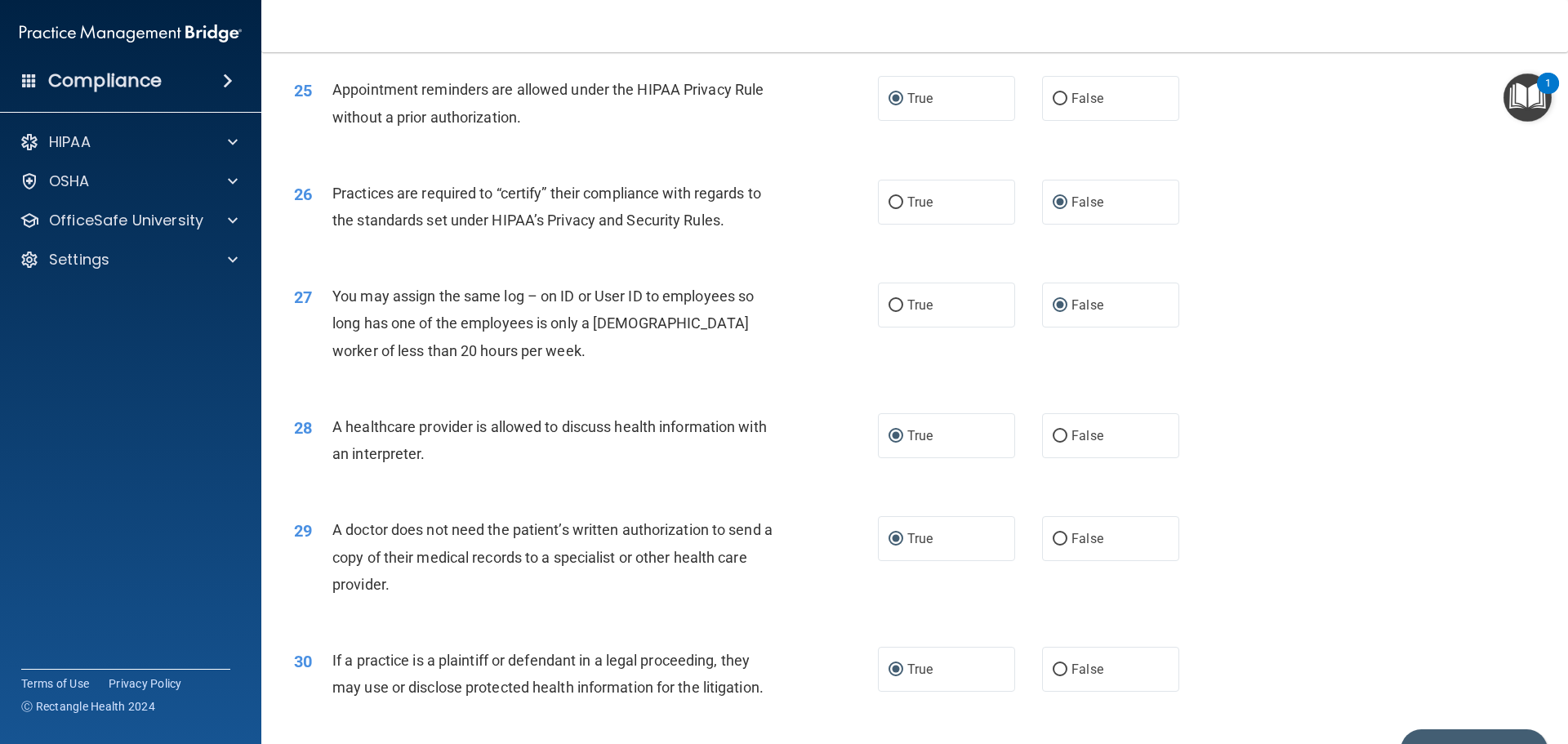
scroll to position [3059, 0]
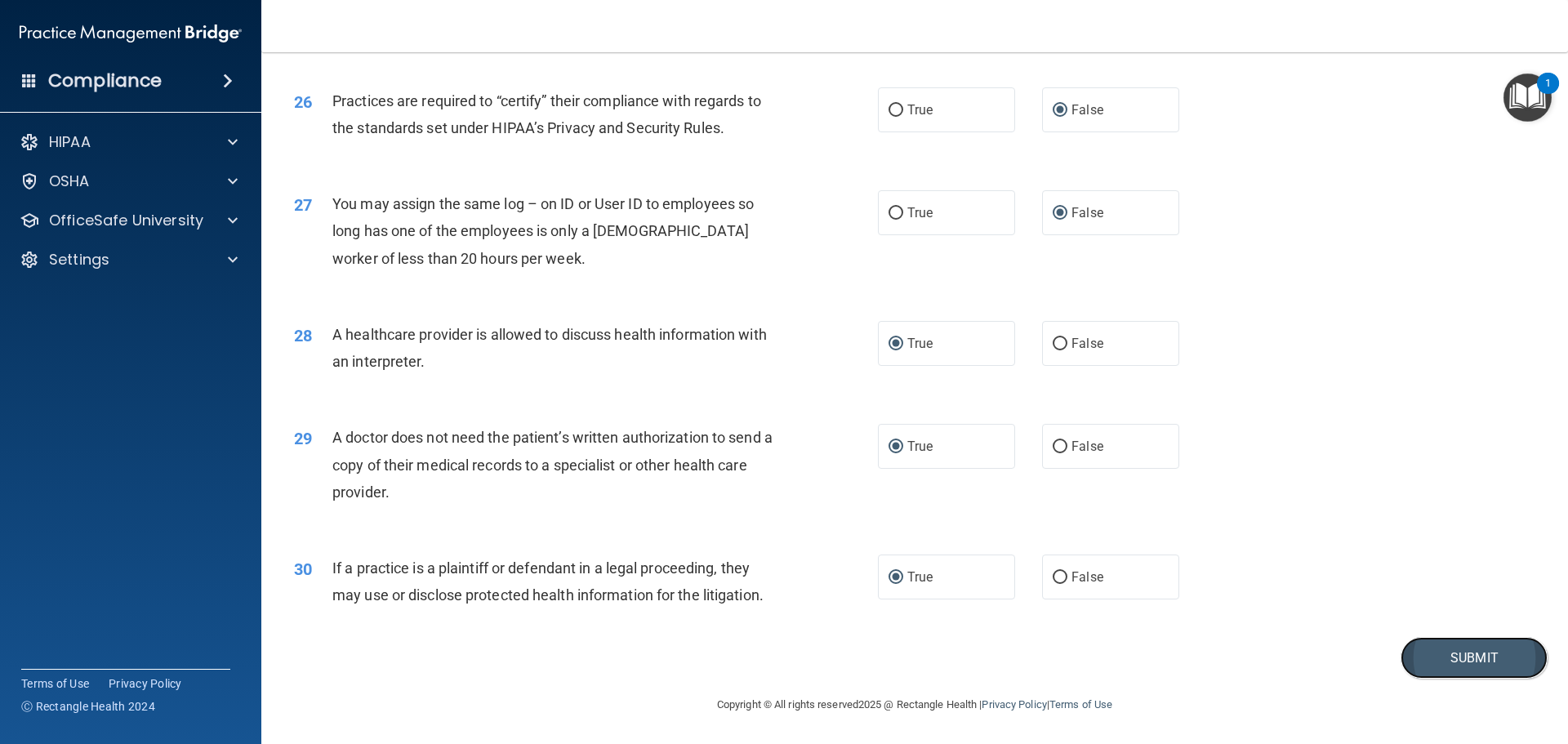
click at [1439, 669] on button "Submit" at bounding box center [1474, 658] width 147 height 42
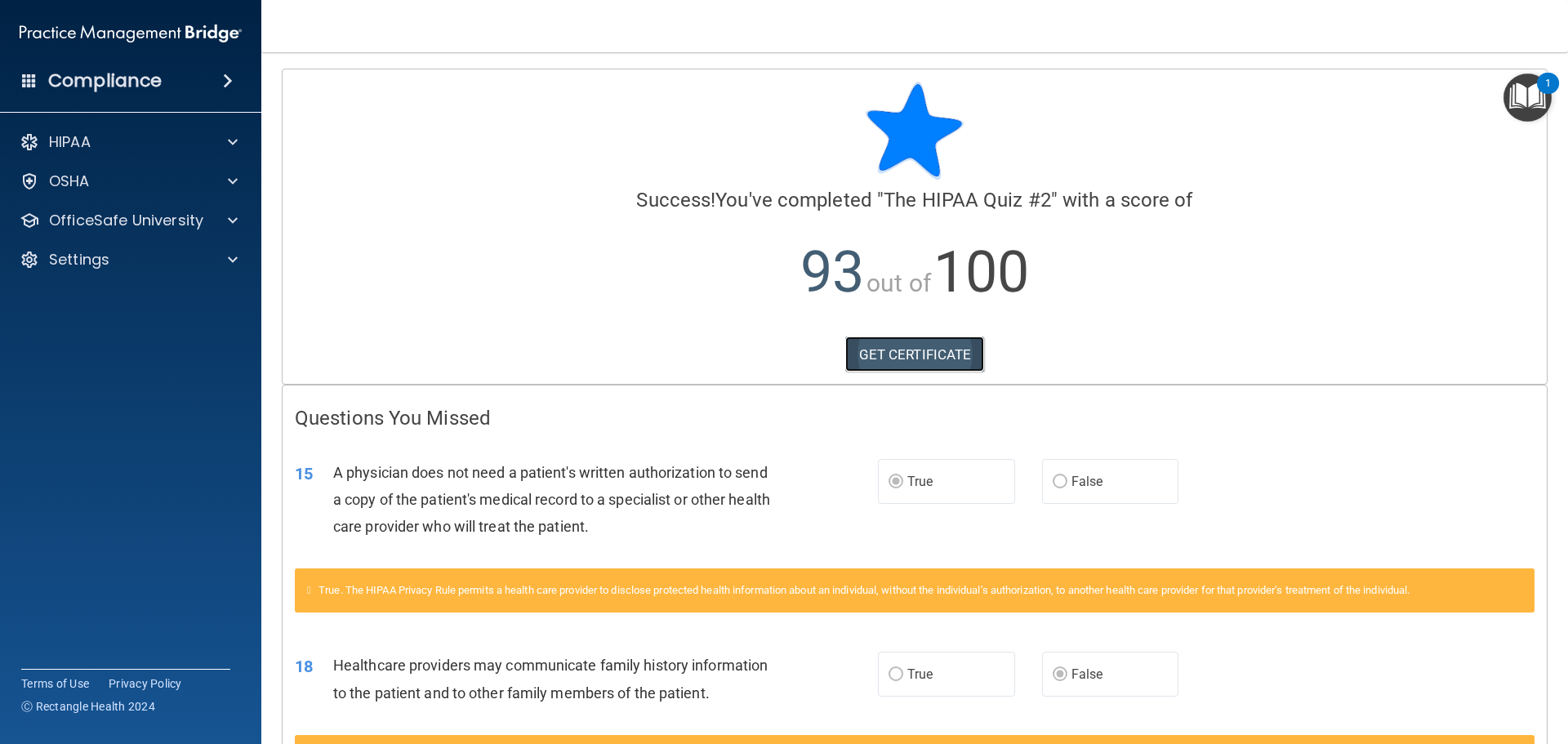
click at [918, 351] on link "GET CERTIFICATE" at bounding box center [915, 355] width 140 height 36
click at [70, 140] on p "HIPAA" at bounding box center [69, 143] width 42 height 20
click at [103, 88] on h4 "Compliance" at bounding box center [104, 81] width 113 height 23
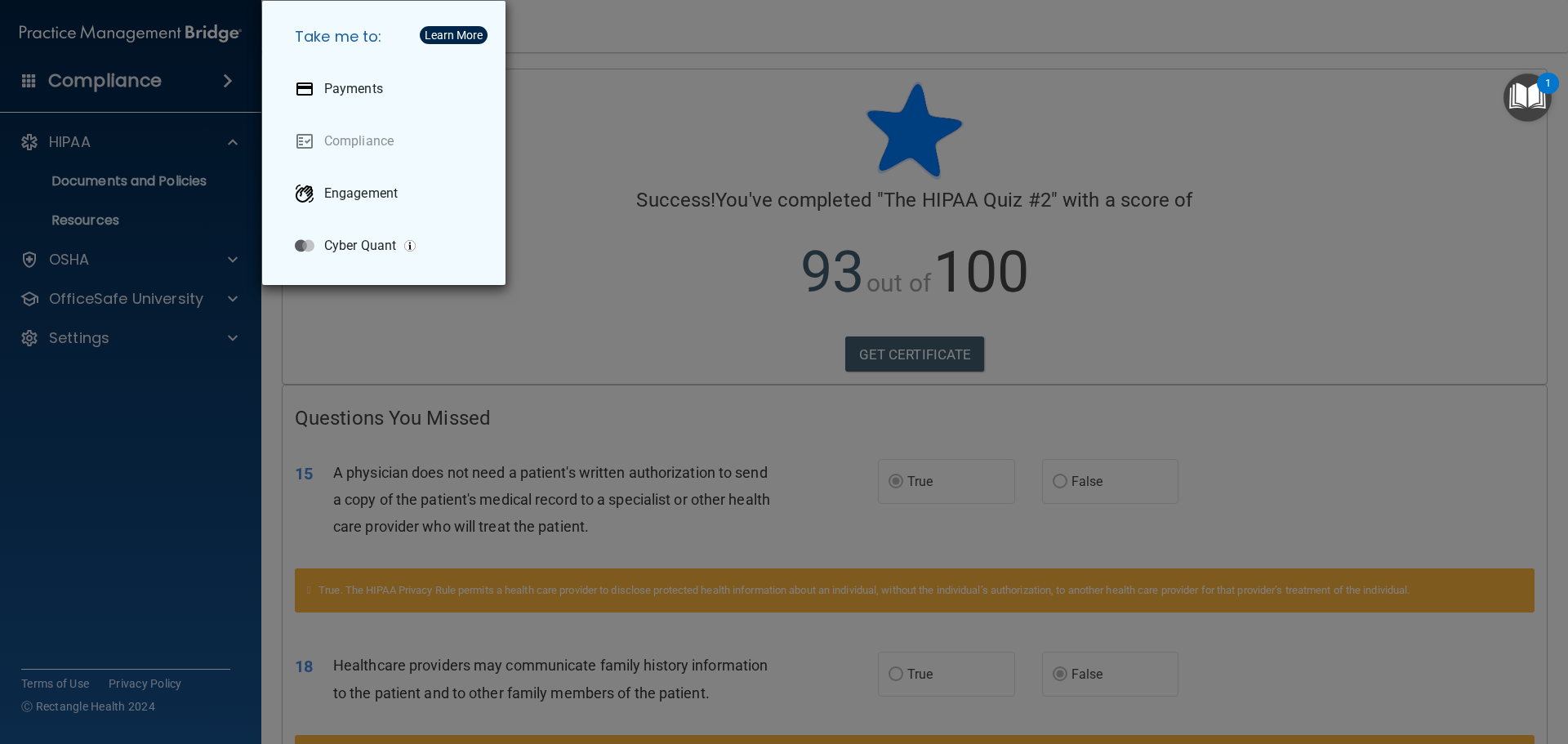
click at [114, 259] on div "Take me to: Payments Compliance Engagement Cyber Quant" at bounding box center [784, 372] width 1568 height 744
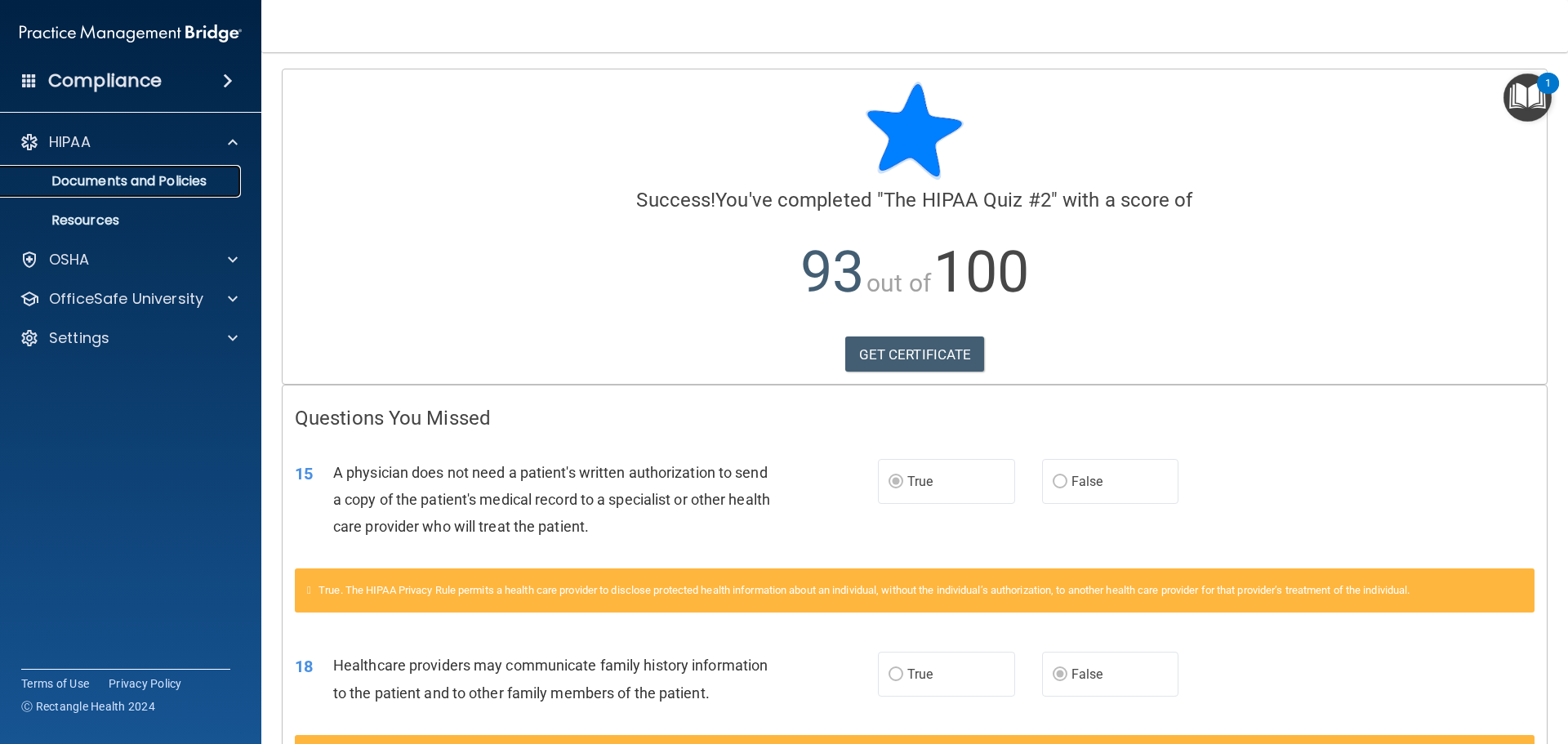
click at [103, 184] on p "Documents and Policies" at bounding box center [122, 181] width 223 height 16
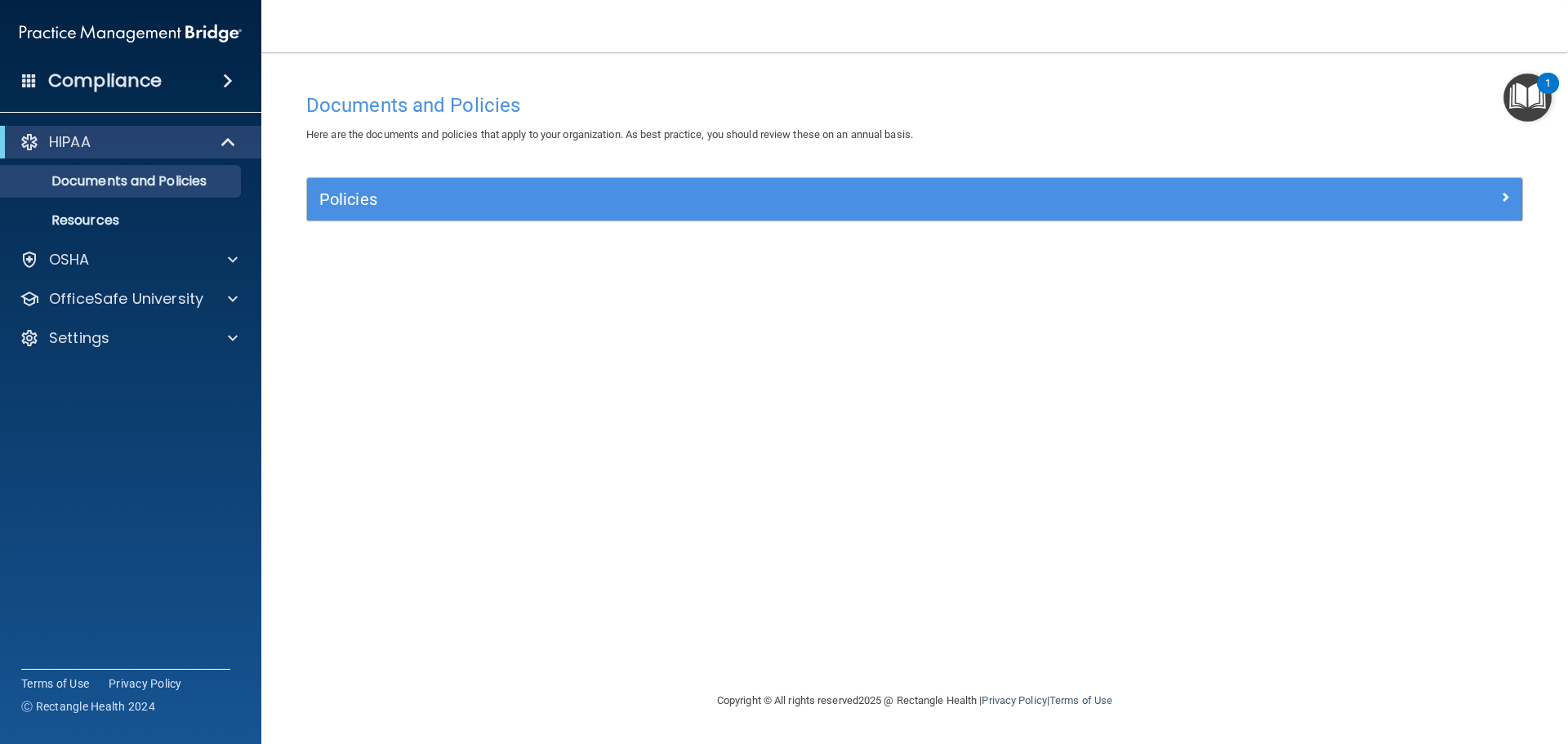
click at [1533, 89] on img "Open Resource Center, 1 new notification" at bounding box center [1528, 98] width 48 height 48
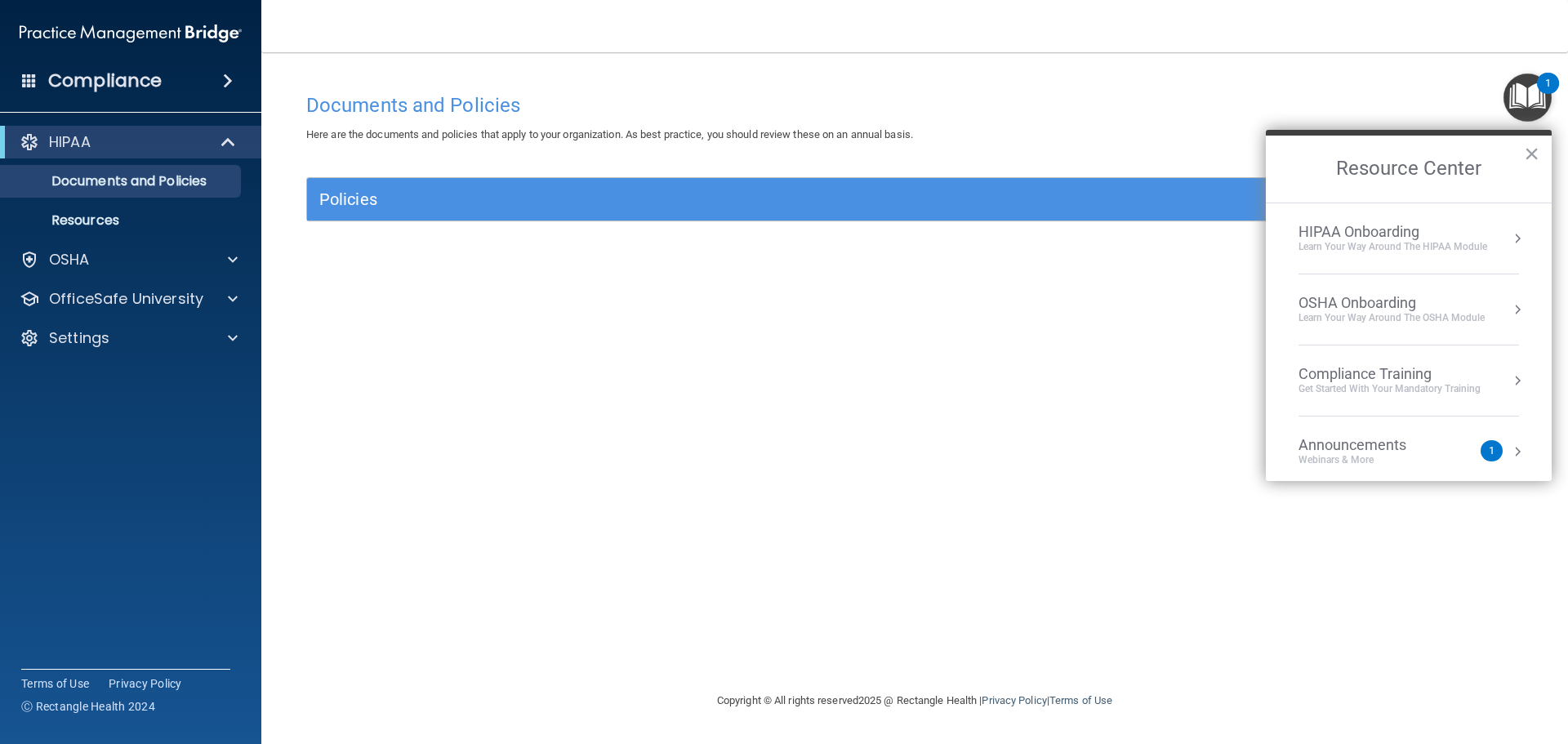
click at [1388, 235] on div "HIPAA Onboarding" at bounding box center [1393, 232] width 189 height 18
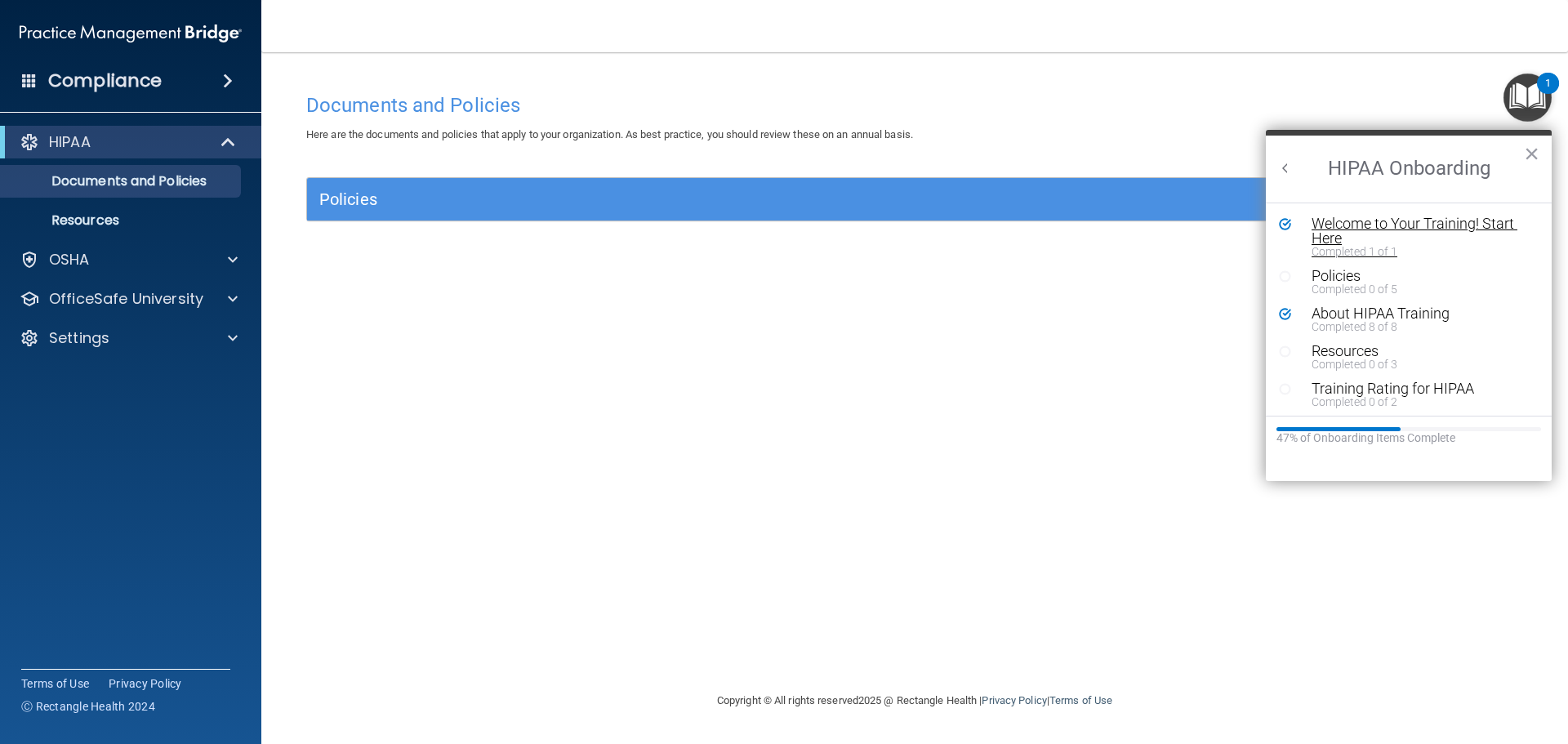
click at [1376, 229] on div "Welcome to Your Training! Start Here" at bounding box center [1415, 231] width 207 height 29
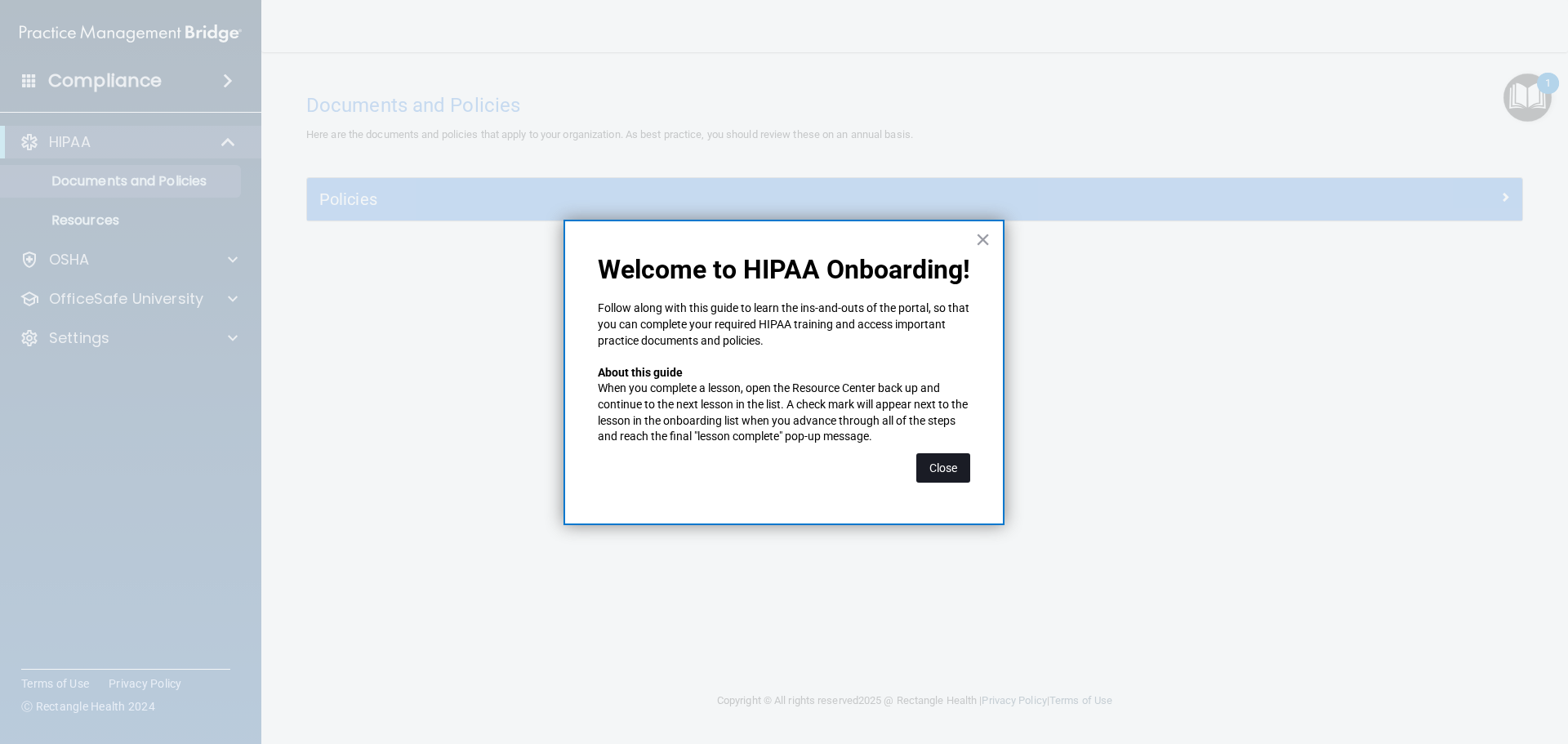
click at [943, 462] on button "Close" at bounding box center [943, 468] width 54 height 29
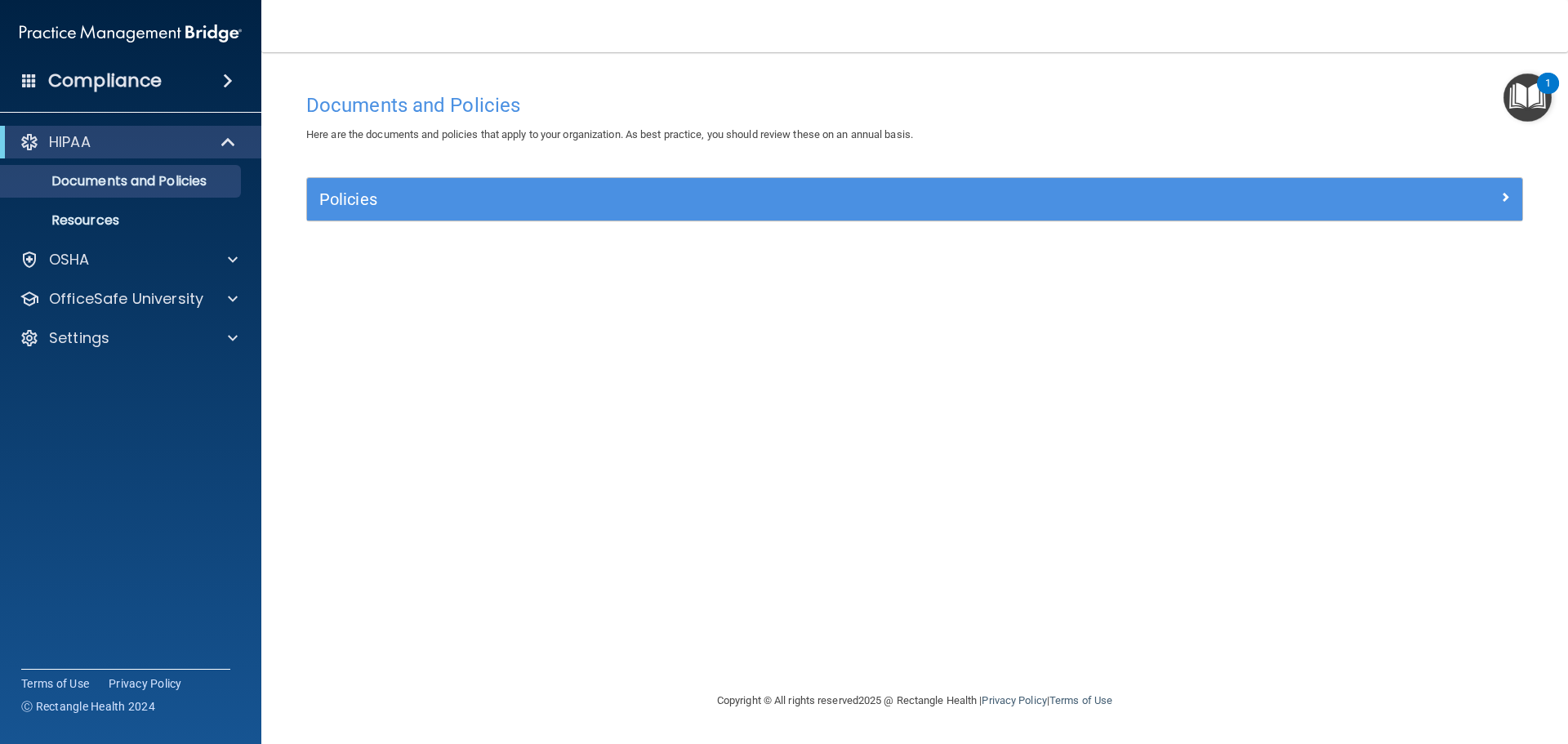
click at [1547, 84] on div "1" at bounding box center [1548, 94] width 5 height 21
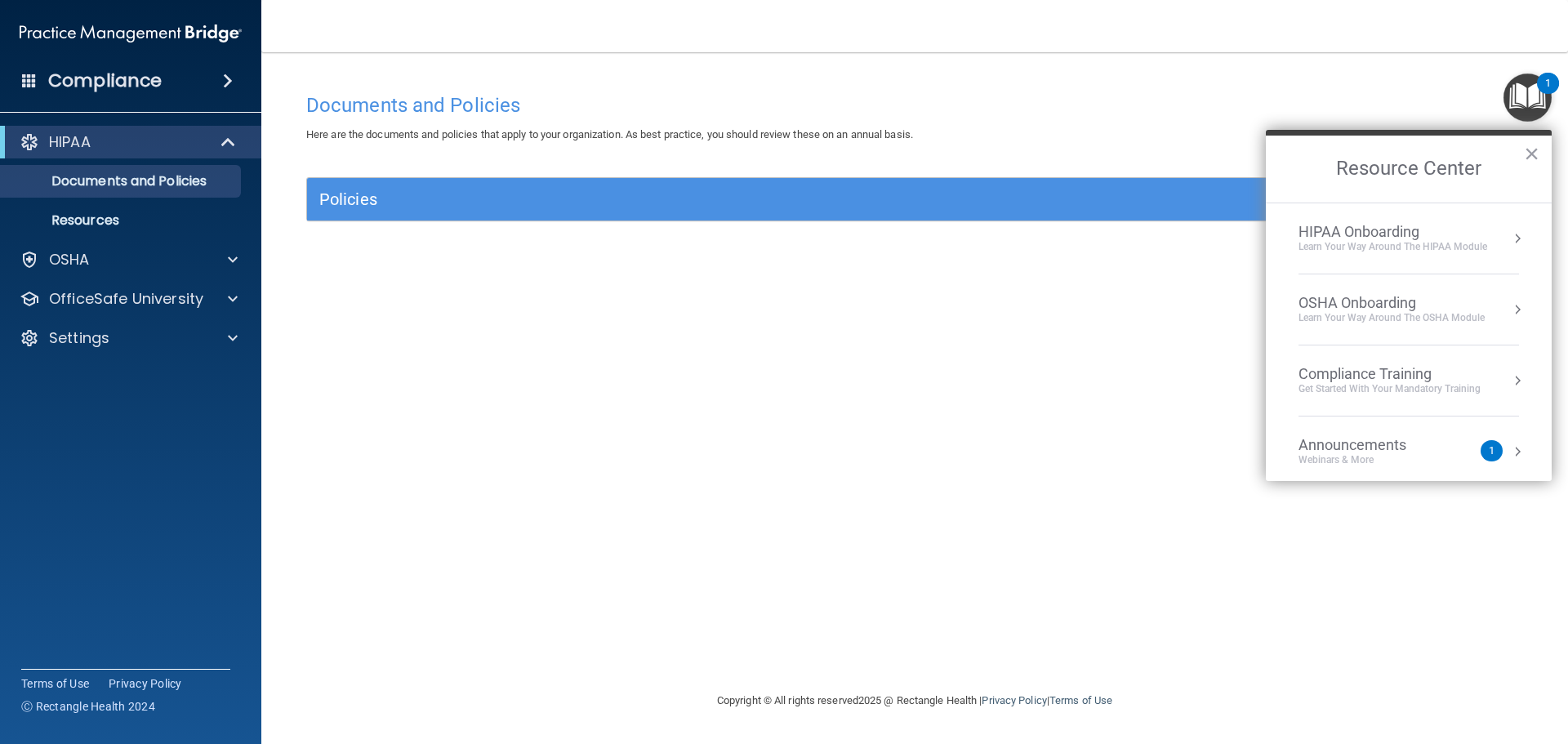
click at [1393, 368] on div "Compliance Training" at bounding box center [1390, 374] width 182 height 18
click at [1409, 233] on div "HIPAA Training for Members" at bounding box center [1370, 230] width 182 height 15
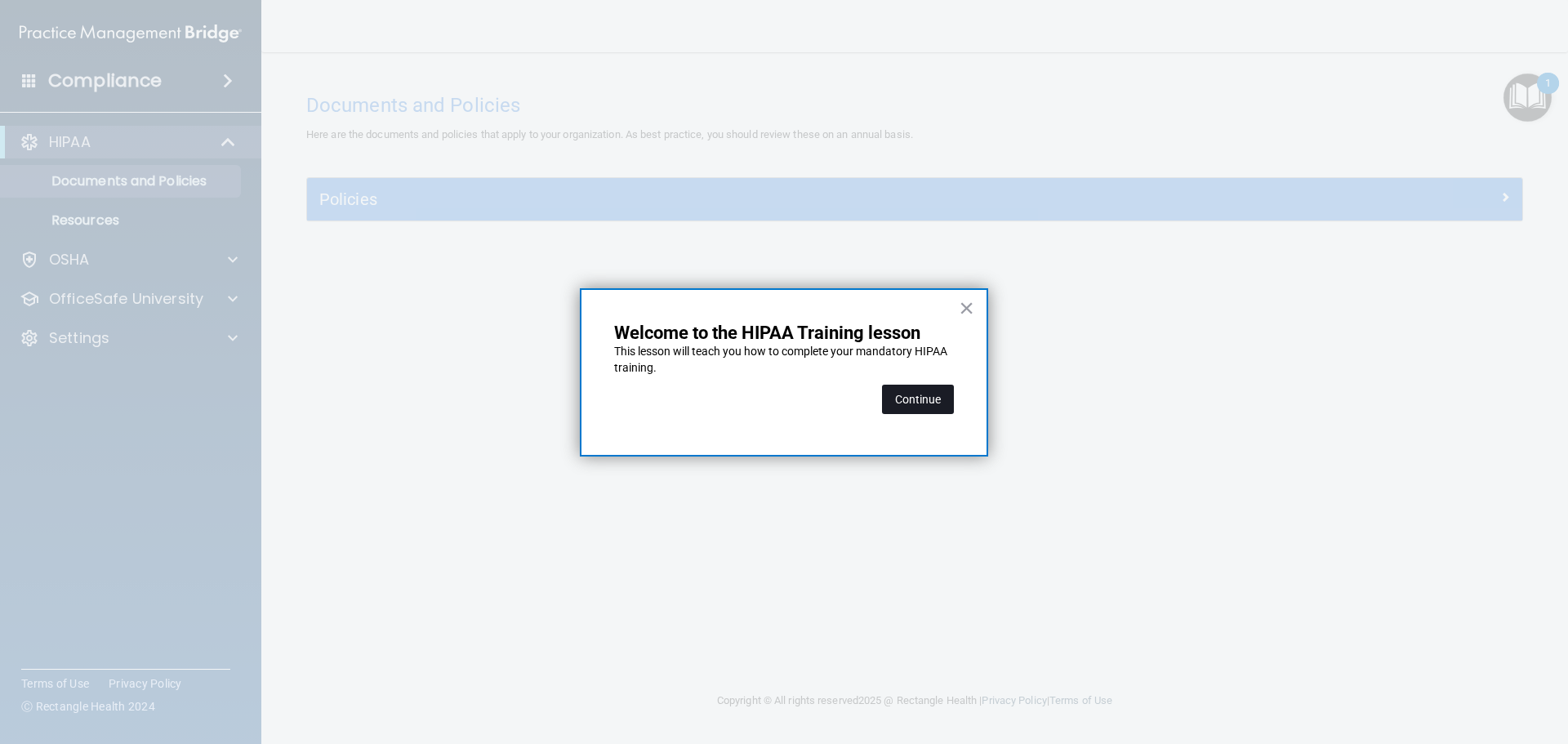
click at [924, 394] on button "Continue" at bounding box center [918, 399] width 72 height 29
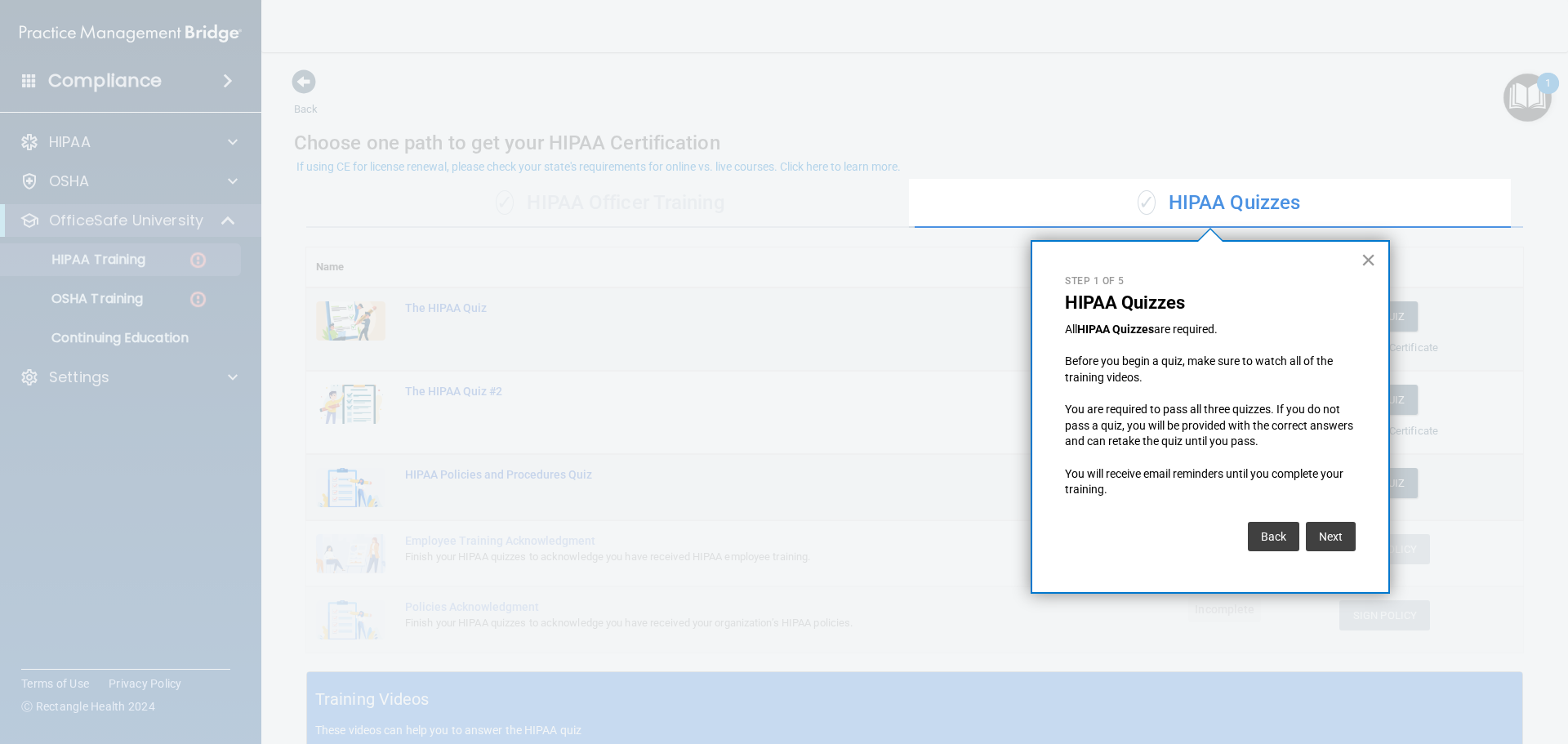
click at [1364, 262] on button "×" at bounding box center [1368, 259] width 15 height 26
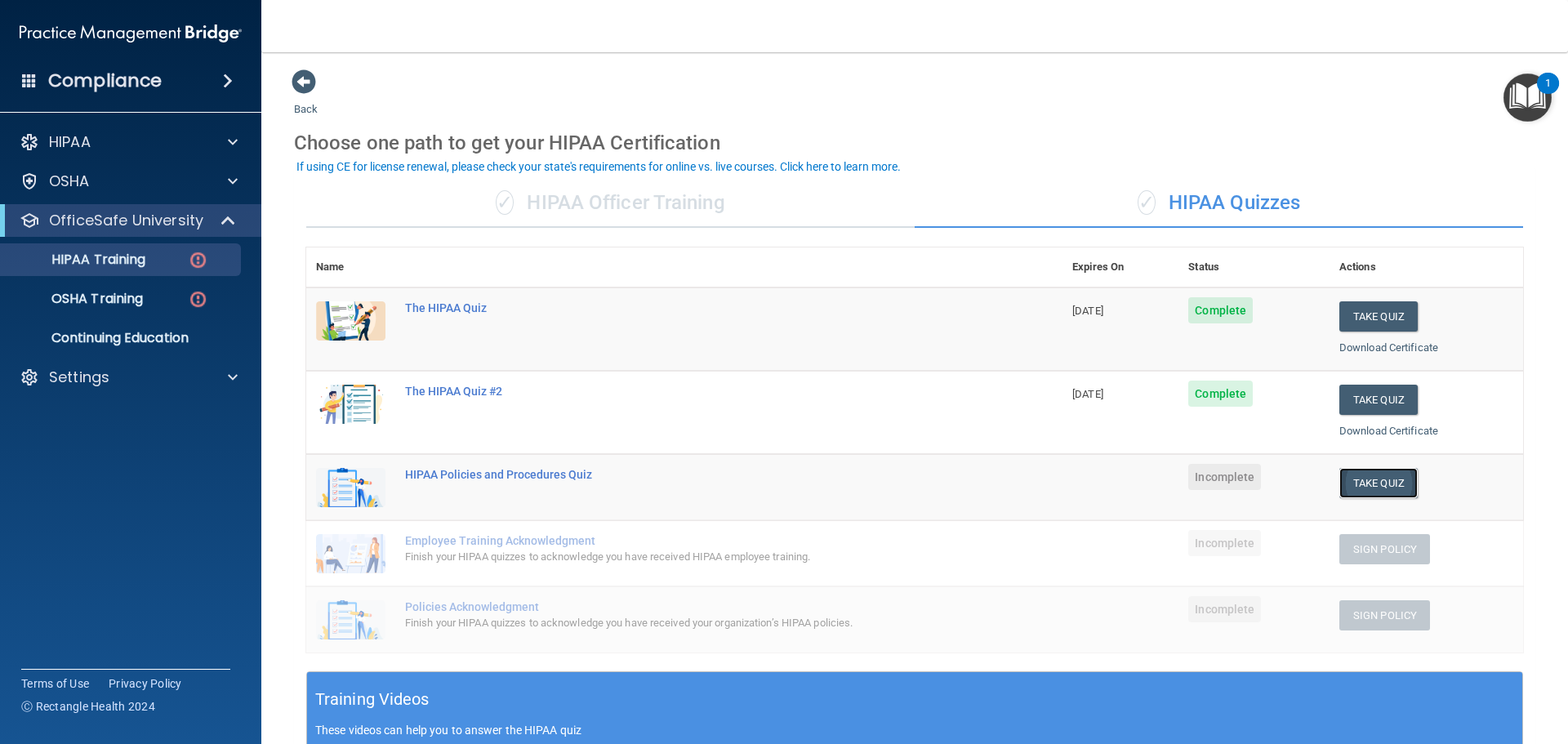
click at [1371, 493] on button "Take Quiz" at bounding box center [1379, 483] width 78 height 30
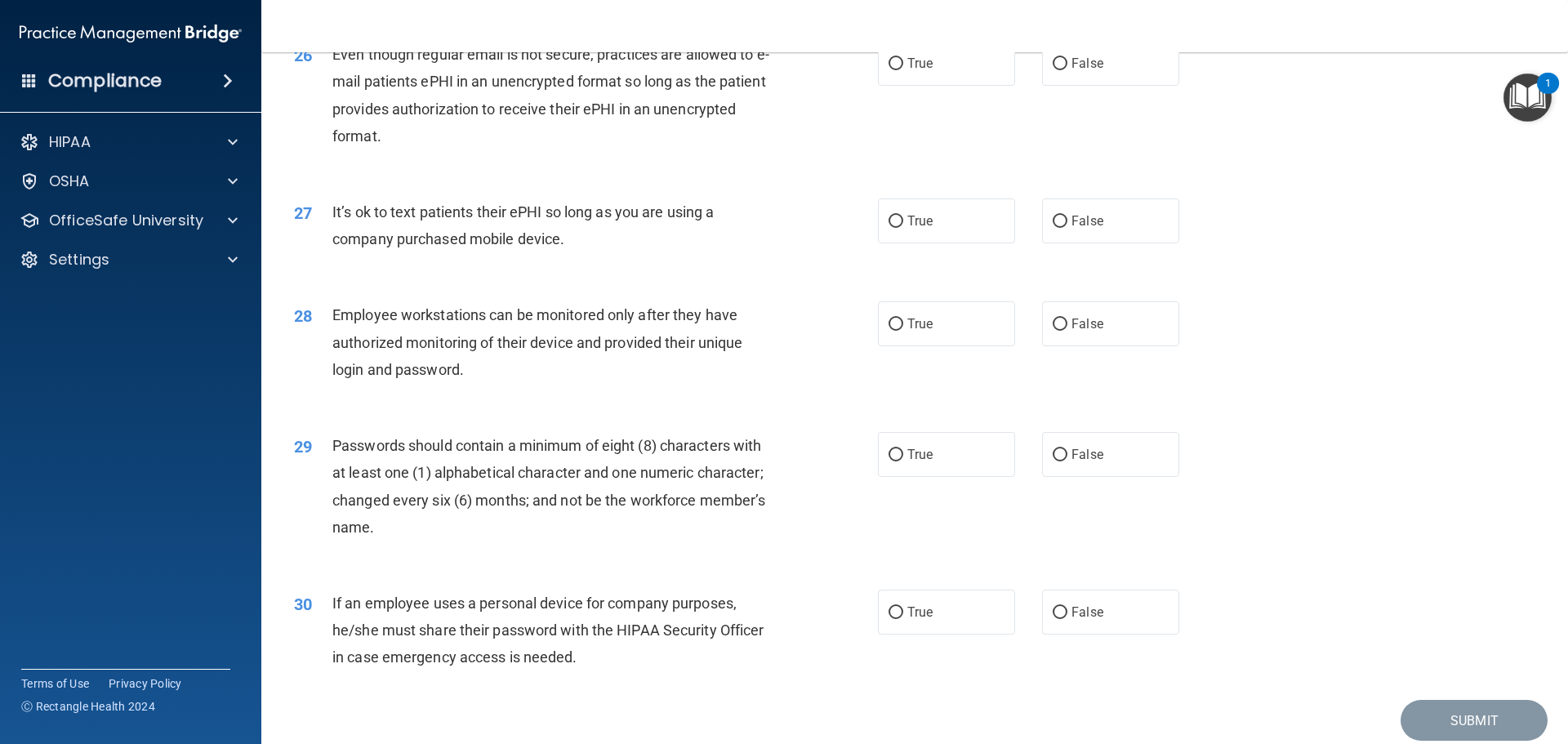
scroll to position [3356, 0]
